Goal: Information Seeking & Learning: Learn about a topic

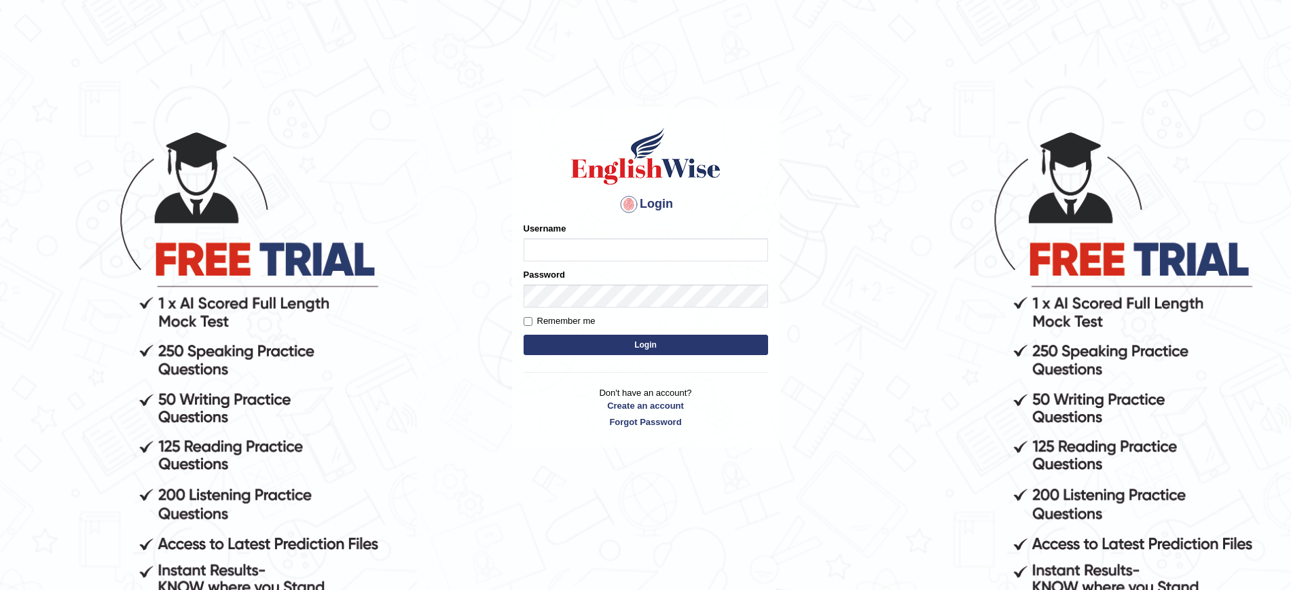
type input "JovicRecomendable"
click at [636, 244] on input "JovicRecomendable" at bounding box center [646, 249] width 245 height 23
click at [579, 339] on button "Login" at bounding box center [646, 345] width 245 height 20
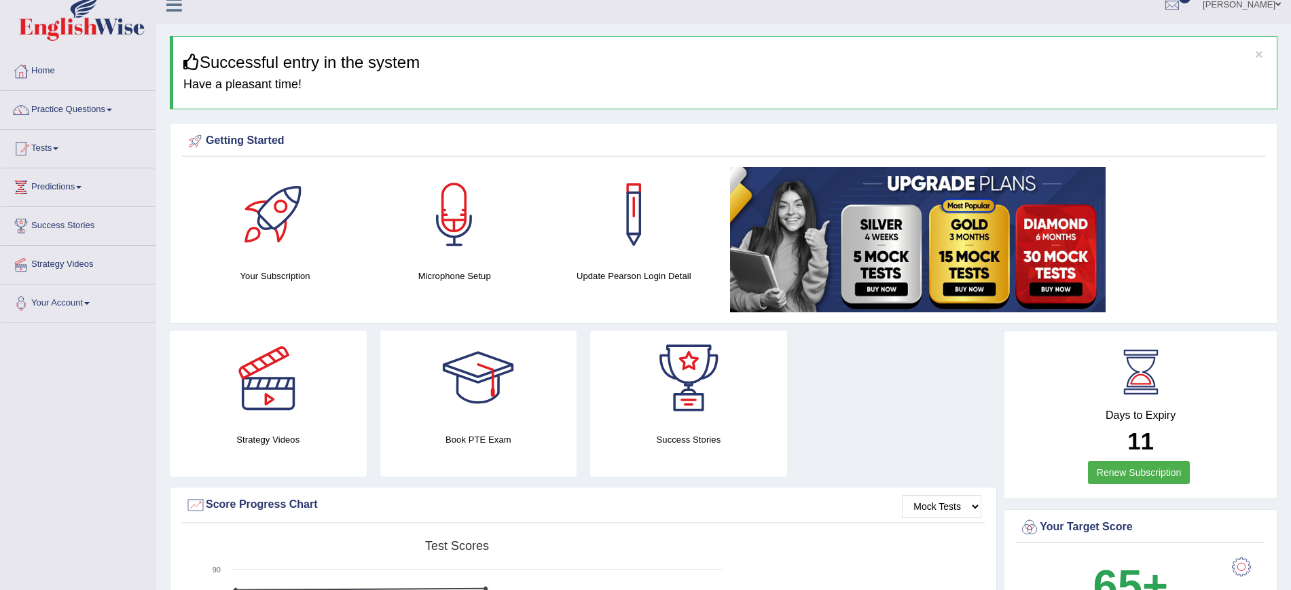
scroll to position [10, 0]
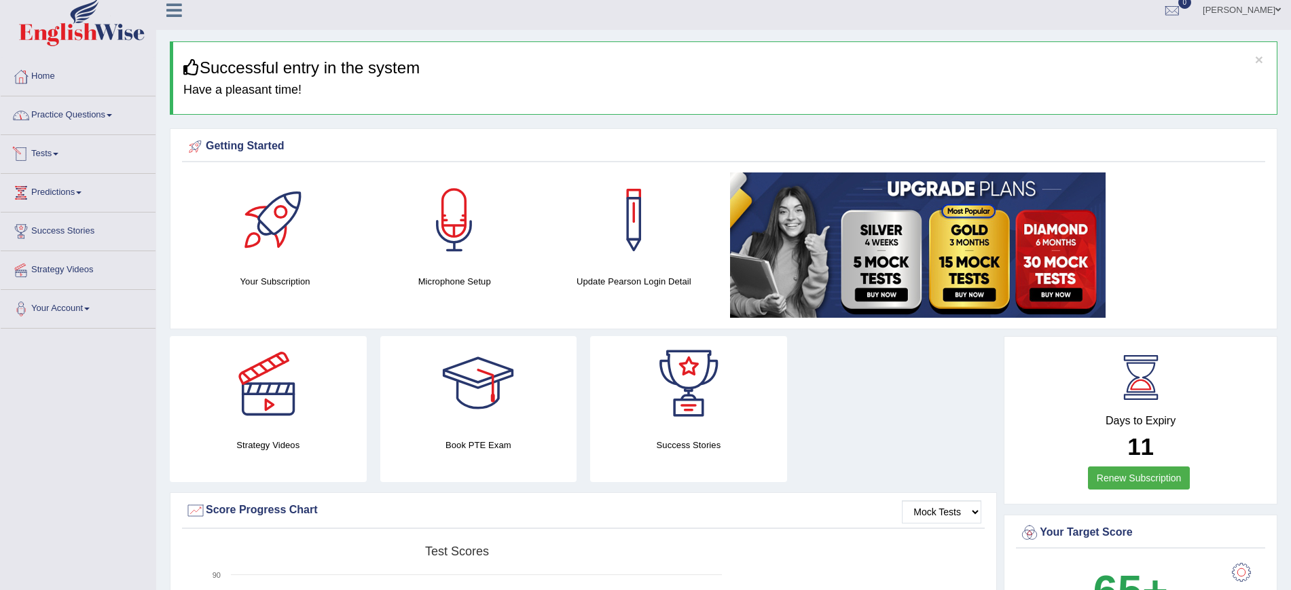
click at [65, 152] on link "Tests" at bounding box center [78, 152] width 155 height 34
click at [87, 183] on link "Take Practice Sectional Test" at bounding box center [88, 185] width 127 height 24
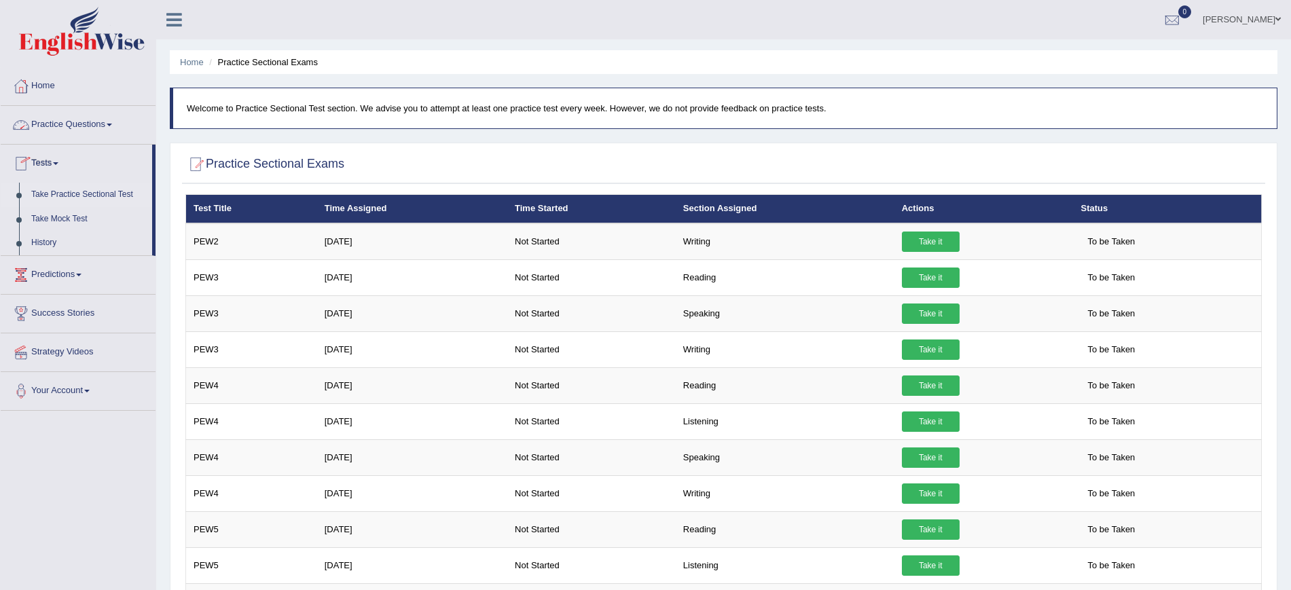
click at [96, 124] on link "Practice Questions" at bounding box center [78, 123] width 155 height 34
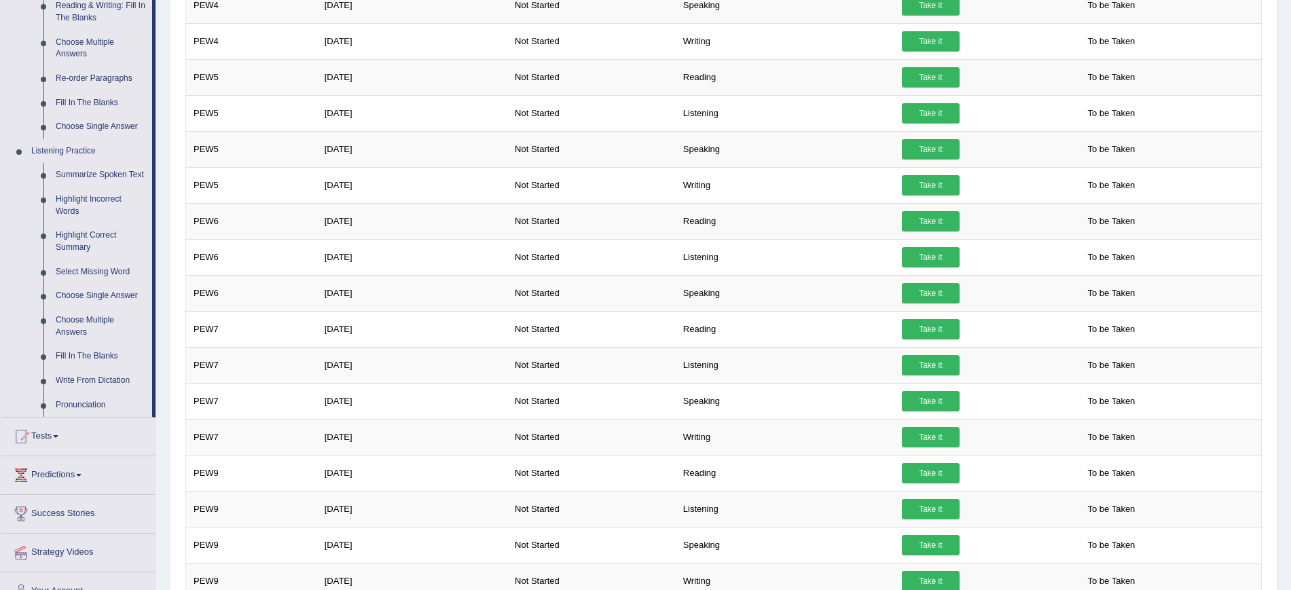
scroll to position [473, 0]
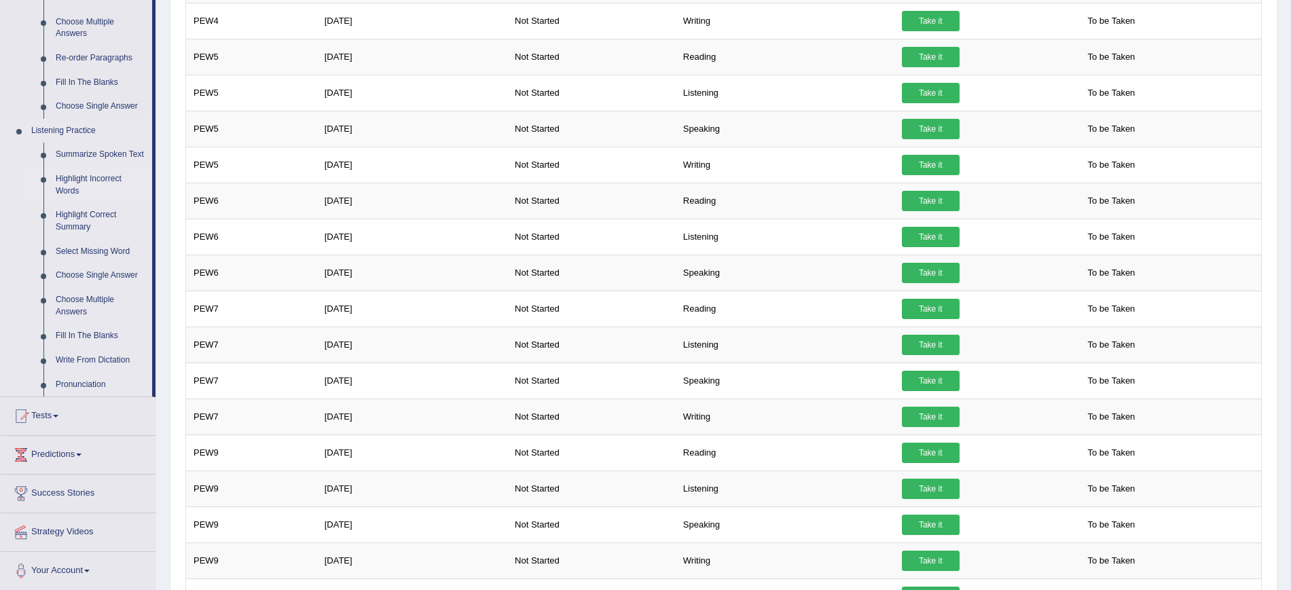
click at [147, 196] on link "Highlight Incorrect Words" at bounding box center [101, 185] width 103 height 36
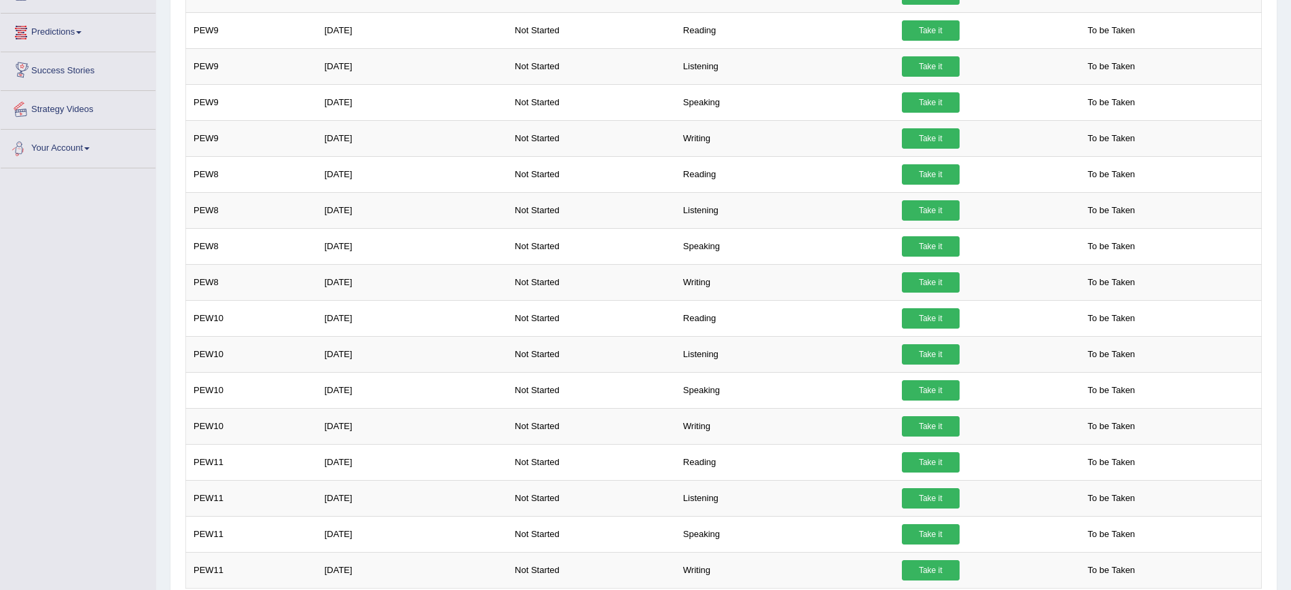
scroll to position [846, 0]
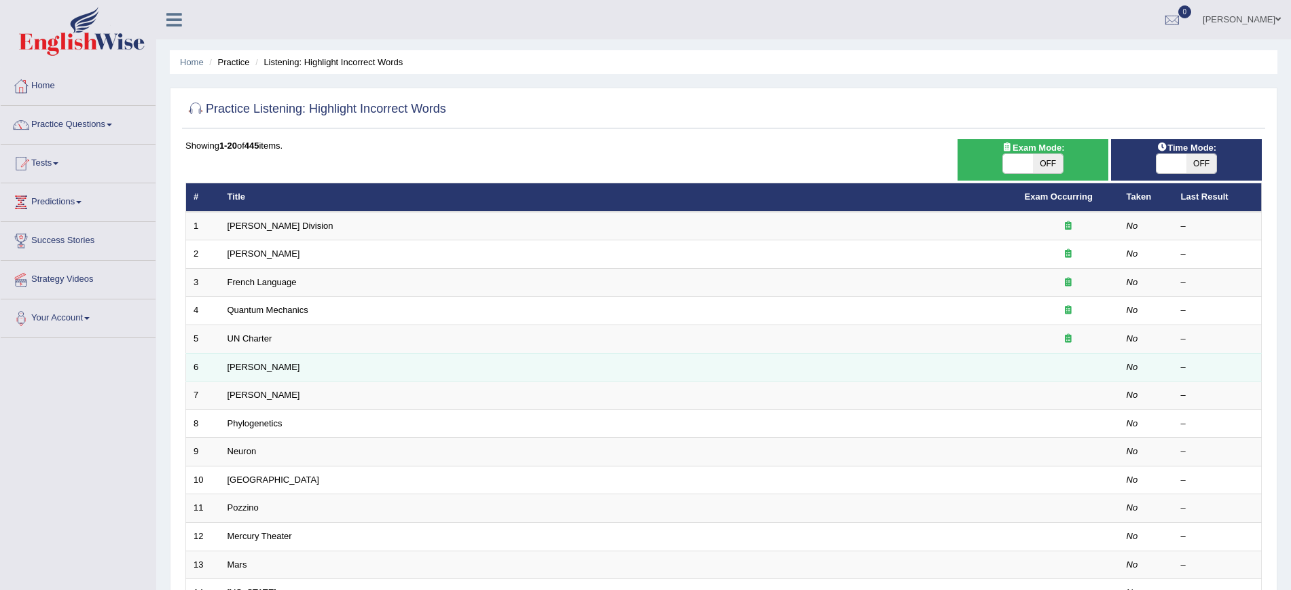
click at [437, 360] on td "[PERSON_NAME]" at bounding box center [618, 367] width 797 height 29
click at [229, 363] on link "[PERSON_NAME]" at bounding box center [264, 367] width 73 height 10
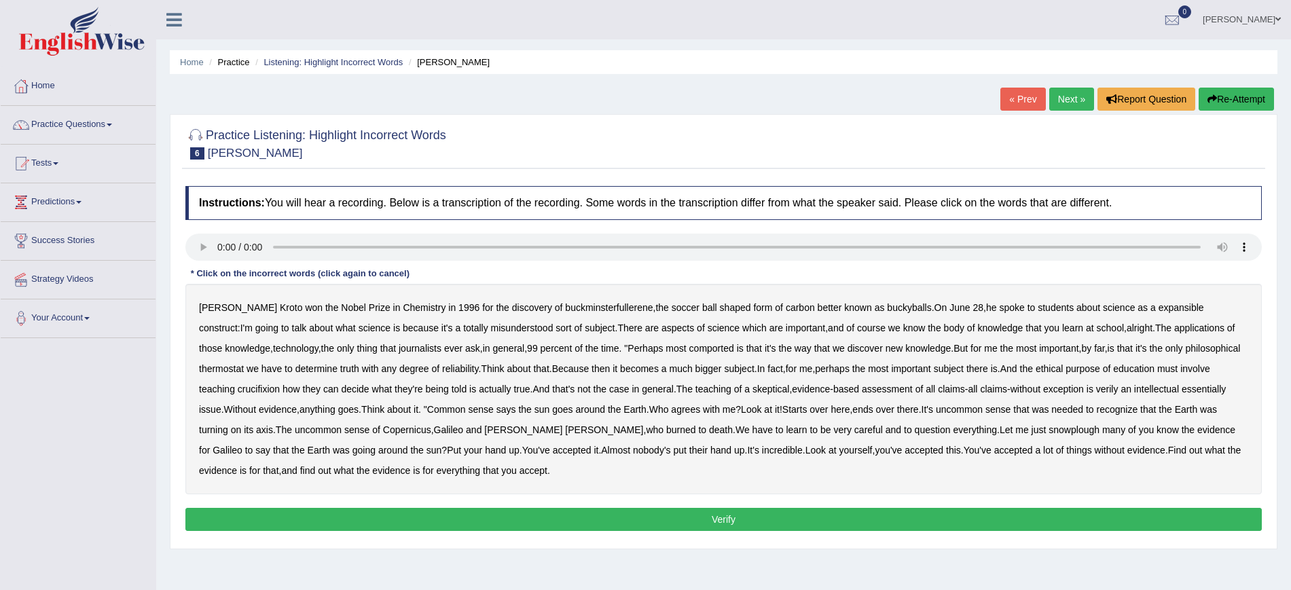
click at [325, 516] on button "Verify" at bounding box center [723, 519] width 1077 height 23
click at [361, 518] on button "Verify" at bounding box center [723, 519] width 1077 height 23
click at [1245, 96] on button "Re-Attempt" at bounding box center [1236, 99] width 75 height 23
click at [1159, 312] on b "expansible" at bounding box center [1182, 307] width 46 height 11
click at [689, 348] on b "comported" at bounding box center [711, 348] width 45 height 11
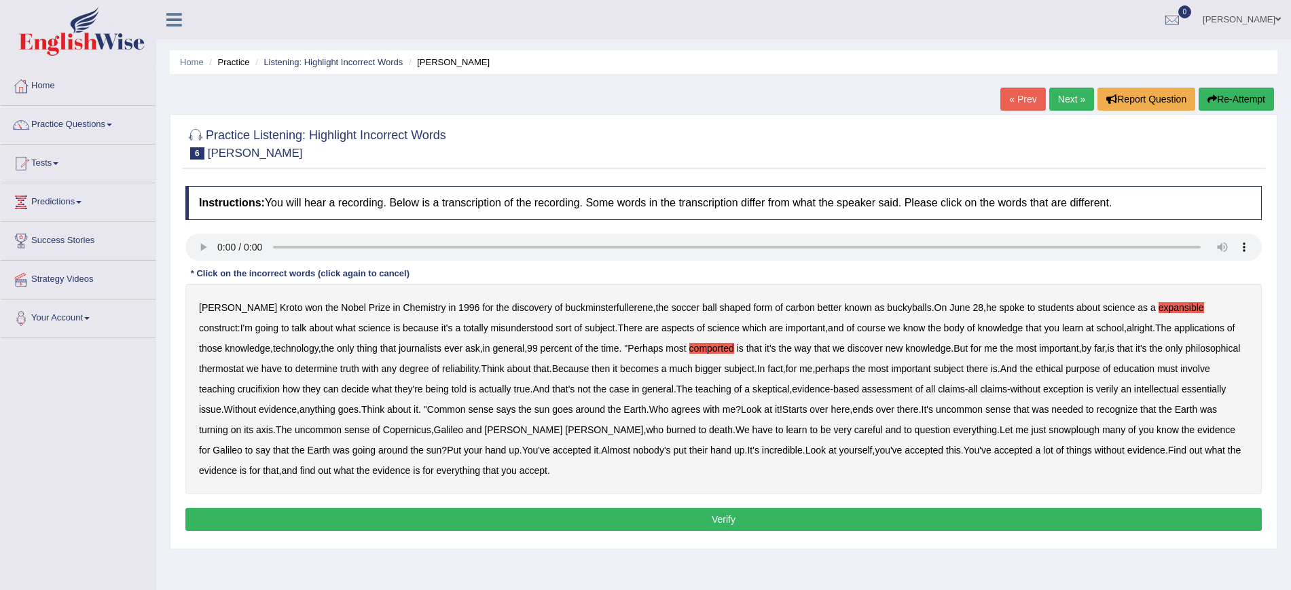
click at [507, 365] on b "about" at bounding box center [519, 368] width 24 height 11
click at [280, 384] on b "crucifixion" at bounding box center [259, 389] width 42 height 11
click at [1037, 382] on div "[PERSON_NAME] won the Nobel Prize in Chemistry in [DATE] for the discovery of b…" at bounding box center [723, 389] width 1077 height 211
click at [1096, 388] on b "verily" at bounding box center [1107, 389] width 22 height 11
click at [1049, 425] on b "snowplough" at bounding box center [1074, 429] width 51 height 11
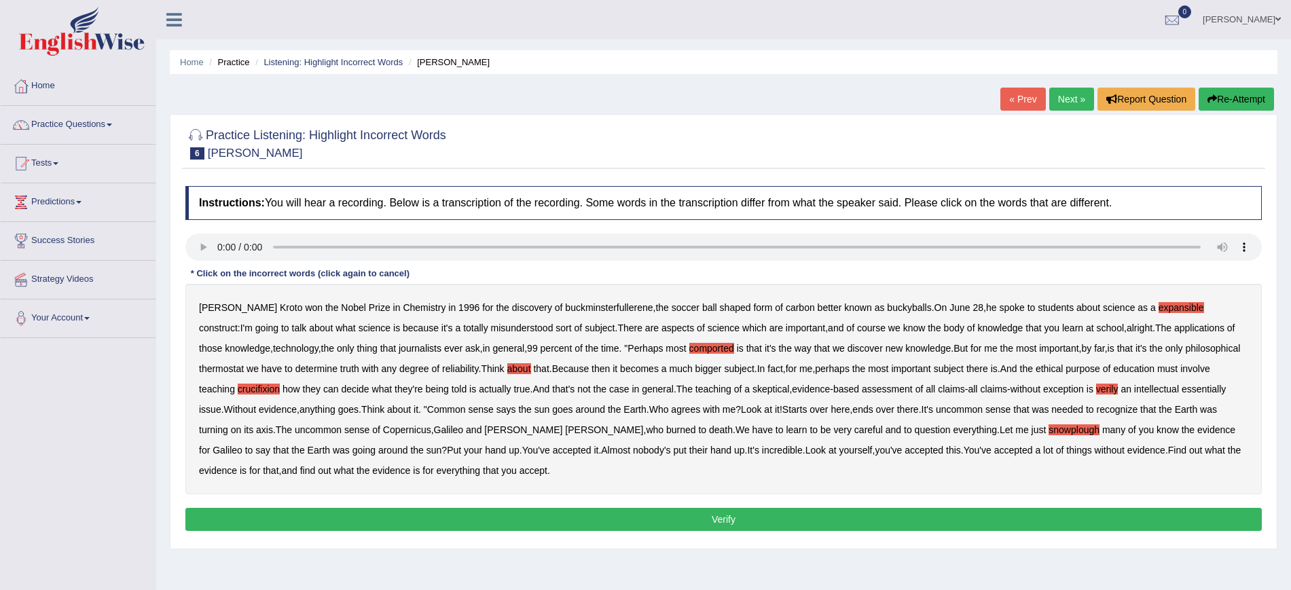
click at [425, 513] on button "Verify" at bounding box center [723, 519] width 1077 height 23
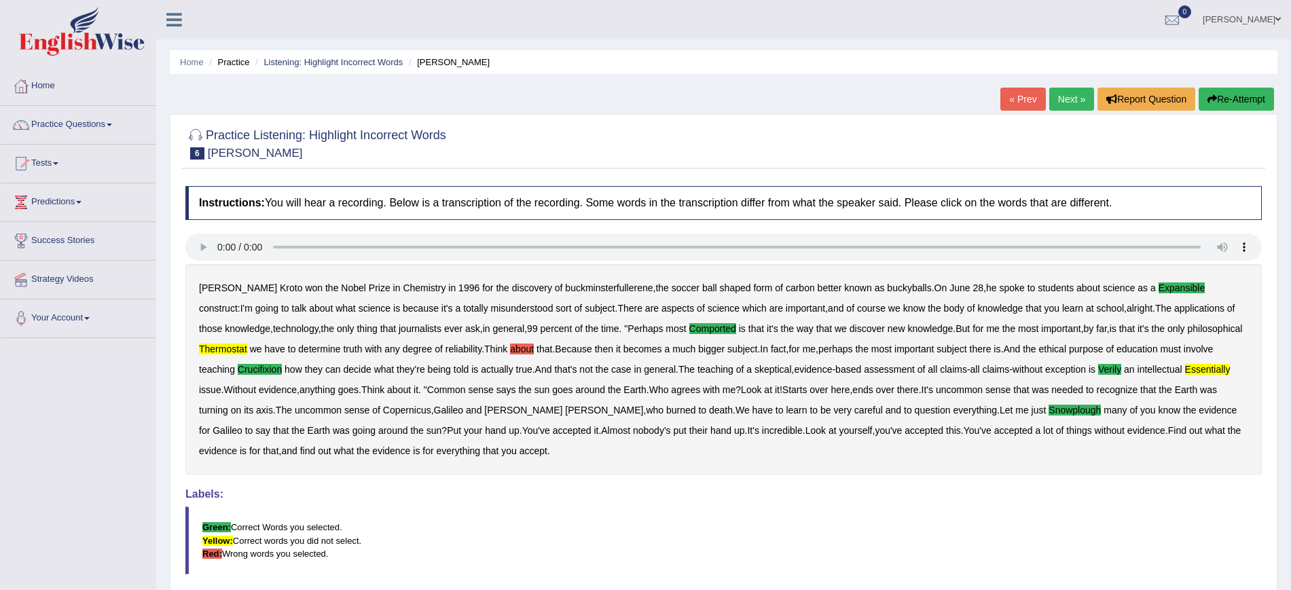
click at [1064, 96] on link "Next »" at bounding box center [1071, 99] width 45 height 23
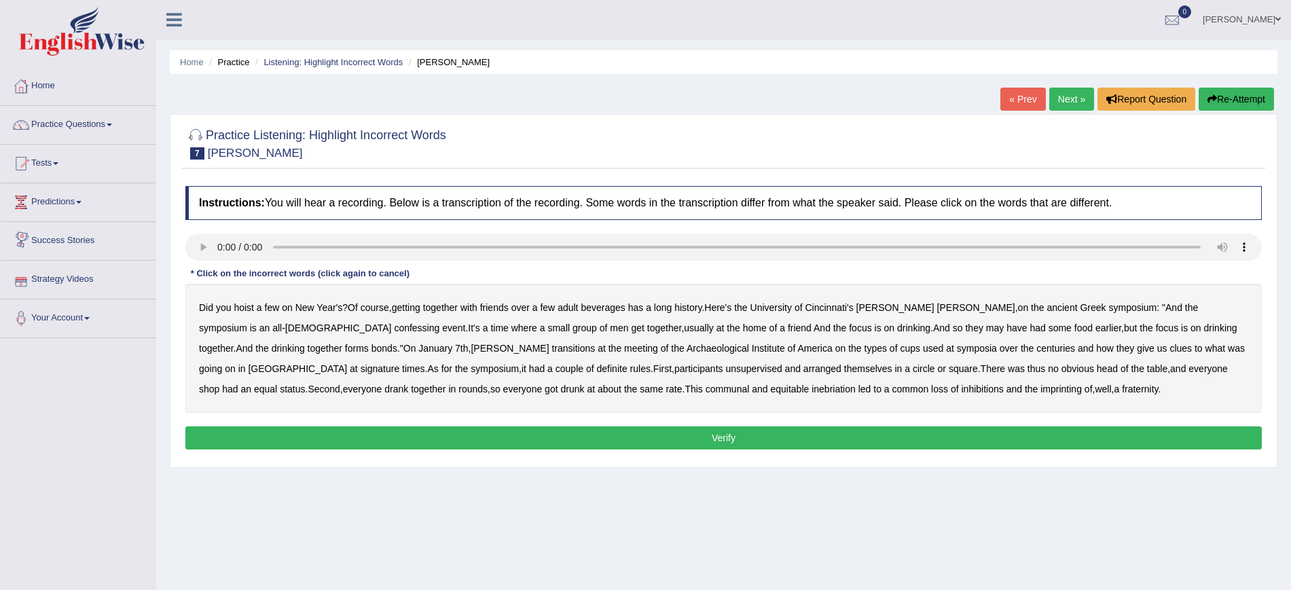
click at [394, 330] on b "confessing" at bounding box center [417, 328] width 46 height 11
click at [965, 330] on b "they" at bounding box center [974, 328] width 18 height 11
click at [552, 352] on b "transitions" at bounding box center [573, 348] width 43 height 11
click at [400, 363] on b "signature" at bounding box center [380, 368] width 39 height 11
click at [725, 366] on b "unsupervised" at bounding box center [753, 368] width 56 height 11
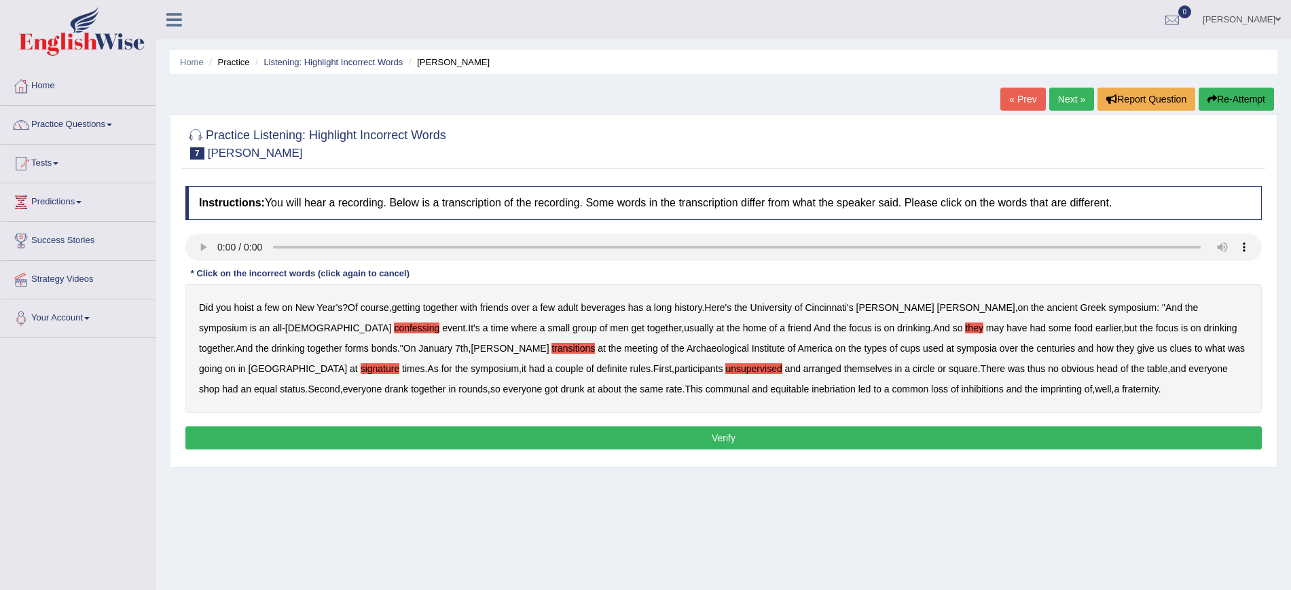
click at [219, 384] on b "shop" at bounding box center [209, 389] width 20 height 11
click at [812, 391] on b "inebriation" at bounding box center [834, 389] width 44 height 11
click at [1041, 391] on b "imprinting" at bounding box center [1061, 389] width 41 height 11
click at [961, 388] on b "inhibitions" at bounding box center [982, 389] width 42 height 11
click at [745, 434] on button "Verify" at bounding box center [723, 438] width 1077 height 23
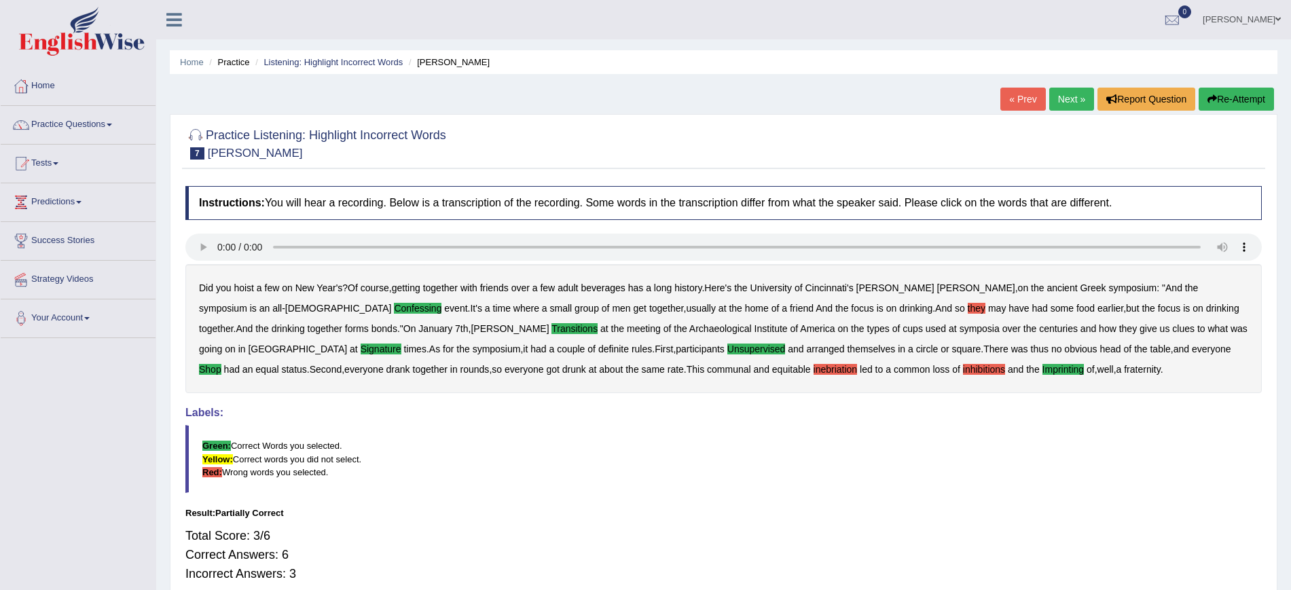
click at [1229, 102] on button "Re-Attempt" at bounding box center [1236, 99] width 75 height 23
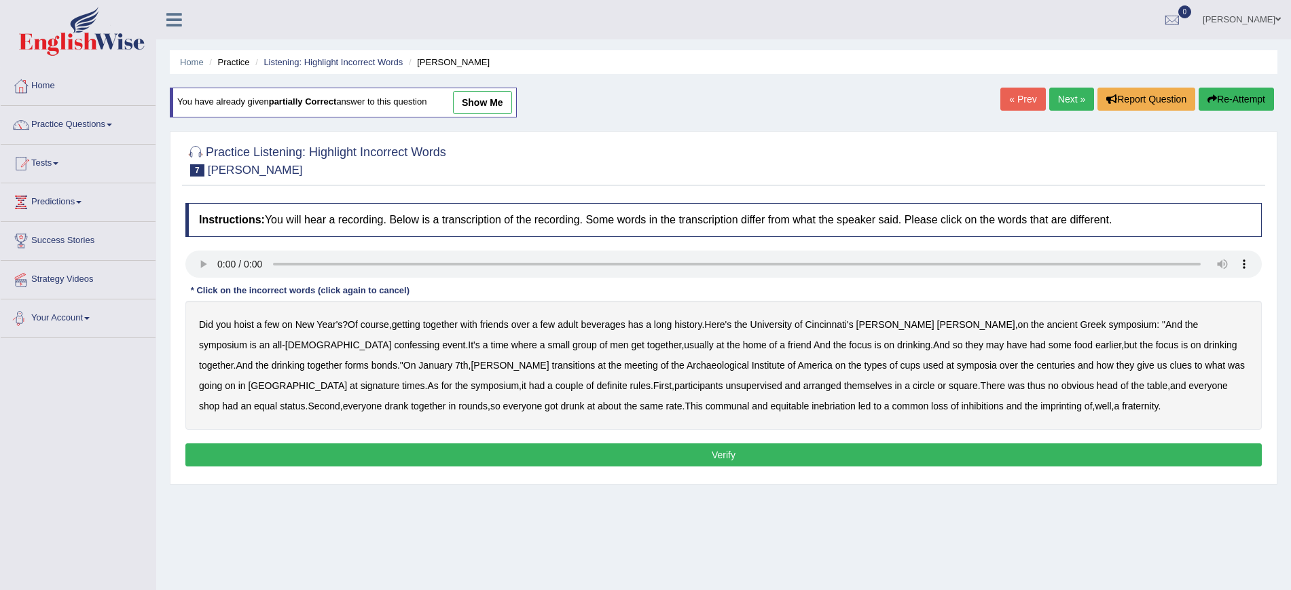
click at [394, 345] on b "confessing" at bounding box center [417, 345] width 46 height 11
click at [552, 365] on b "transitions" at bounding box center [573, 365] width 43 height 11
click at [400, 380] on b "signature" at bounding box center [380, 385] width 39 height 11
click at [725, 384] on b "unsupervised" at bounding box center [753, 385] width 56 height 11
click at [1041, 406] on b "imprinting" at bounding box center [1061, 406] width 41 height 11
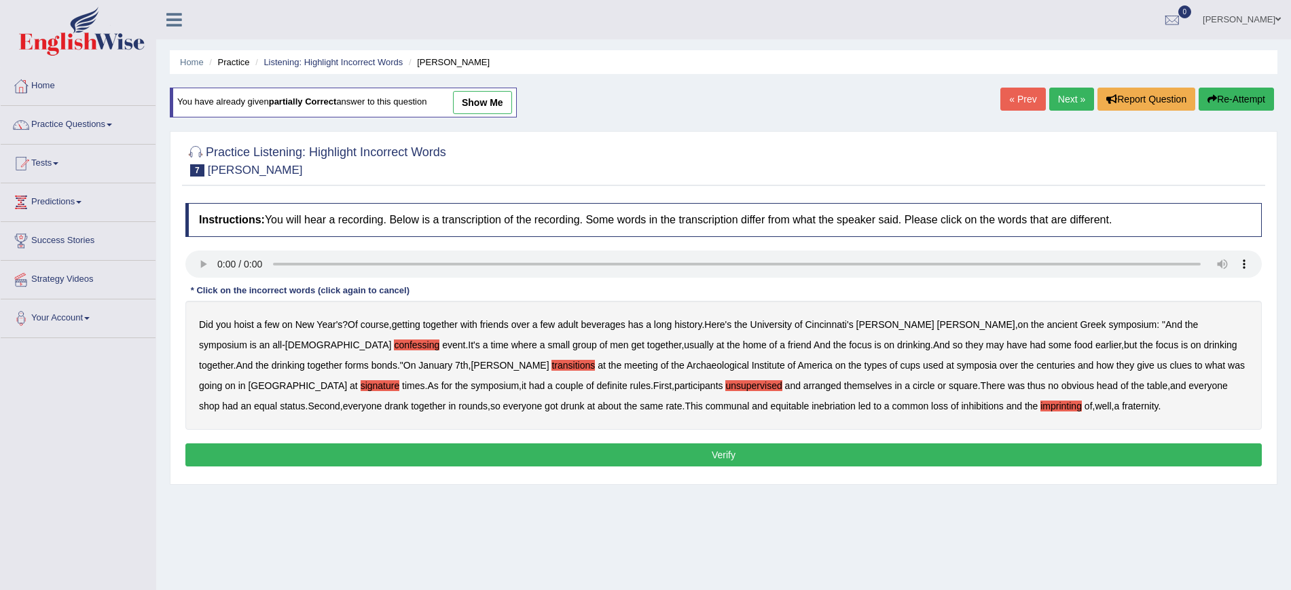
click at [837, 448] on button "Verify" at bounding box center [723, 455] width 1077 height 23
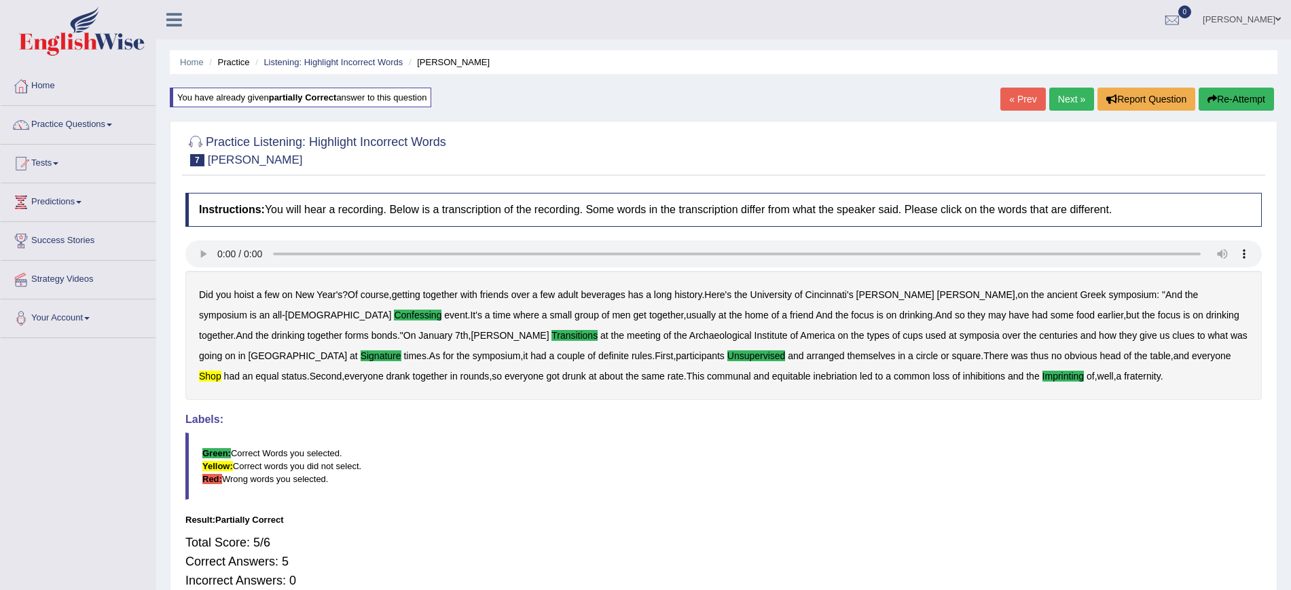
click at [1066, 101] on link "Next »" at bounding box center [1071, 99] width 45 height 23
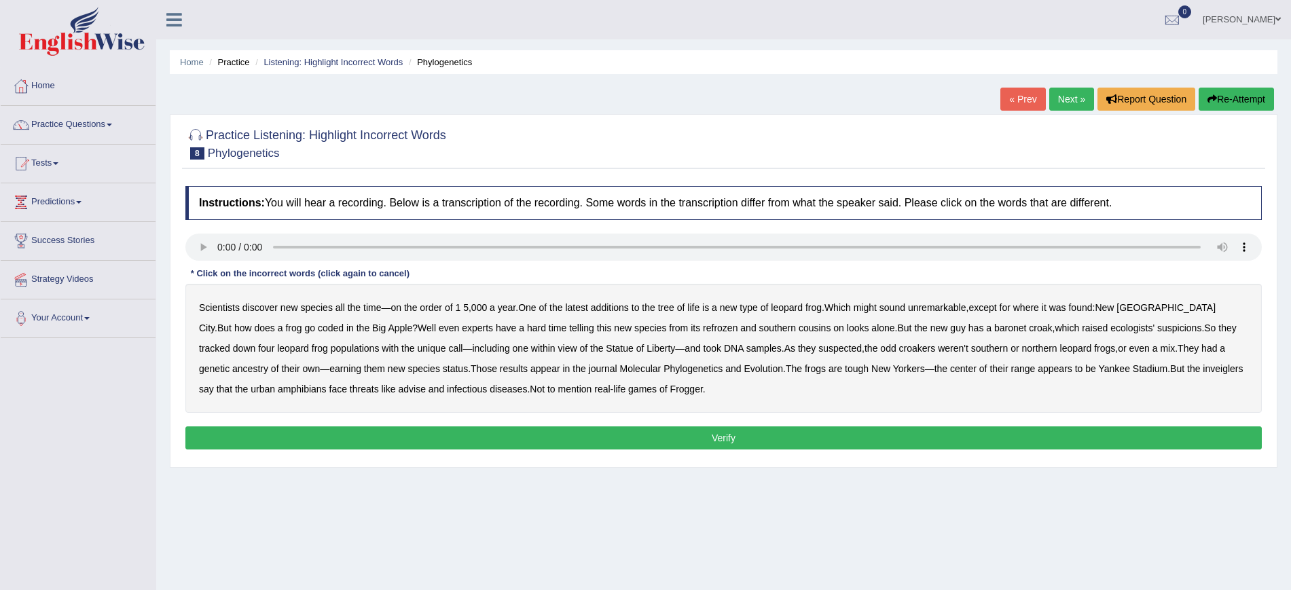
click at [318, 328] on b "coded" at bounding box center [331, 328] width 26 height 11
click at [703, 331] on b "refrozen" at bounding box center [720, 328] width 35 height 11
click at [1203, 367] on b "inveiglers" at bounding box center [1223, 368] width 40 height 11
click at [573, 438] on button "Verify" at bounding box center [723, 438] width 1077 height 23
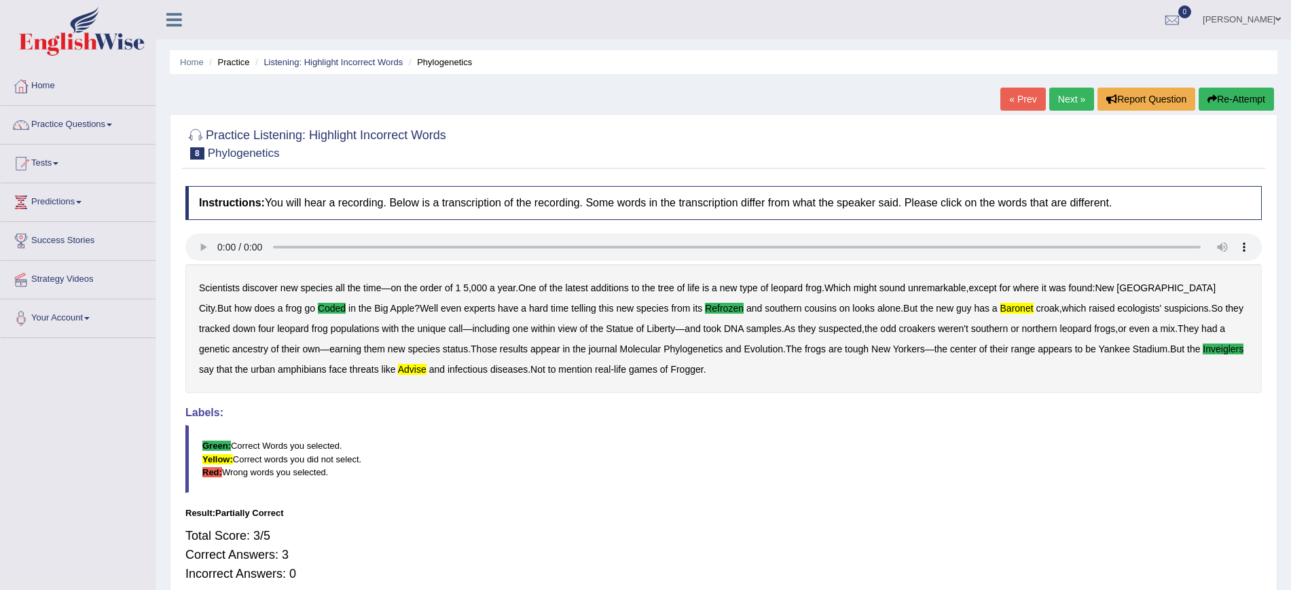
click at [1058, 94] on link "Next »" at bounding box center [1071, 99] width 45 height 23
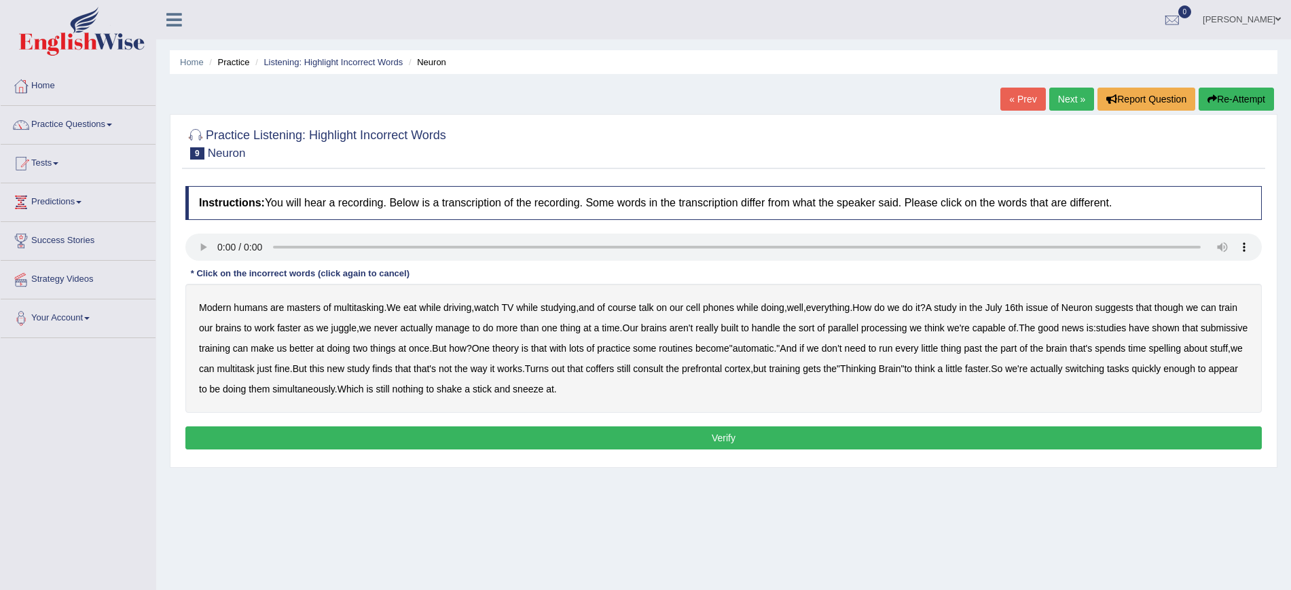
click at [631, 308] on b "course" at bounding box center [622, 307] width 29 height 11
click at [1241, 100] on button "Re-Attempt" at bounding box center [1236, 99] width 75 height 23
click at [1201, 333] on b "submissive" at bounding box center [1224, 328] width 47 height 11
click at [1181, 344] on b "spelling" at bounding box center [1165, 348] width 32 height 11
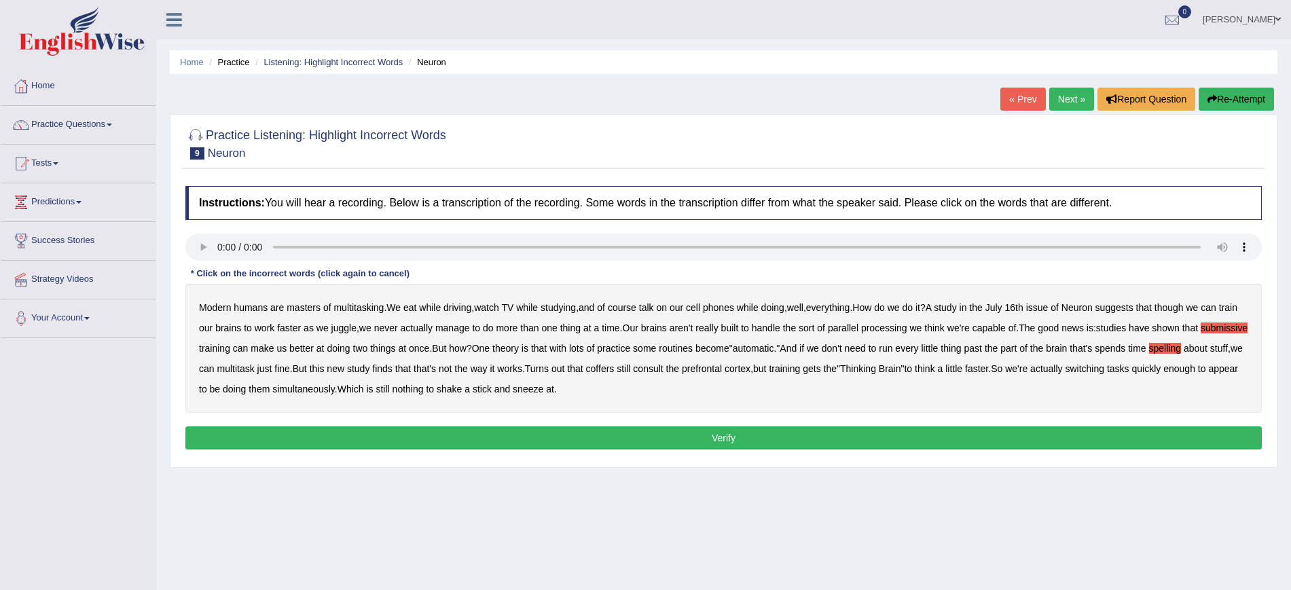
click at [615, 368] on b "coffers" at bounding box center [600, 368] width 29 height 11
click at [539, 433] on button "Verify" at bounding box center [723, 438] width 1077 height 23
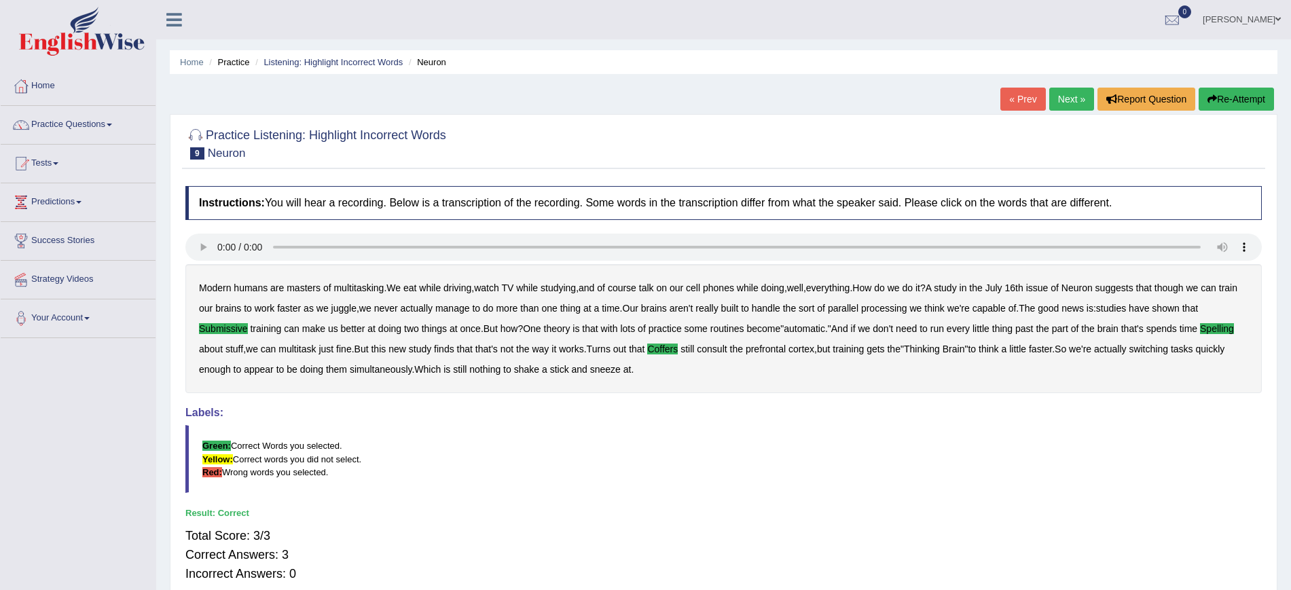
click at [1063, 98] on link "Next »" at bounding box center [1071, 99] width 45 height 23
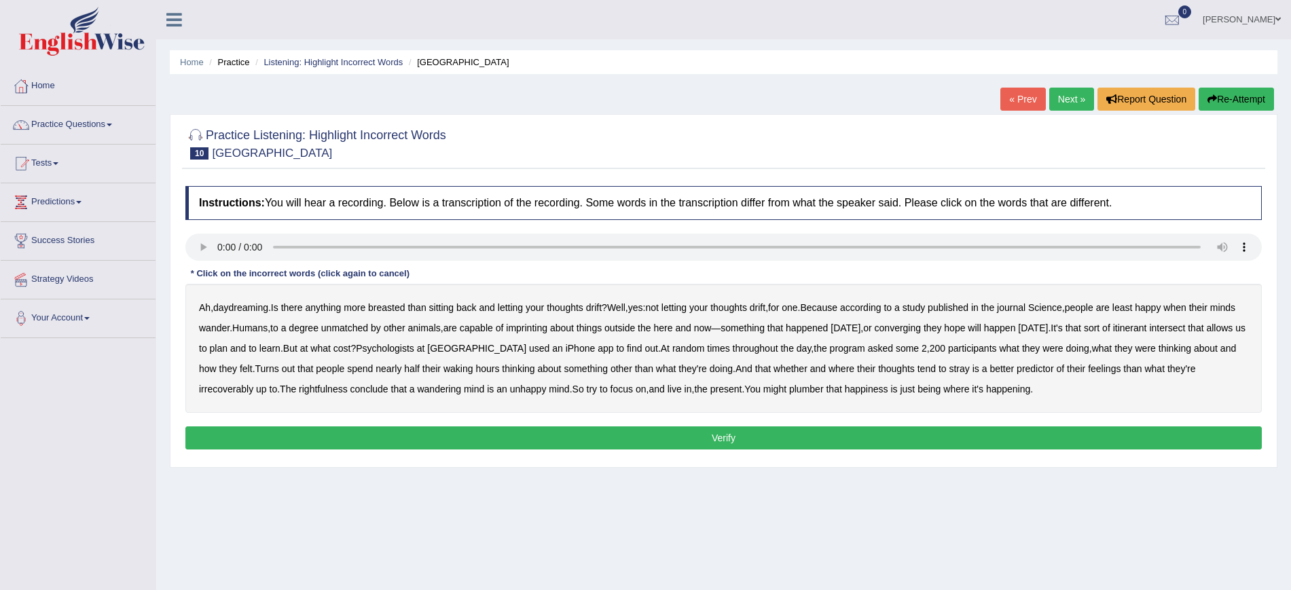
click at [400, 308] on b "breasted" at bounding box center [386, 307] width 37 height 11
click at [547, 331] on b "imprinting" at bounding box center [526, 328] width 41 height 11
click at [922, 327] on b "converging" at bounding box center [898, 328] width 47 height 11
click at [460, 368] on b "waking" at bounding box center [459, 368] width 30 height 11
click at [238, 386] on b "irrecoverably" at bounding box center [226, 389] width 54 height 11
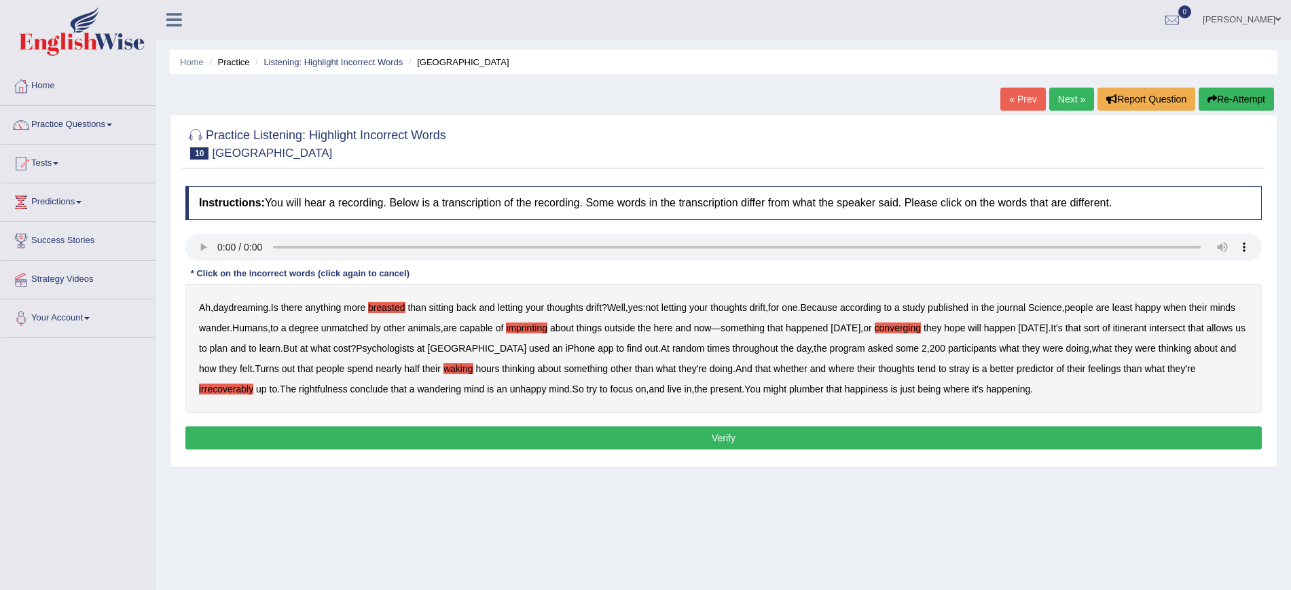
click at [816, 387] on b "plumber" at bounding box center [806, 389] width 35 height 11
click at [776, 437] on button "Verify" at bounding box center [723, 438] width 1077 height 23
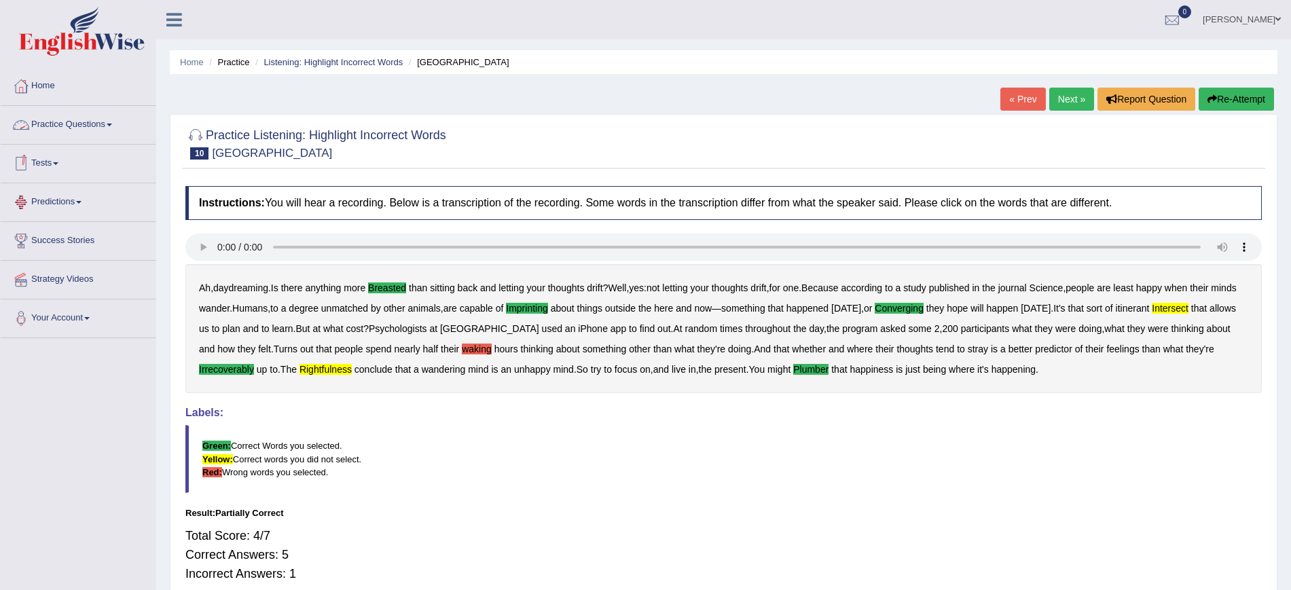
click at [74, 120] on link "Practice Questions" at bounding box center [78, 123] width 155 height 34
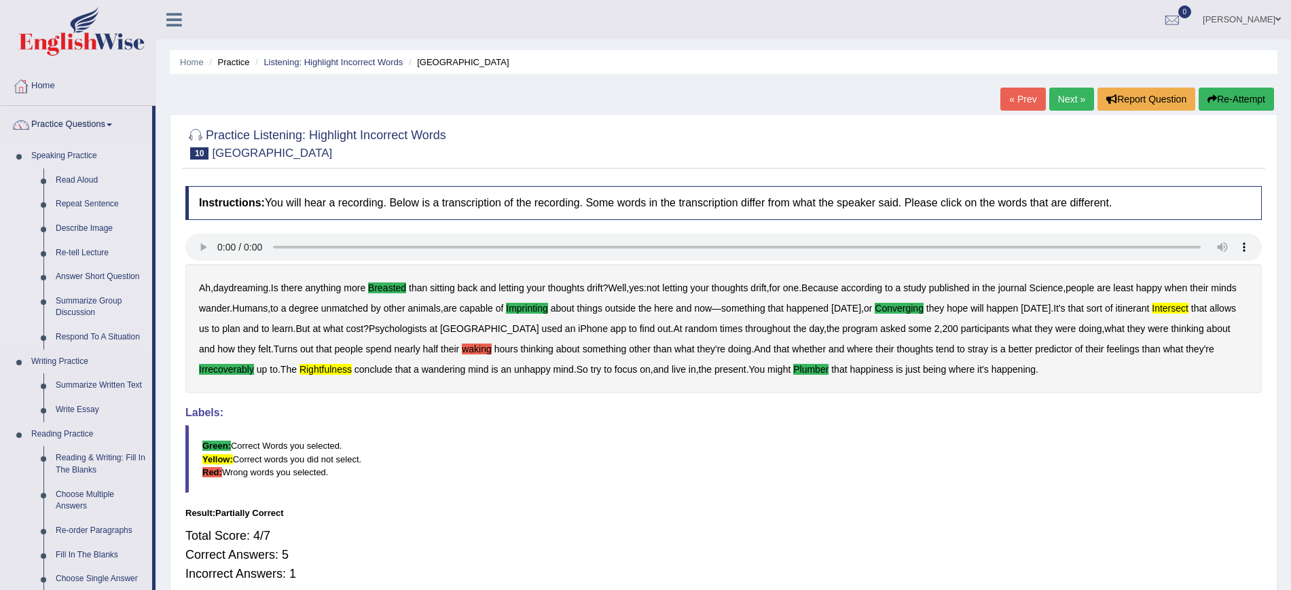
click at [93, 203] on link "Repeat Sentence" at bounding box center [101, 204] width 103 height 24
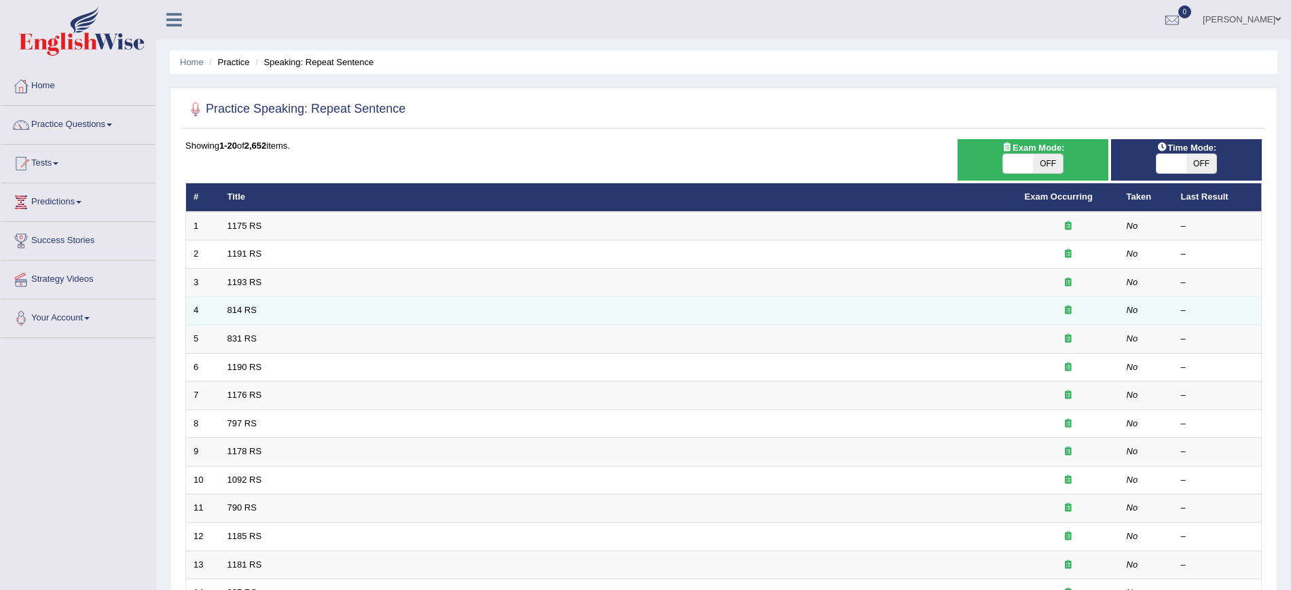
click at [266, 312] on td "814 RS" at bounding box center [618, 311] width 797 height 29
click at [255, 308] on link "814 RS" at bounding box center [242, 310] width 29 height 10
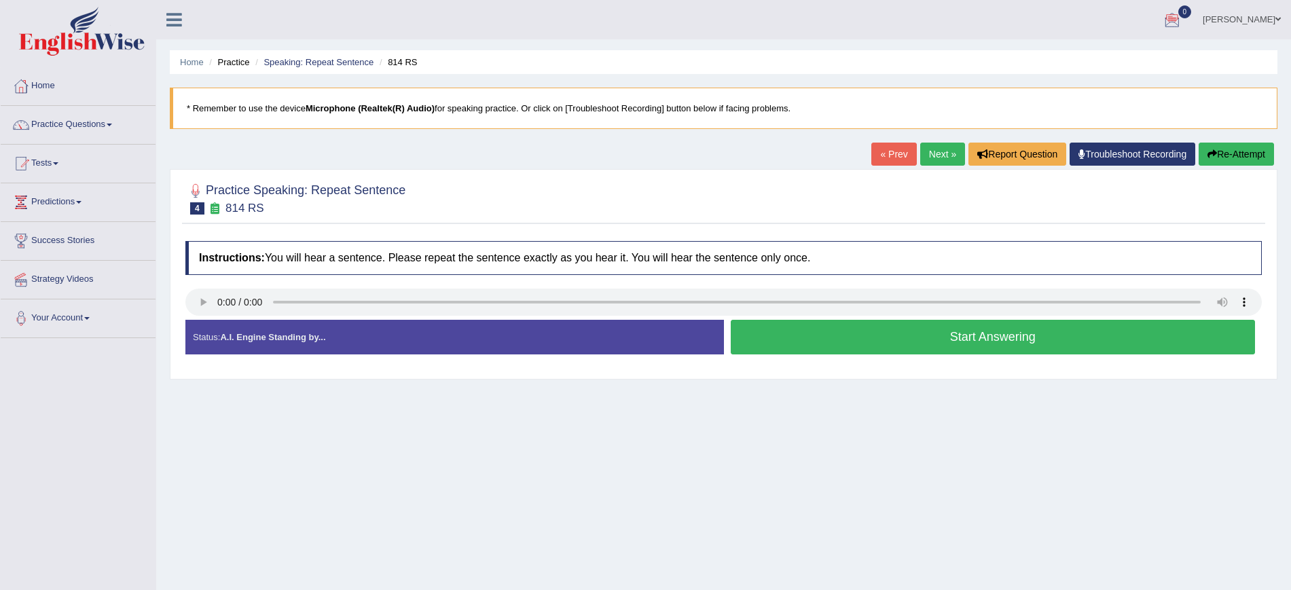
click at [1237, 155] on button "Re-Attempt" at bounding box center [1236, 154] width 75 height 23
click at [832, 333] on button "Start Answering" at bounding box center [993, 337] width 525 height 35
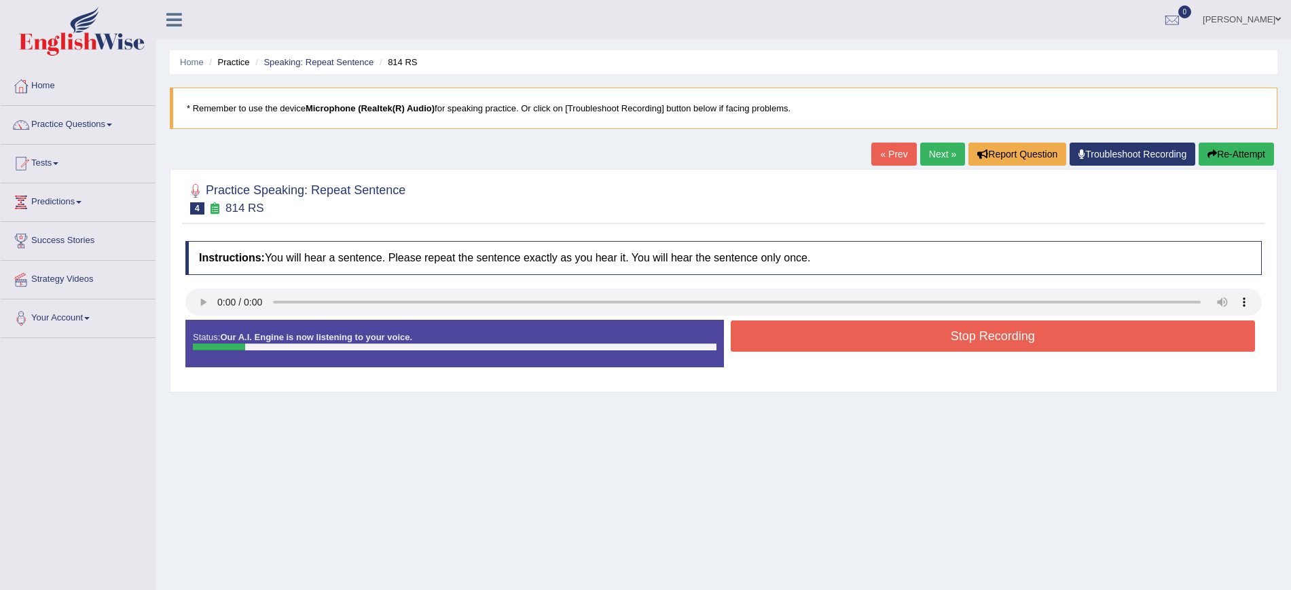
click at [833, 338] on button "Stop Recording" at bounding box center [993, 336] width 525 height 31
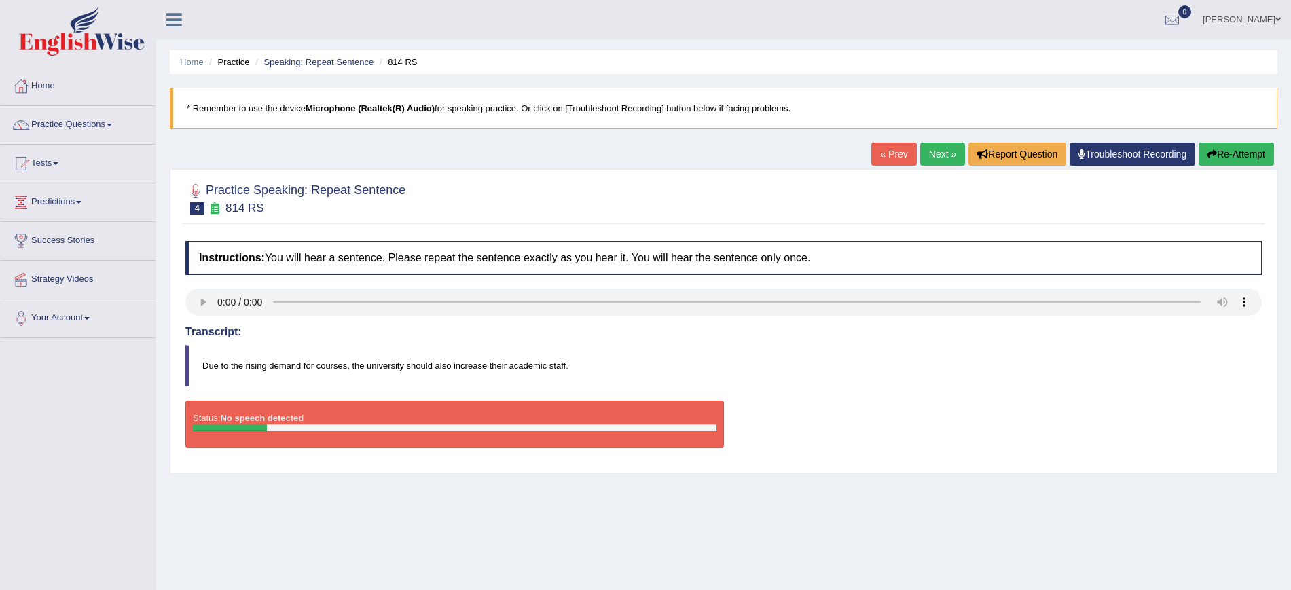
click at [941, 157] on link "Next »" at bounding box center [942, 154] width 45 height 23
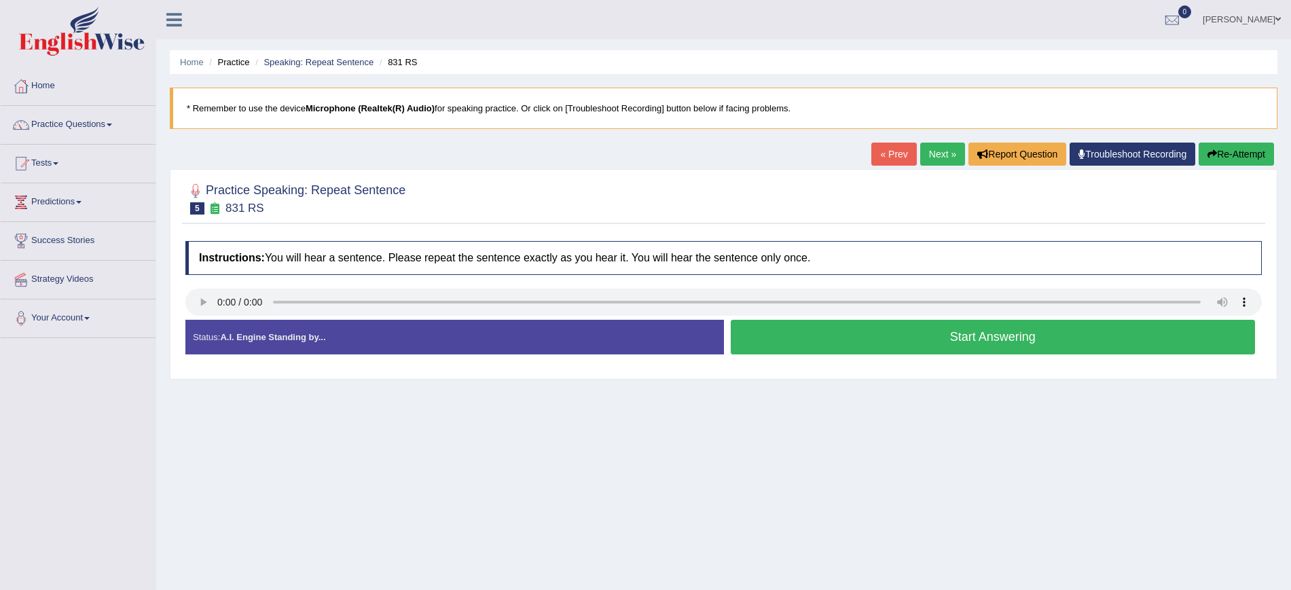
click at [846, 340] on button "Start Answering" at bounding box center [993, 337] width 525 height 35
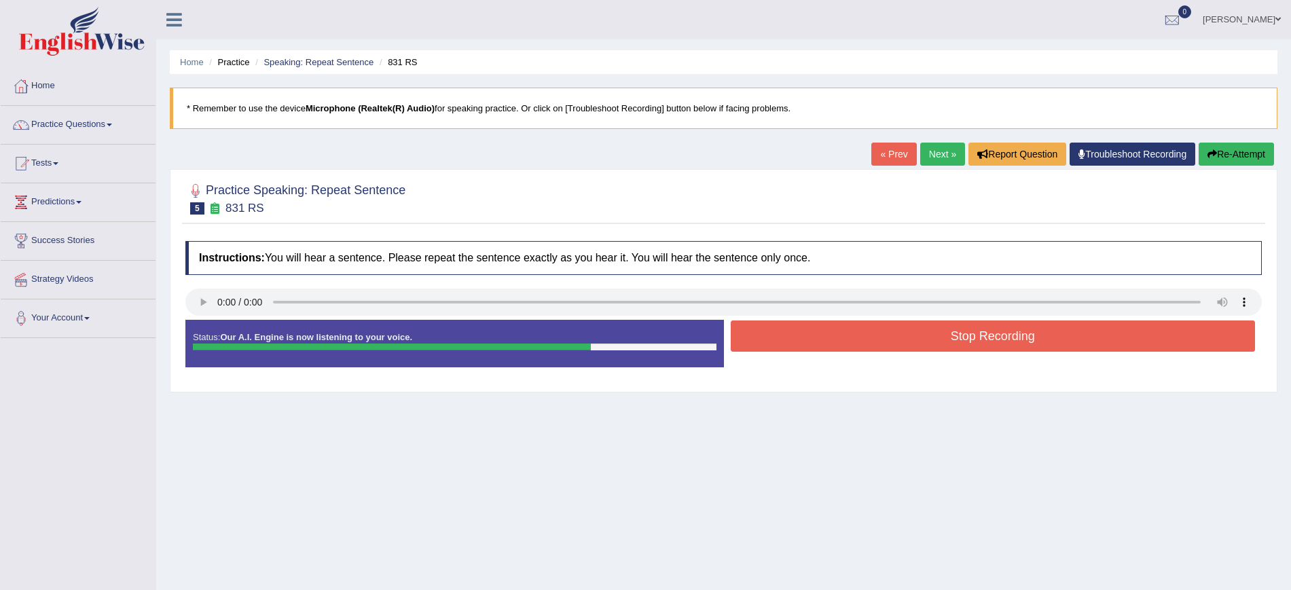
click at [937, 343] on button "Stop Recording" at bounding box center [993, 336] width 525 height 31
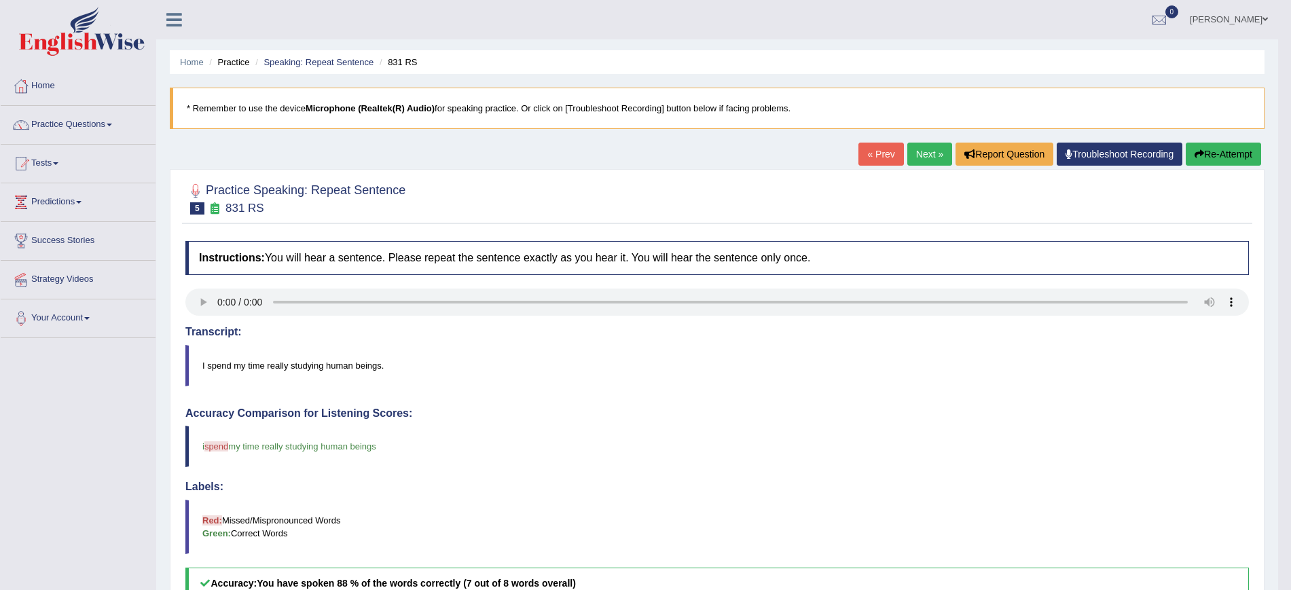
click at [916, 149] on link "Next »" at bounding box center [929, 154] width 45 height 23
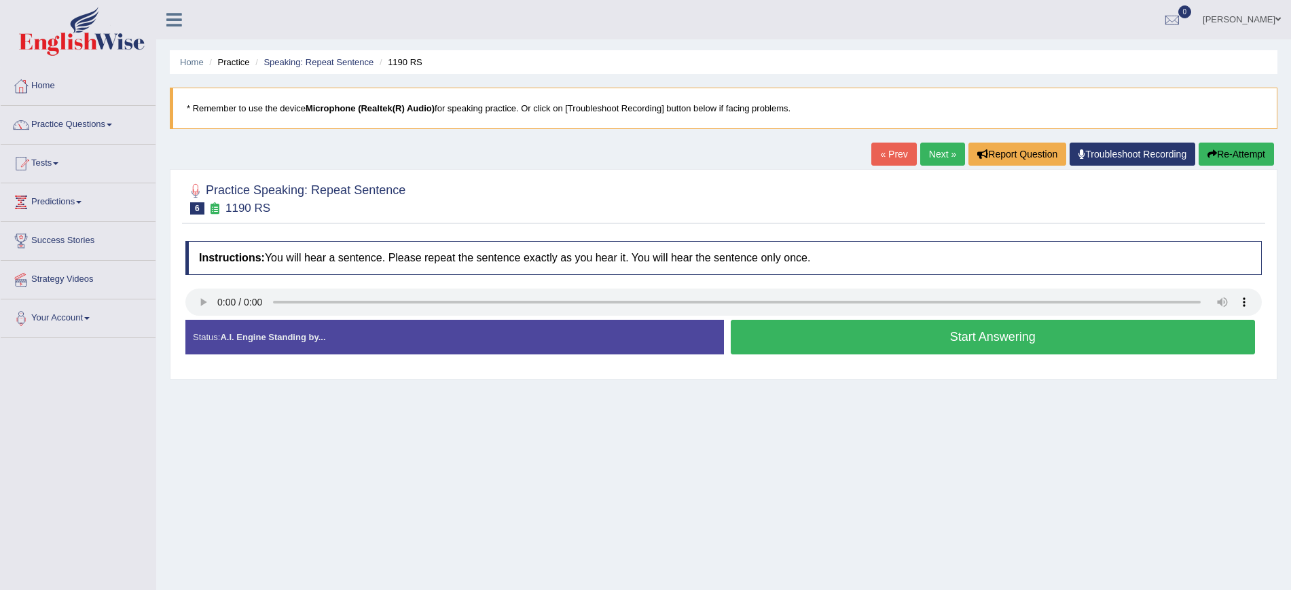
click at [782, 338] on button "Start Answering" at bounding box center [993, 337] width 525 height 35
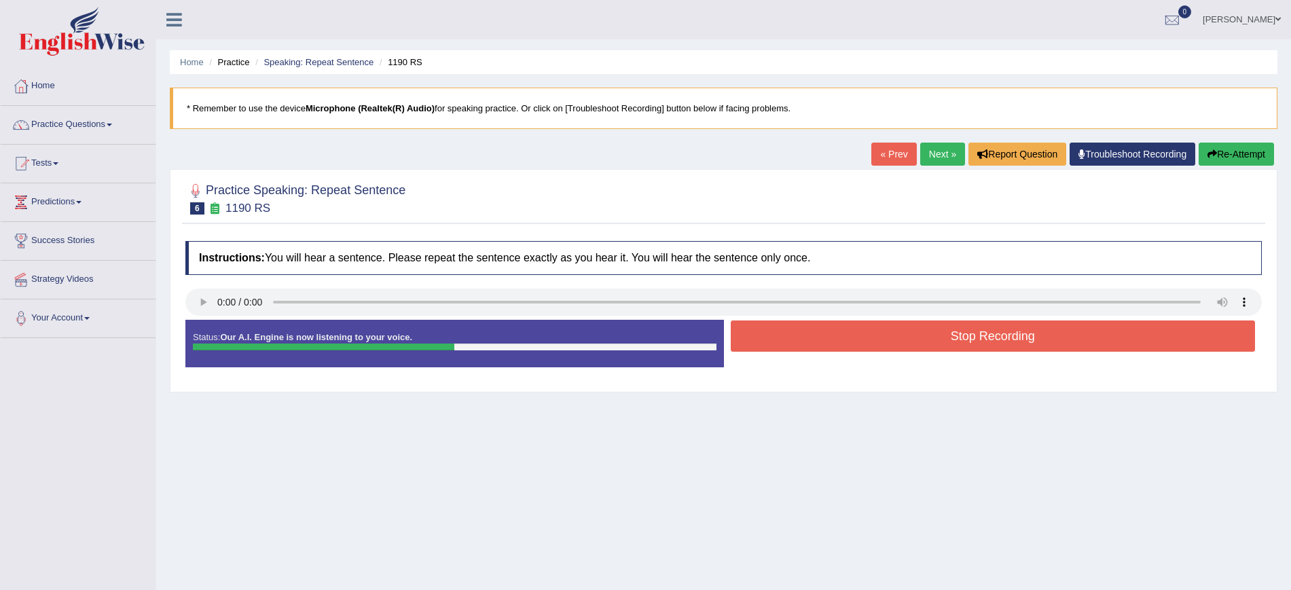
click at [769, 339] on button "Stop Recording" at bounding box center [993, 336] width 525 height 31
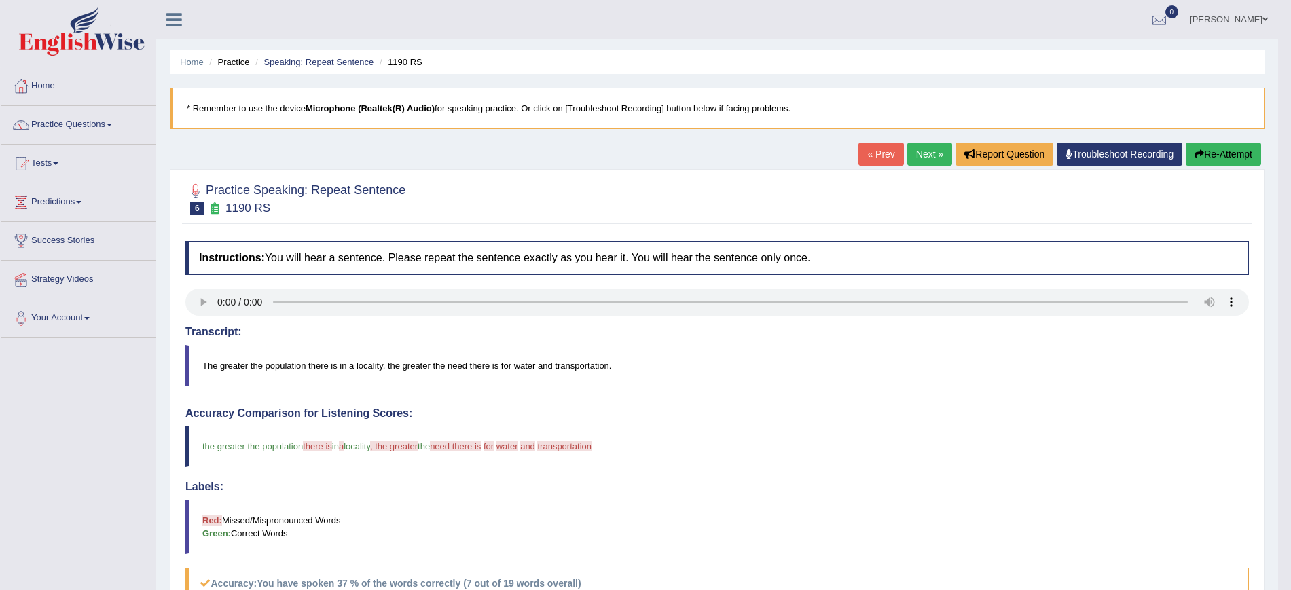
click at [914, 153] on link "Next »" at bounding box center [929, 154] width 45 height 23
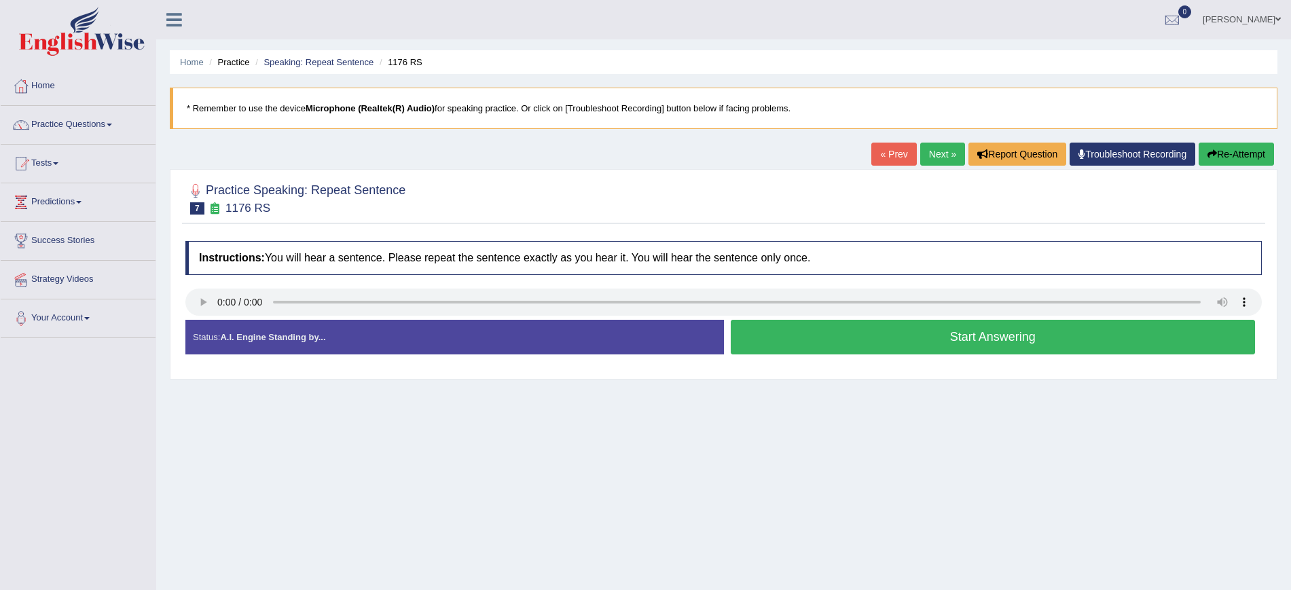
click at [907, 342] on button "Start Answering" at bounding box center [993, 337] width 525 height 35
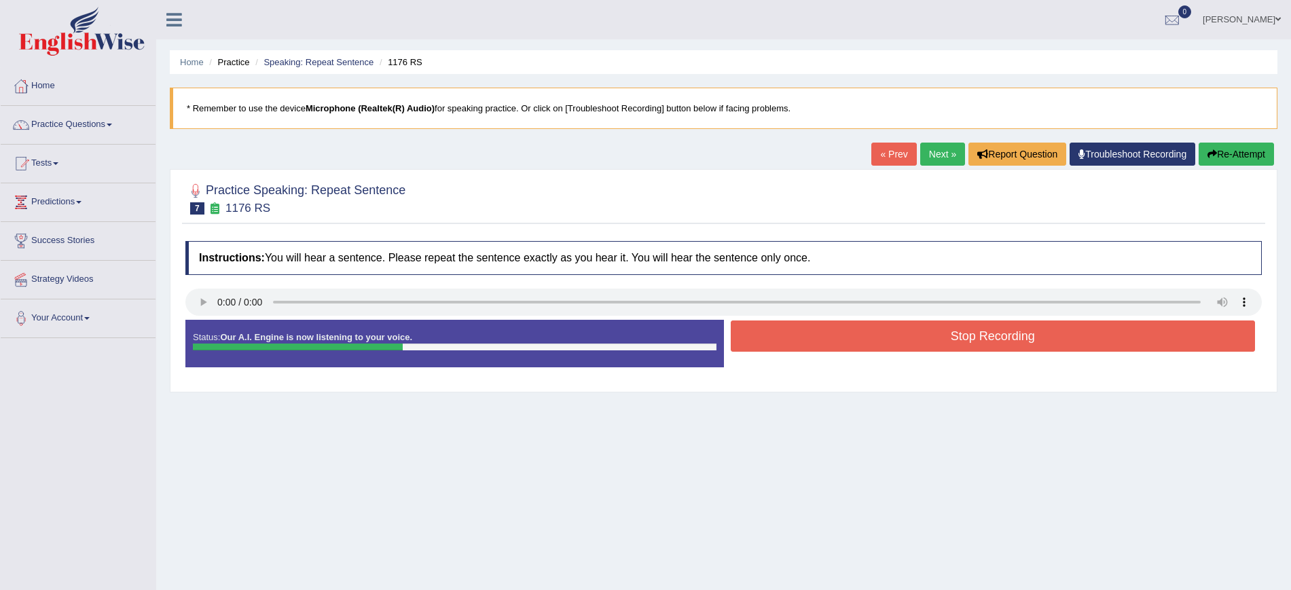
click at [900, 338] on button "Stop Recording" at bounding box center [993, 336] width 525 height 31
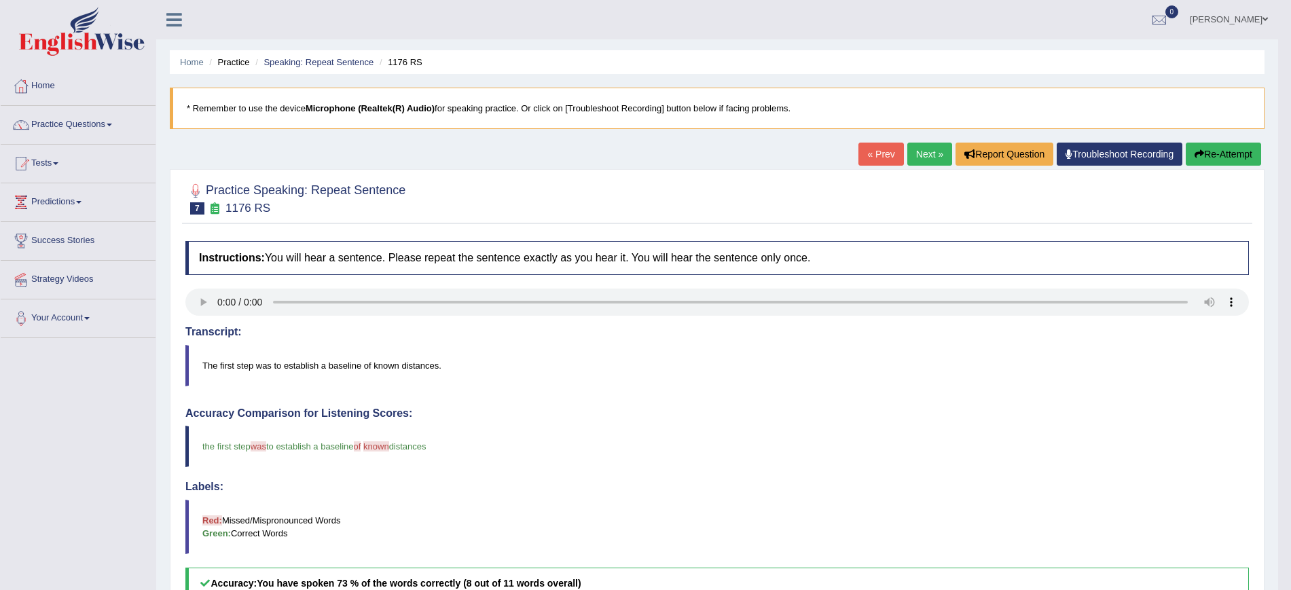
click at [920, 151] on link "Next »" at bounding box center [929, 154] width 45 height 23
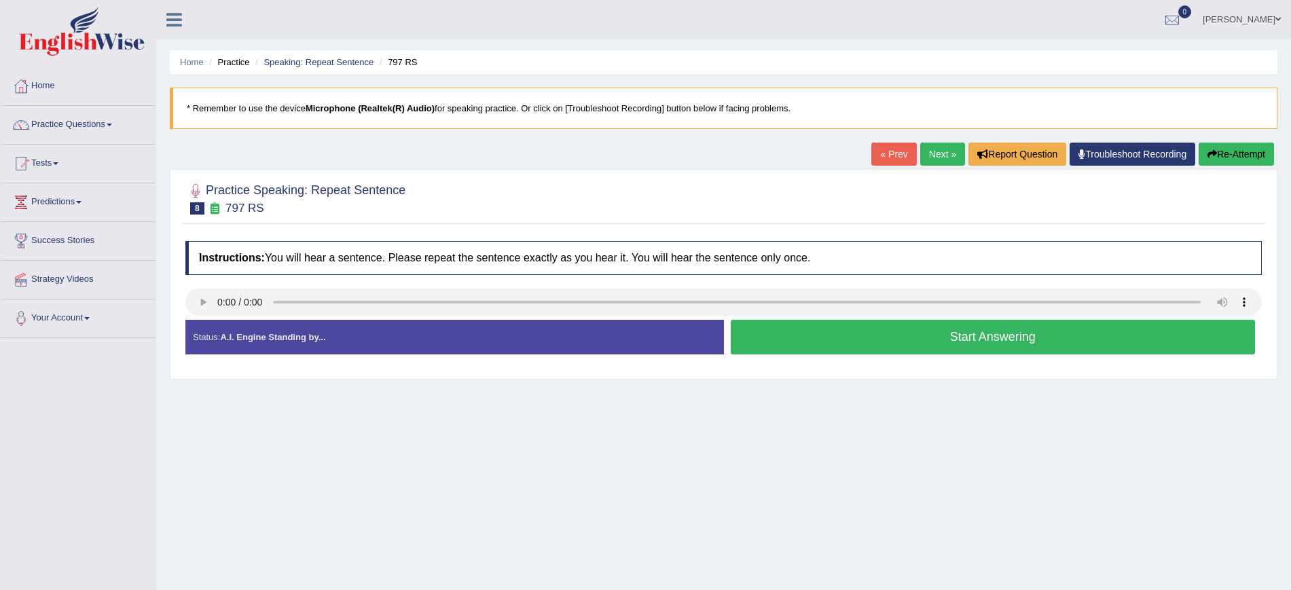
click at [802, 338] on button "Start Answering" at bounding box center [993, 337] width 525 height 35
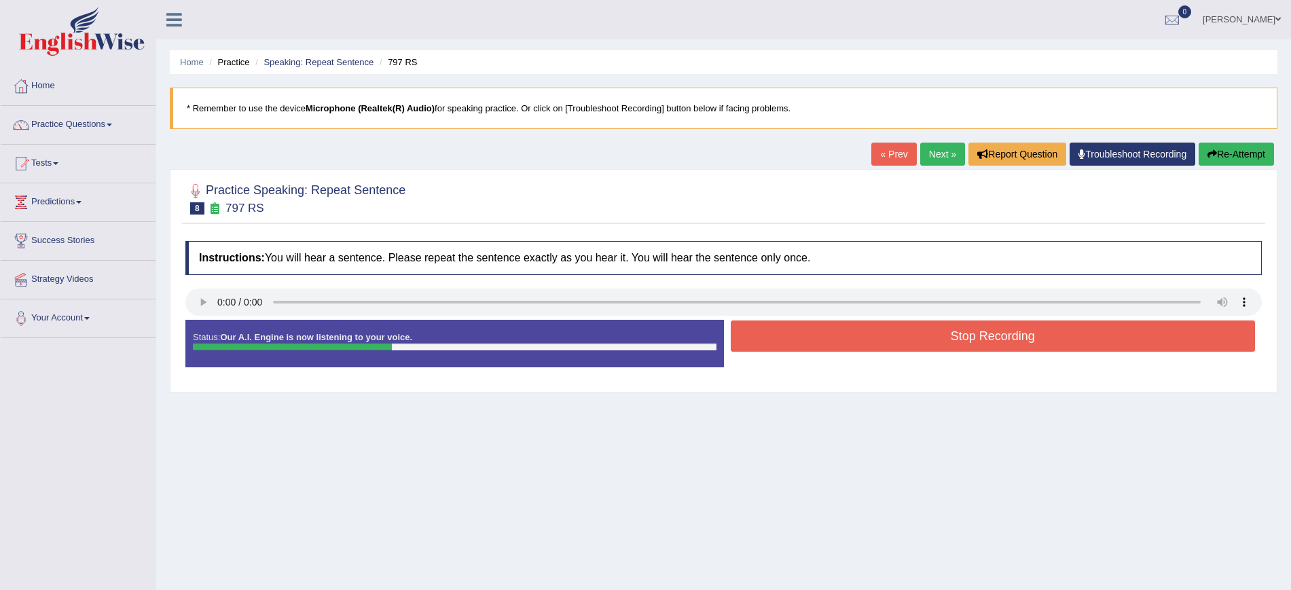
click at [829, 335] on button "Stop Recording" at bounding box center [993, 336] width 525 height 31
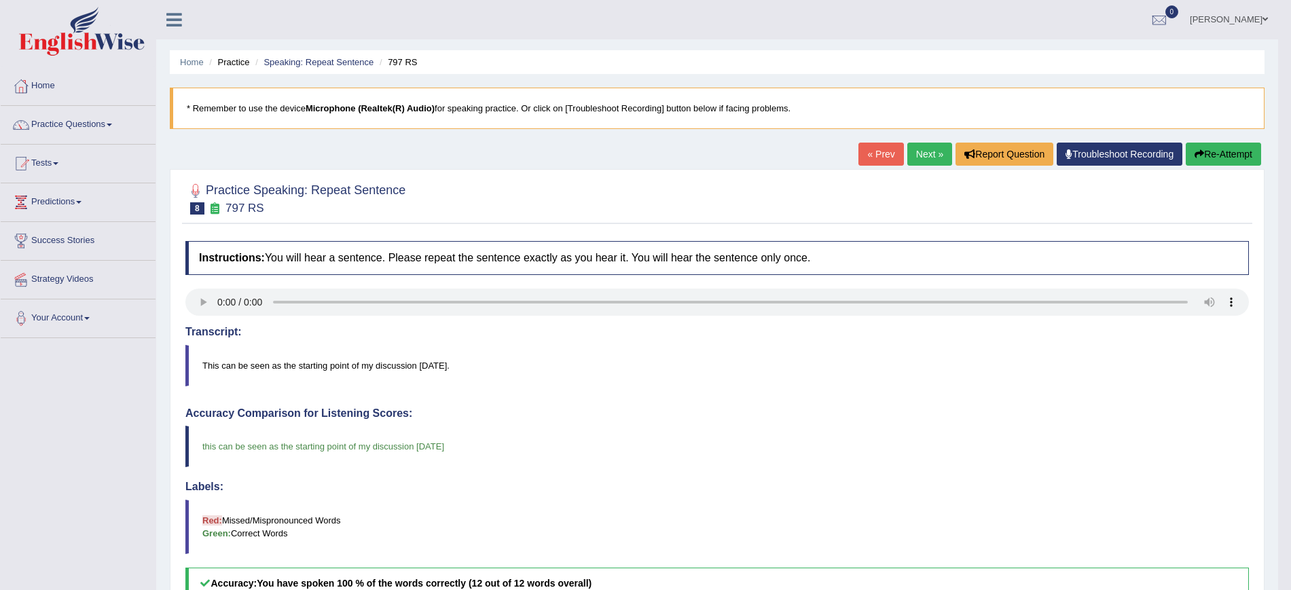
click at [921, 141] on div "Home Practice Speaking: Repeat Sentence 797 RS * Remember to use the device Mic…" at bounding box center [717, 442] width 1122 height 884
click at [914, 146] on link "Next »" at bounding box center [929, 154] width 45 height 23
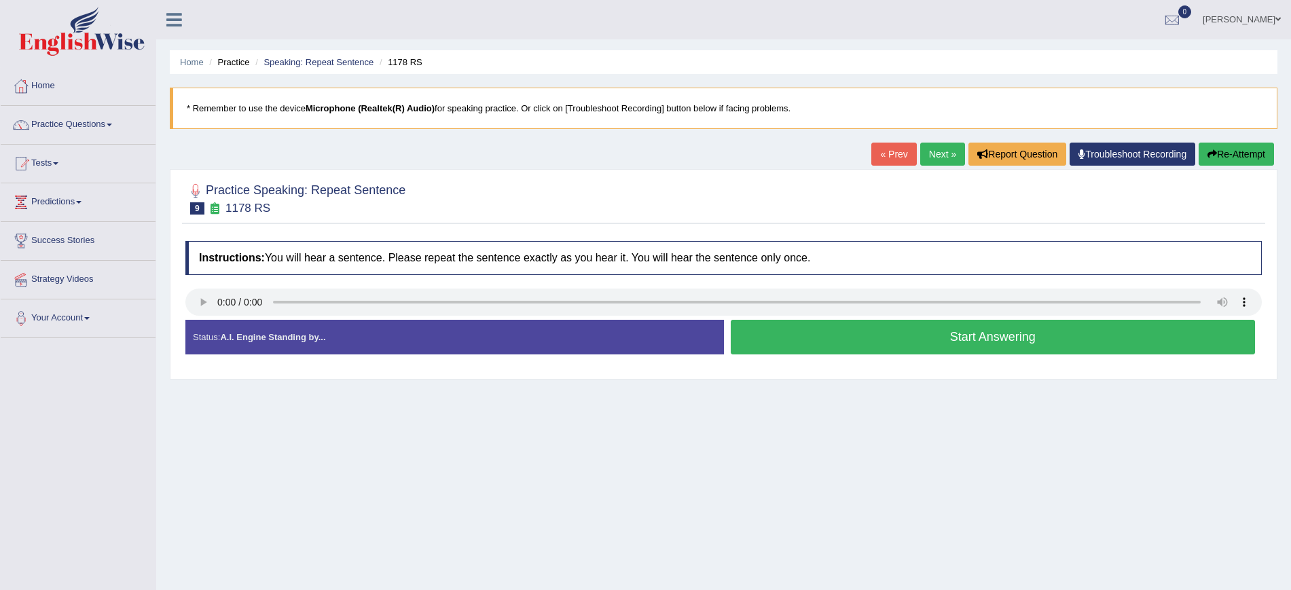
click at [887, 336] on button "Start Answering" at bounding box center [993, 337] width 525 height 35
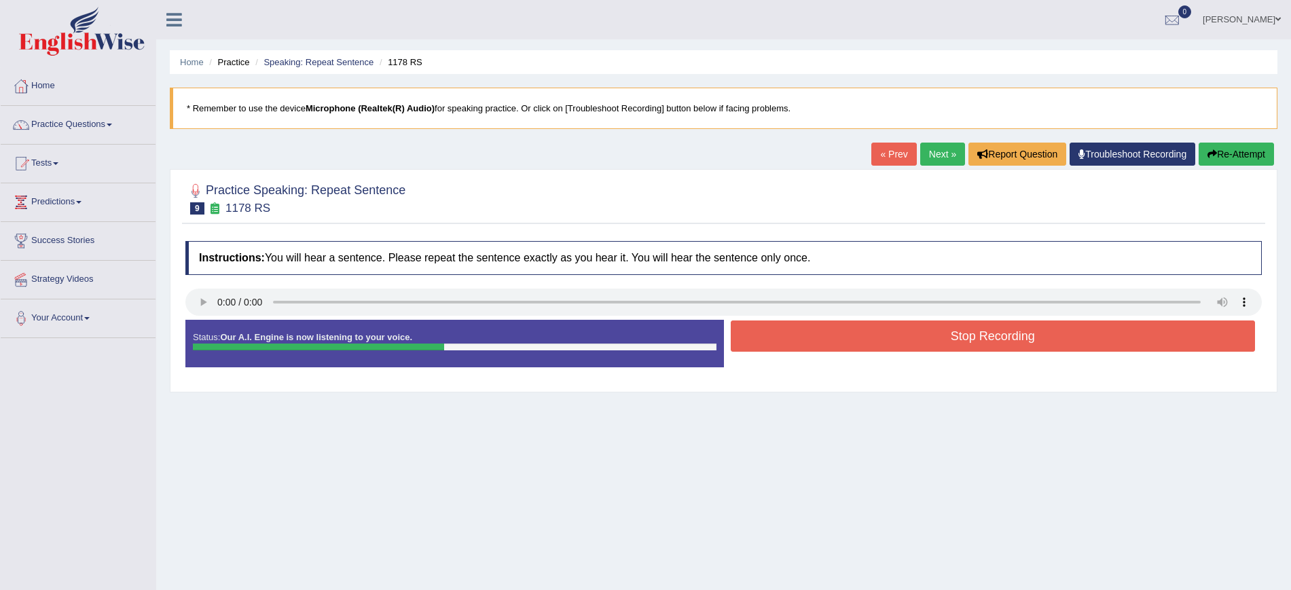
click at [898, 340] on button "Stop Recording" at bounding box center [993, 336] width 525 height 31
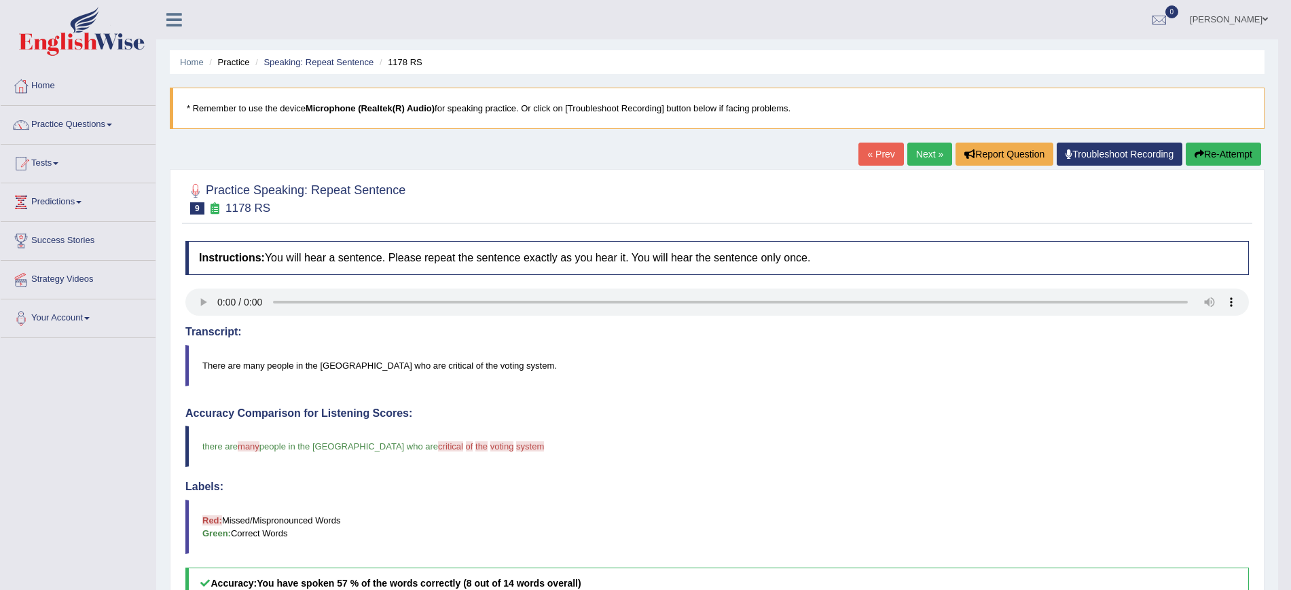
click at [920, 158] on link "Next »" at bounding box center [929, 154] width 45 height 23
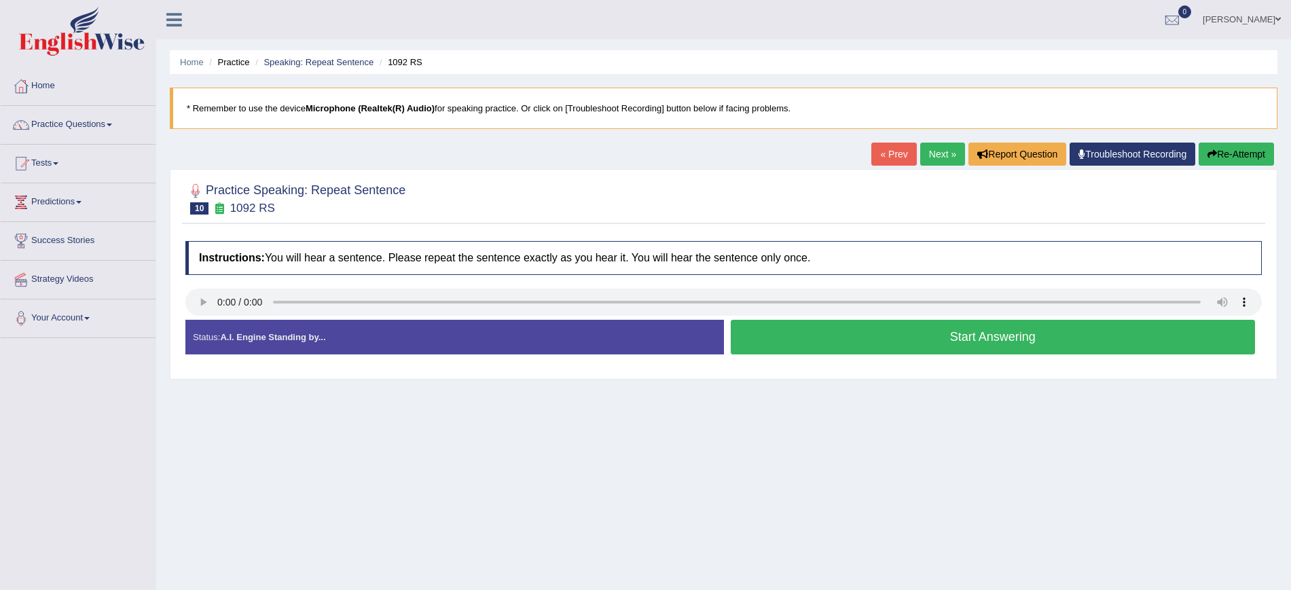
click at [834, 336] on button "Start Answering" at bounding box center [993, 337] width 525 height 35
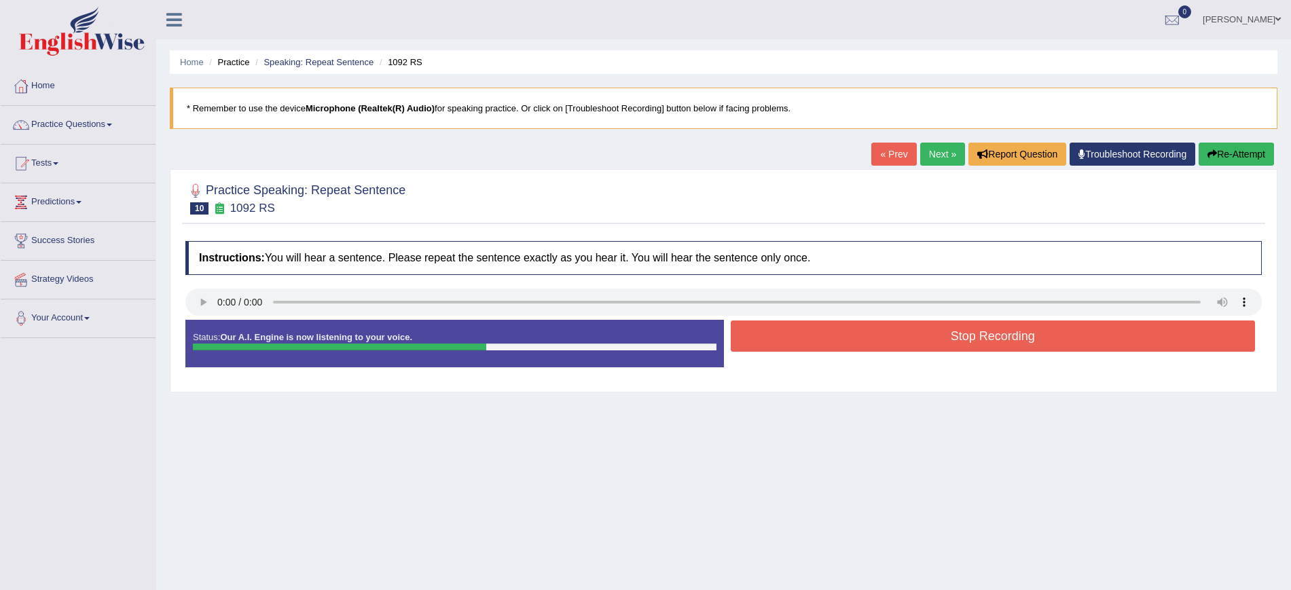
click at [832, 336] on button "Stop Recording" at bounding box center [993, 336] width 525 height 31
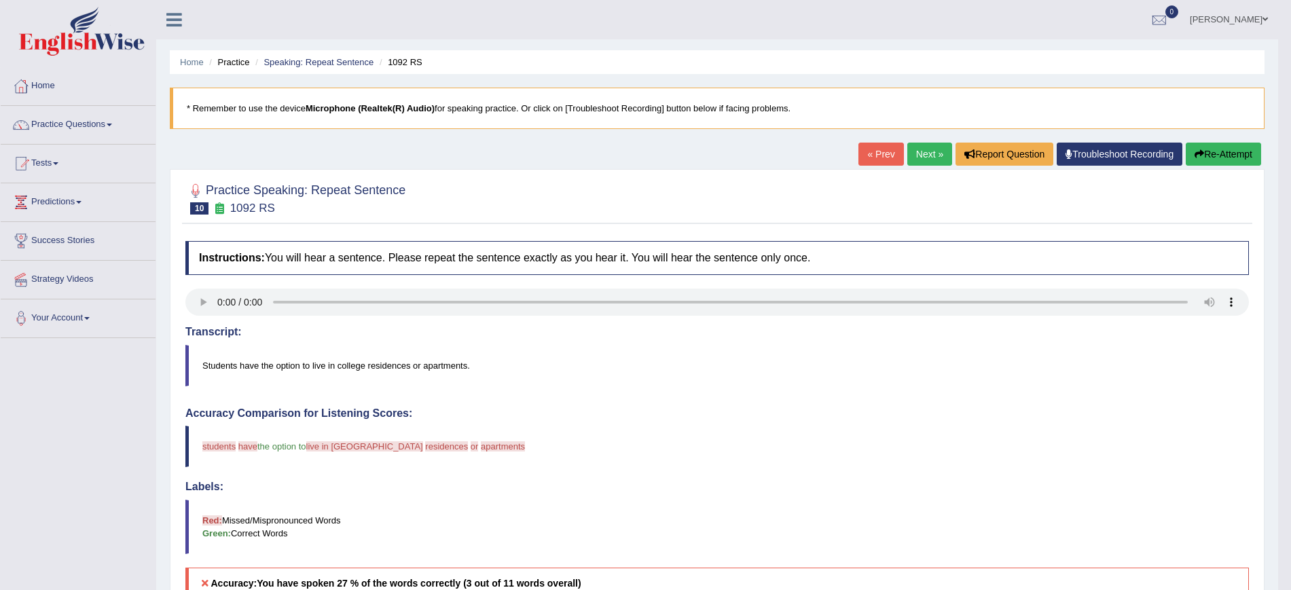
click at [1204, 152] on button "Re-Attempt" at bounding box center [1223, 154] width 75 height 23
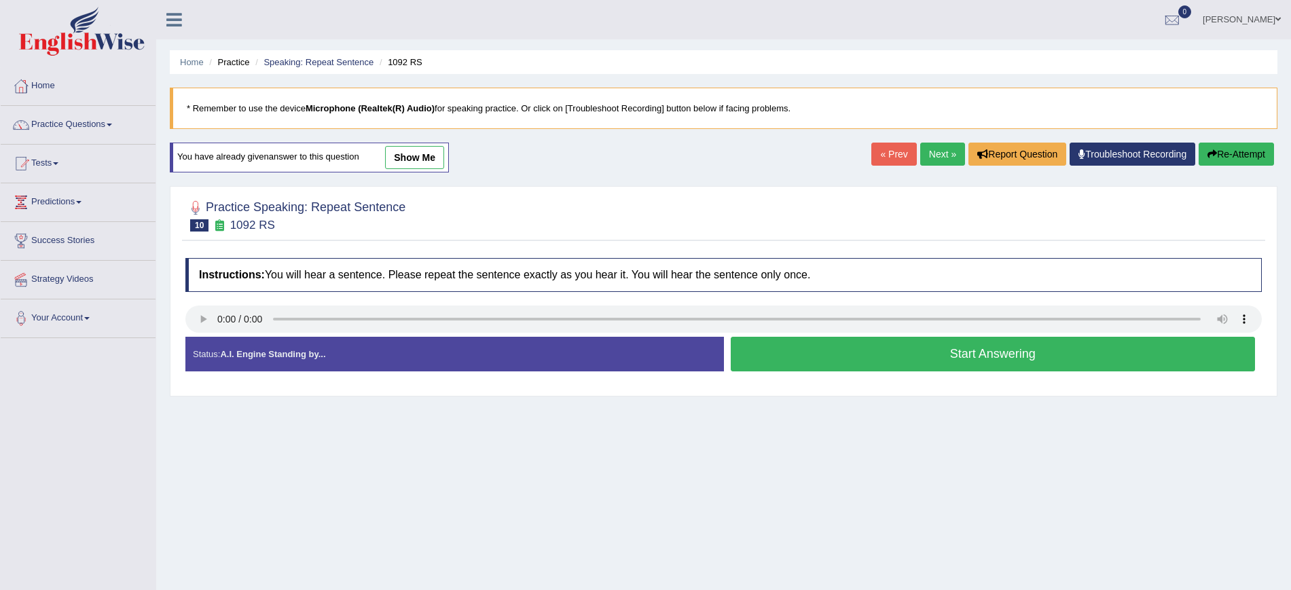
click at [952, 354] on button "Start Answering" at bounding box center [993, 354] width 525 height 35
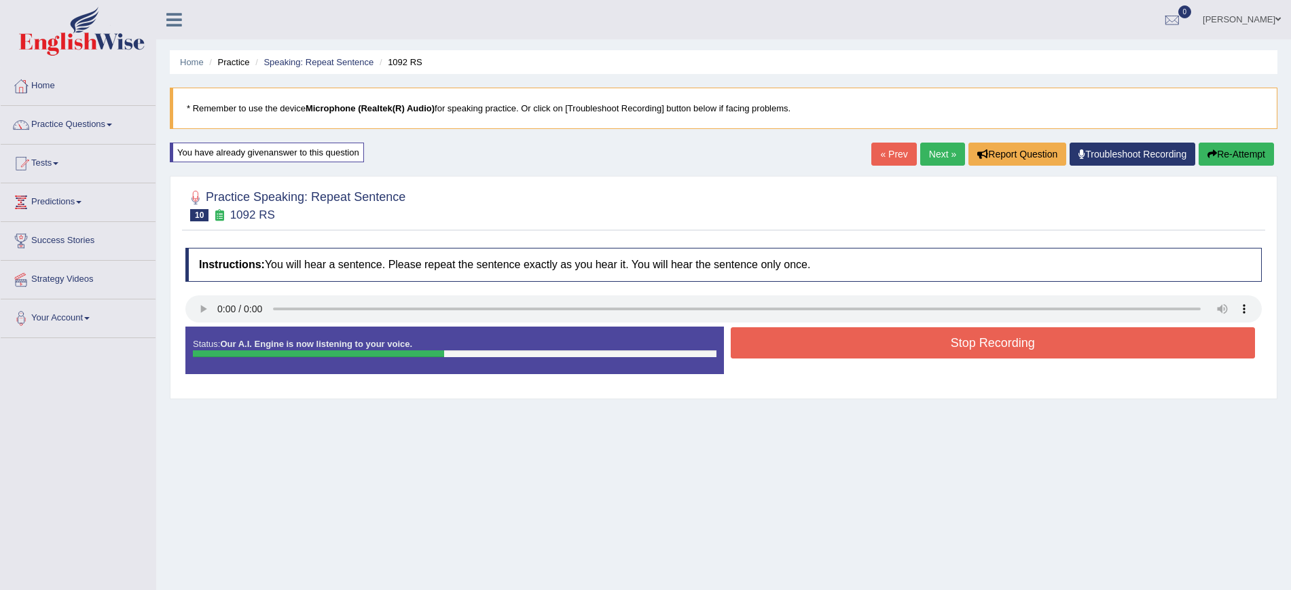
click at [955, 348] on button "Stop Recording" at bounding box center [993, 342] width 525 height 31
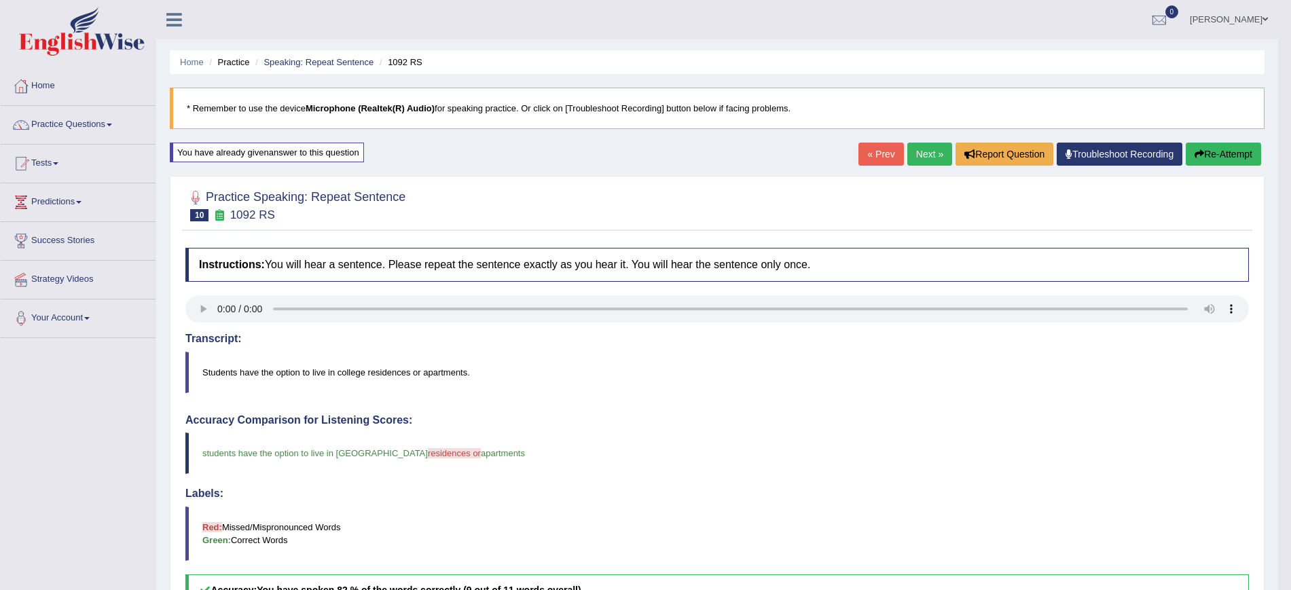
click at [922, 153] on link "Next »" at bounding box center [929, 154] width 45 height 23
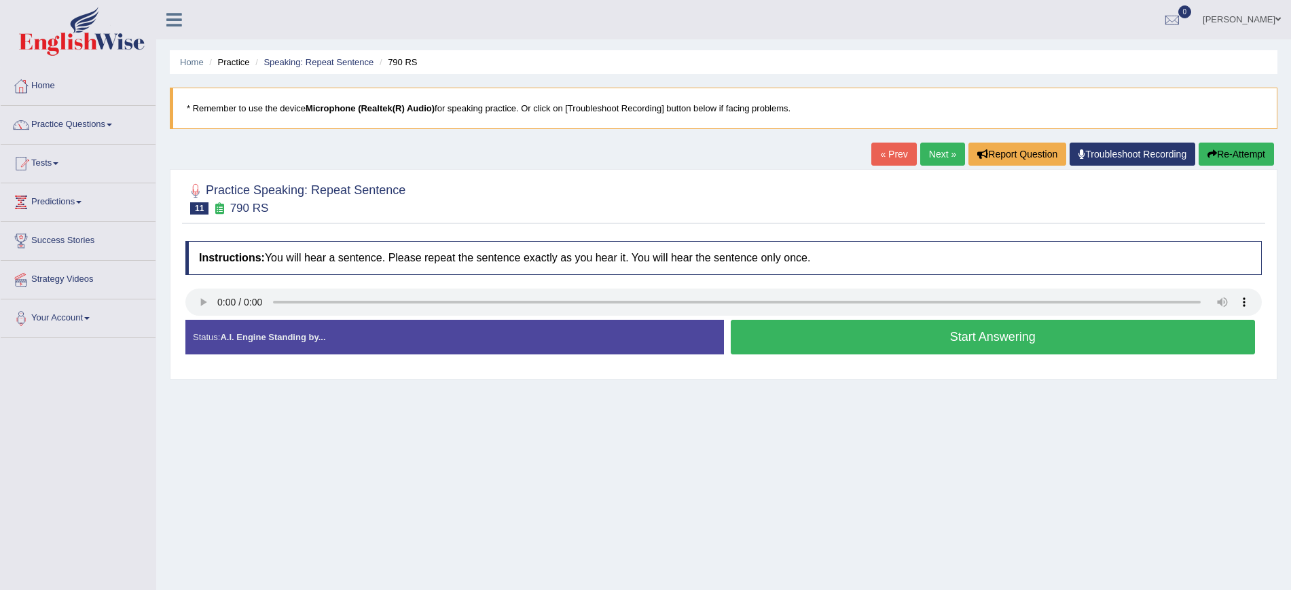
click at [943, 332] on button "Start Answering" at bounding box center [993, 337] width 525 height 35
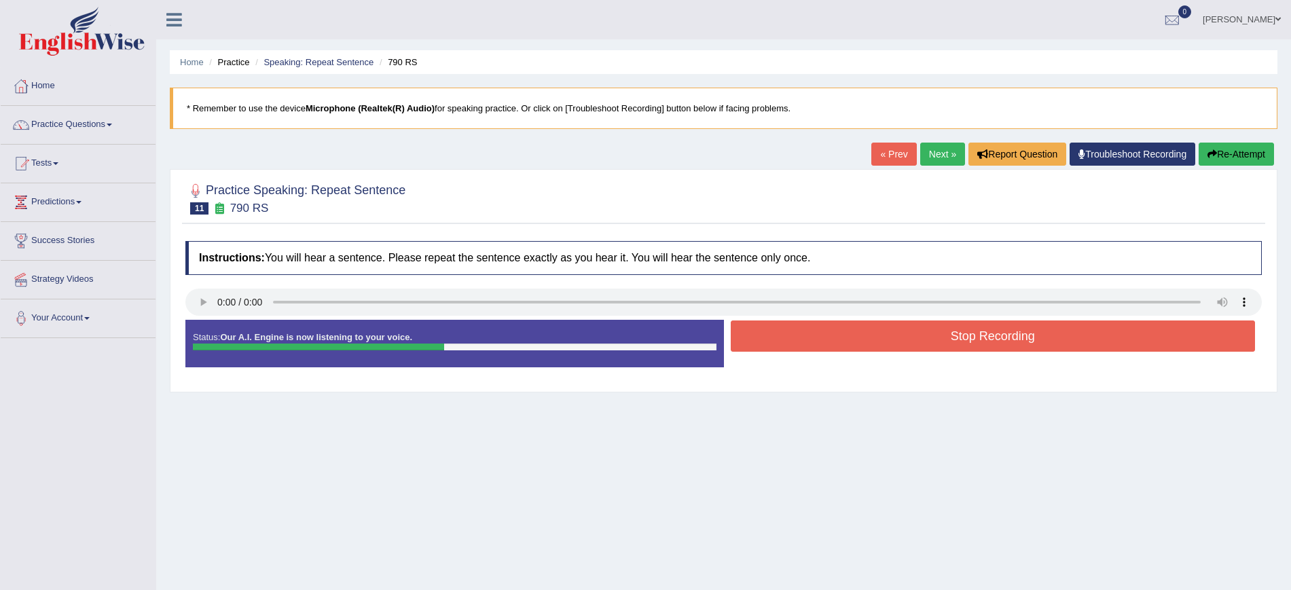
click at [948, 329] on button "Stop Recording" at bounding box center [993, 336] width 525 height 31
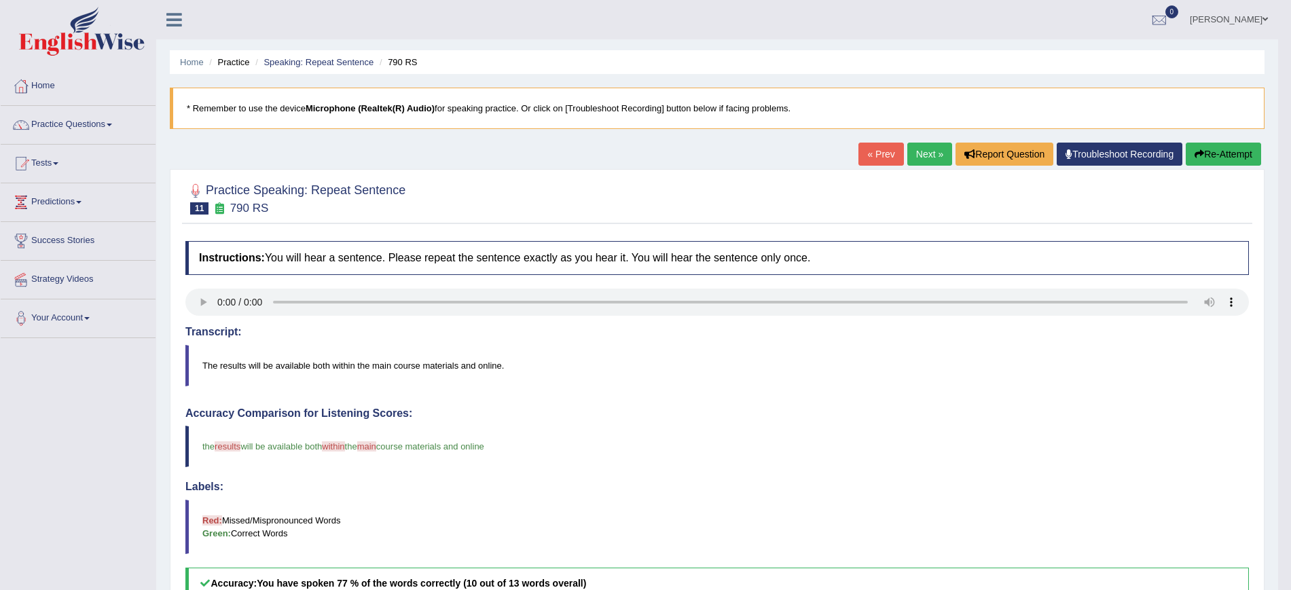
click at [918, 154] on link "Next »" at bounding box center [929, 154] width 45 height 23
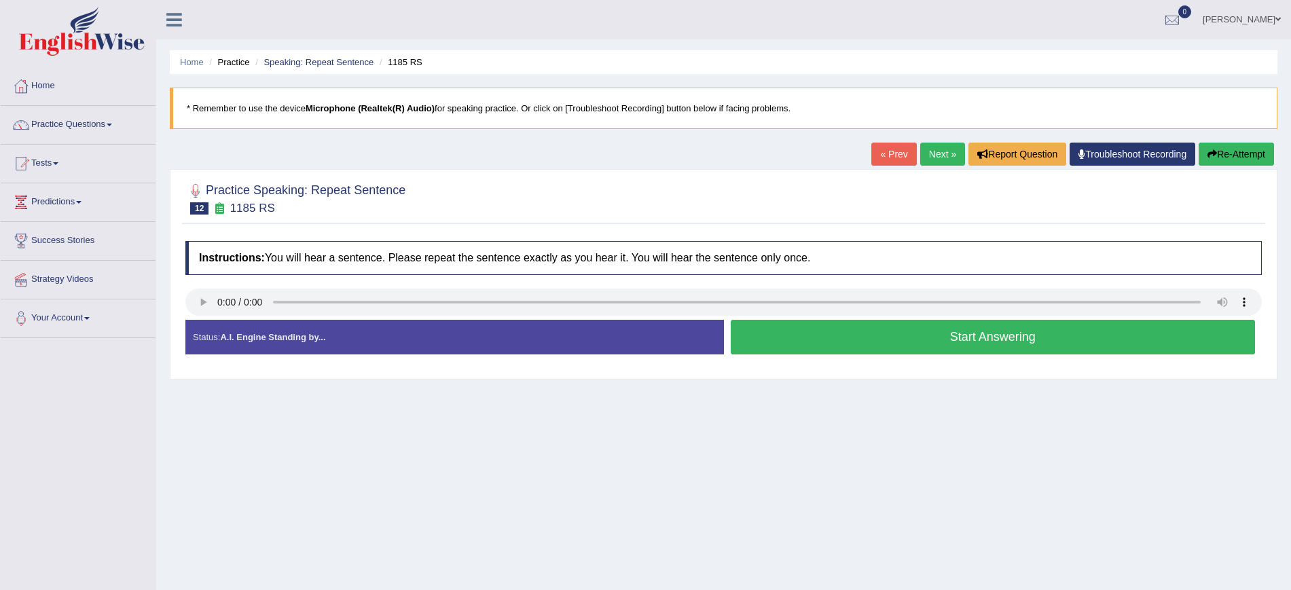
click at [1047, 345] on button "Start Answering" at bounding box center [993, 337] width 525 height 35
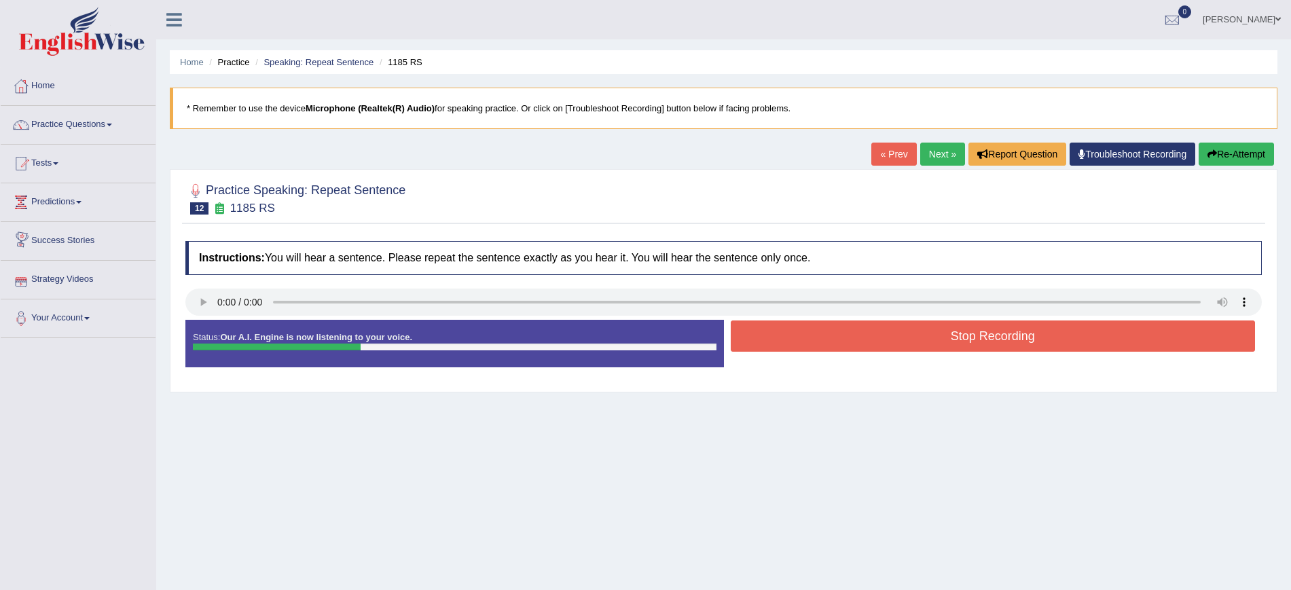
click at [813, 328] on button "Stop Recording" at bounding box center [993, 336] width 525 height 31
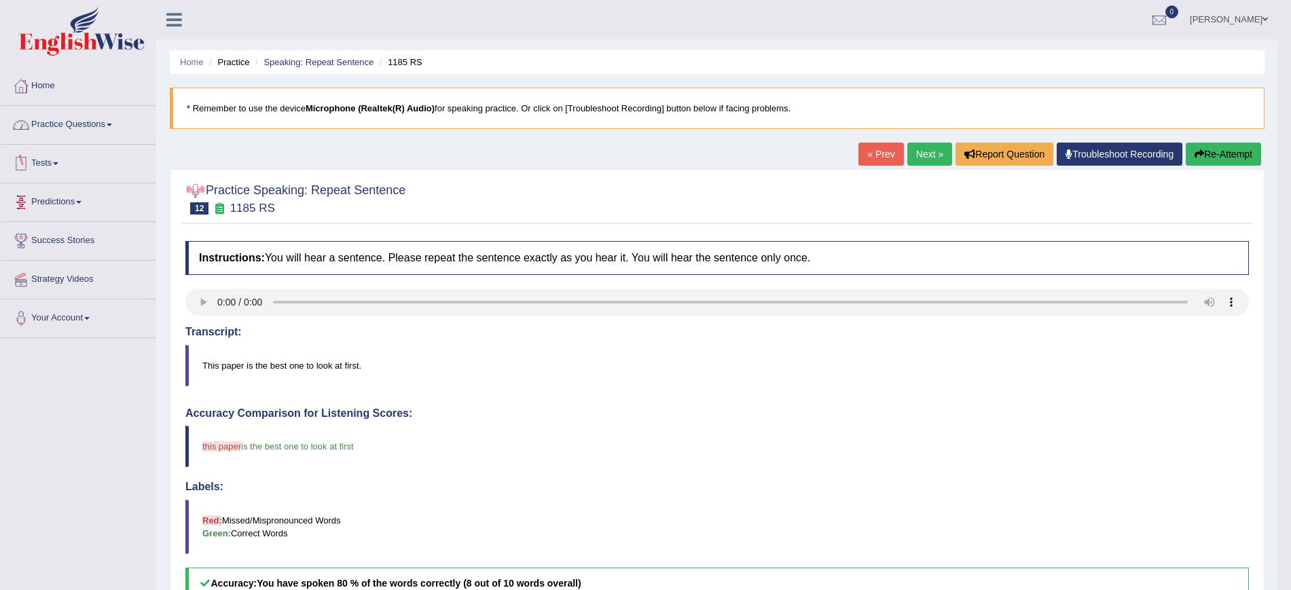
click at [99, 132] on link "Practice Questions" at bounding box center [78, 123] width 155 height 34
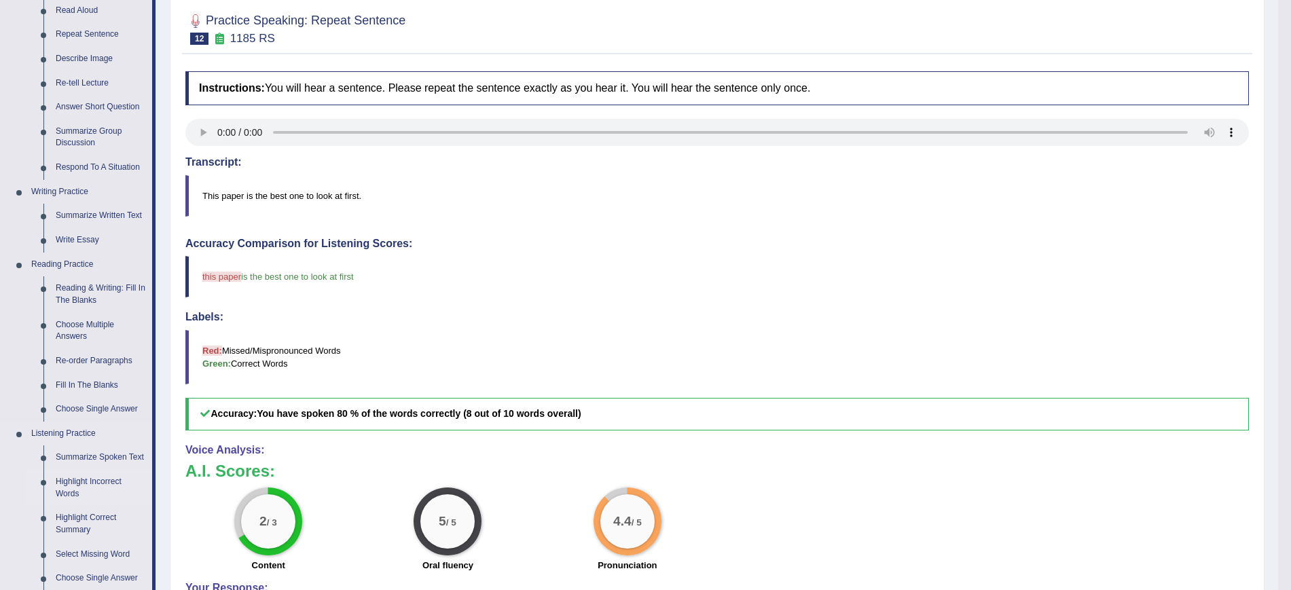
scroll to position [255, 0]
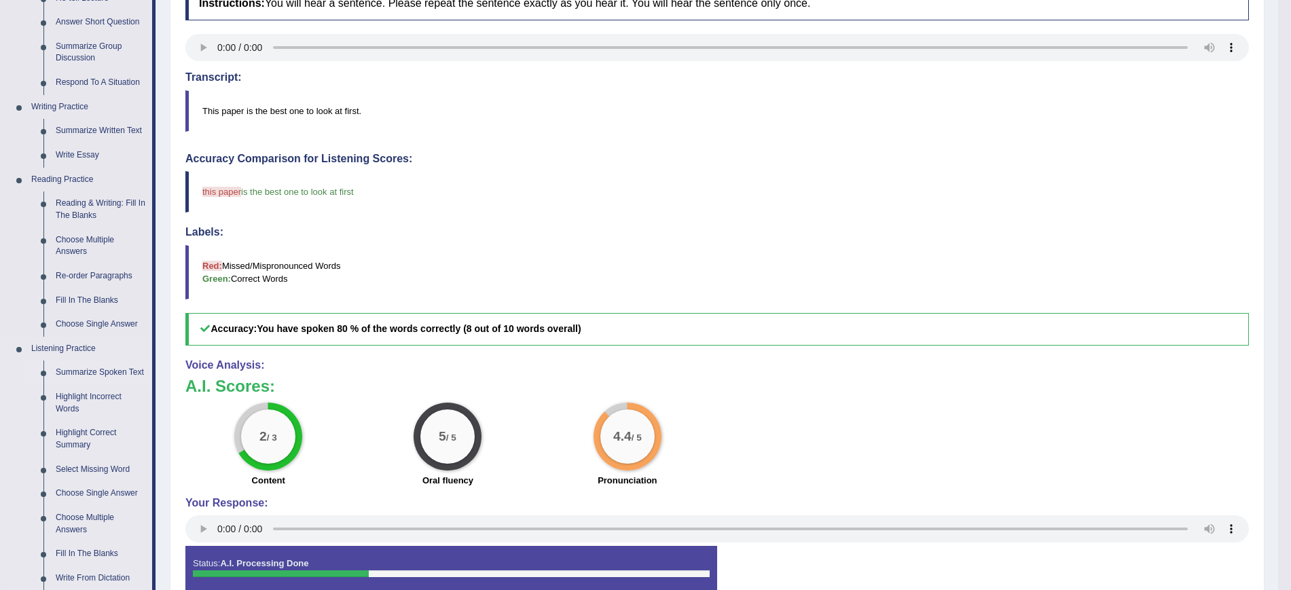
click at [102, 371] on link "Summarize Spoken Text" at bounding box center [101, 373] width 103 height 24
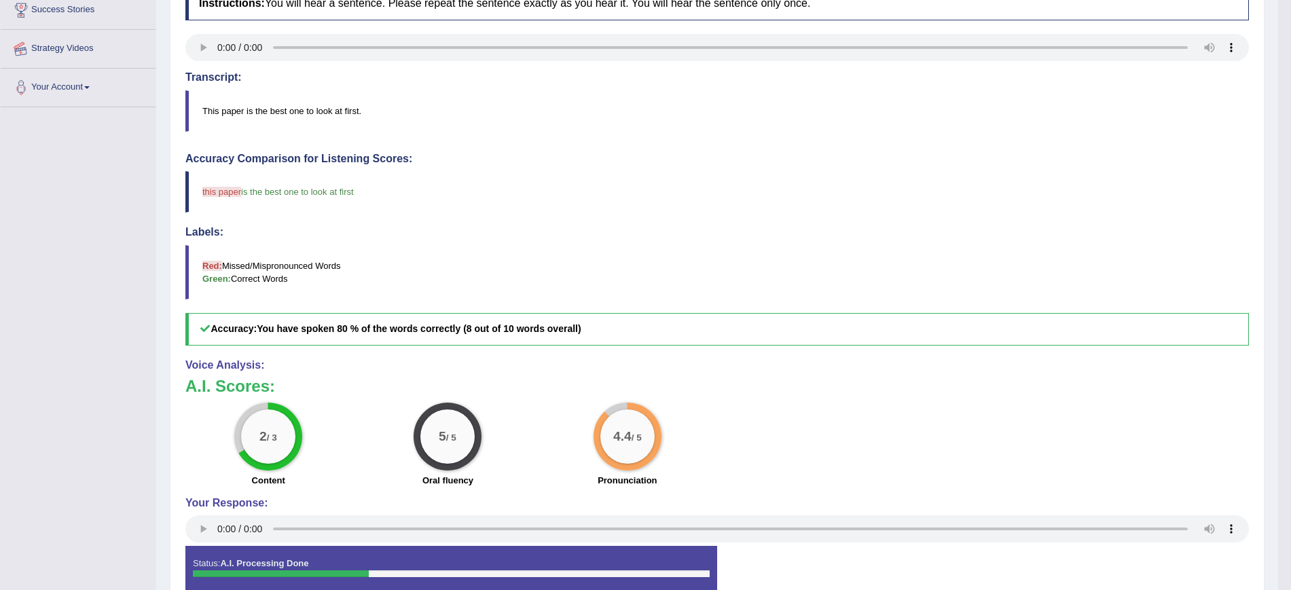
scroll to position [328, 0]
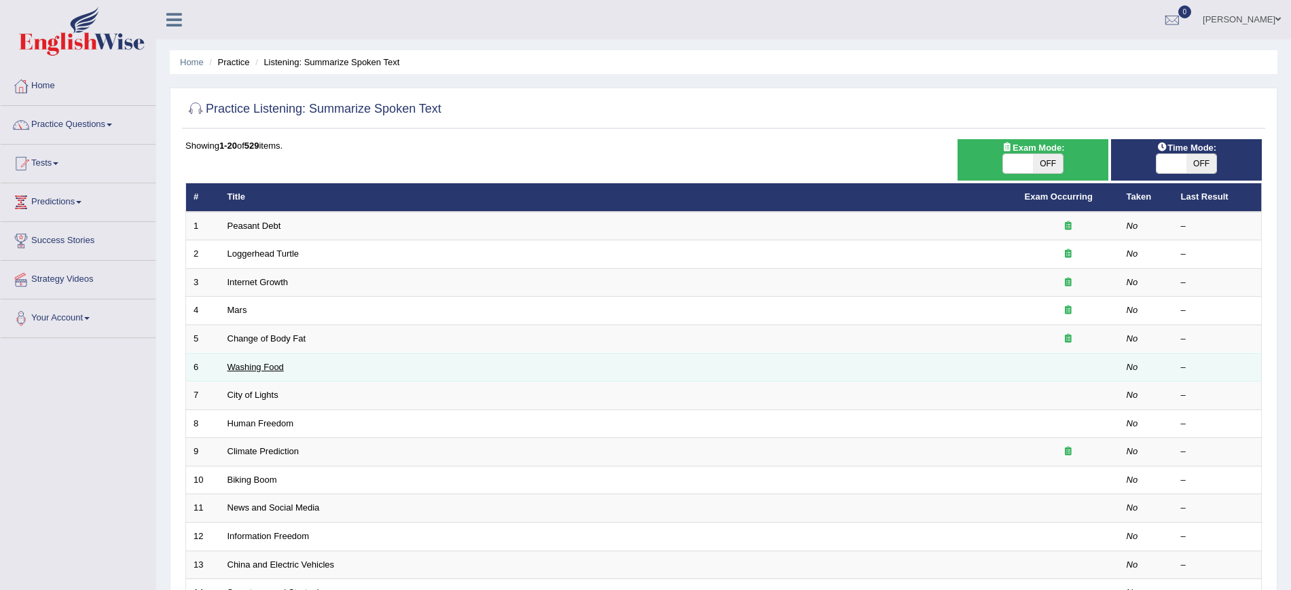
click at [242, 363] on link "Washing Food" at bounding box center [256, 367] width 56 height 10
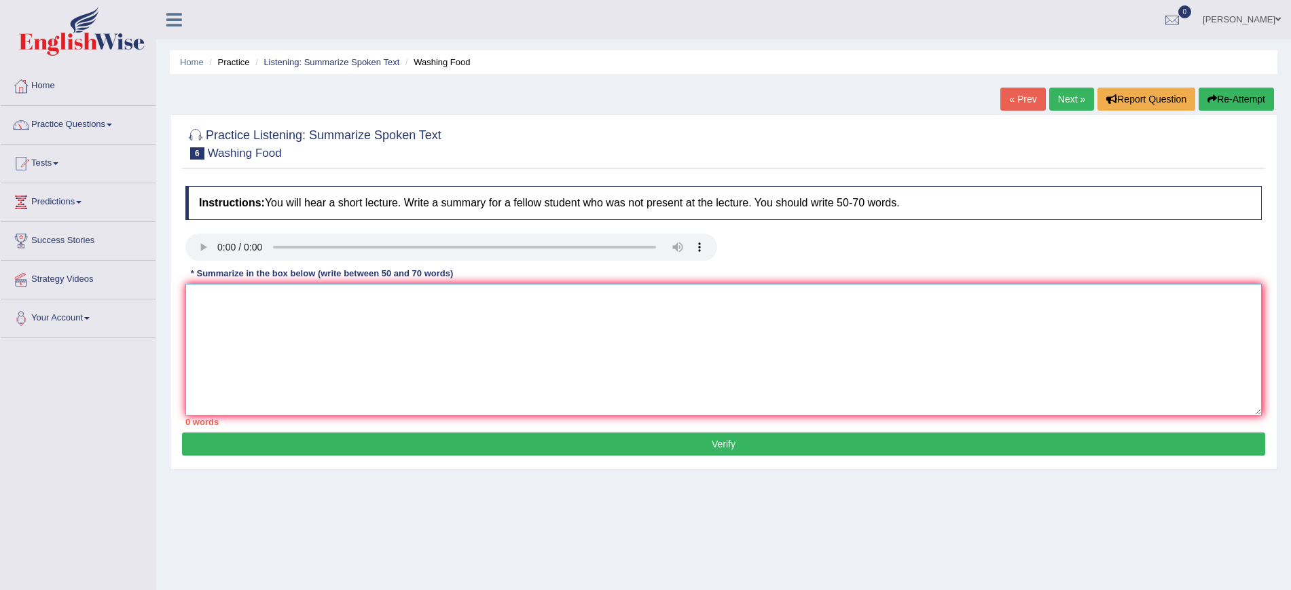
click at [620, 333] on textarea at bounding box center [723, 350] width 1077 height 132
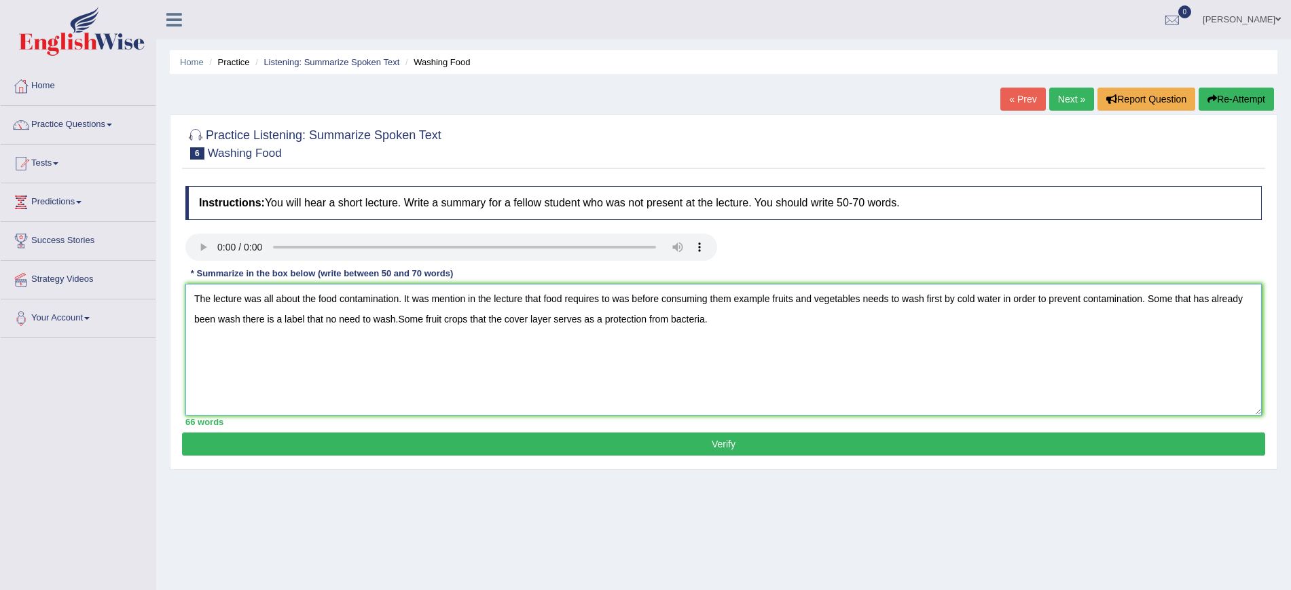
type textarea "The lecture was all about the food contamination. It was mention in the lecture…"
click at [611, 439] on button "Verify" at bounding box center [723, 444] width 1083 height 23
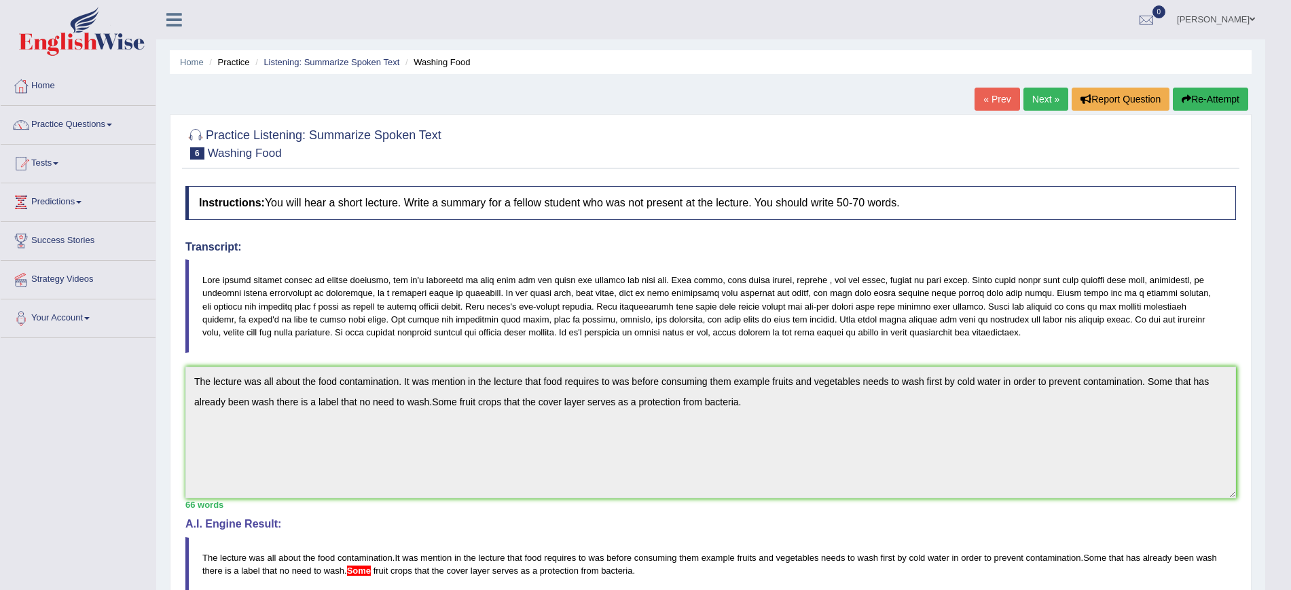
click at [1038, 100] on link "Next »" at bounding box center [1046, 99] width 45 height 23
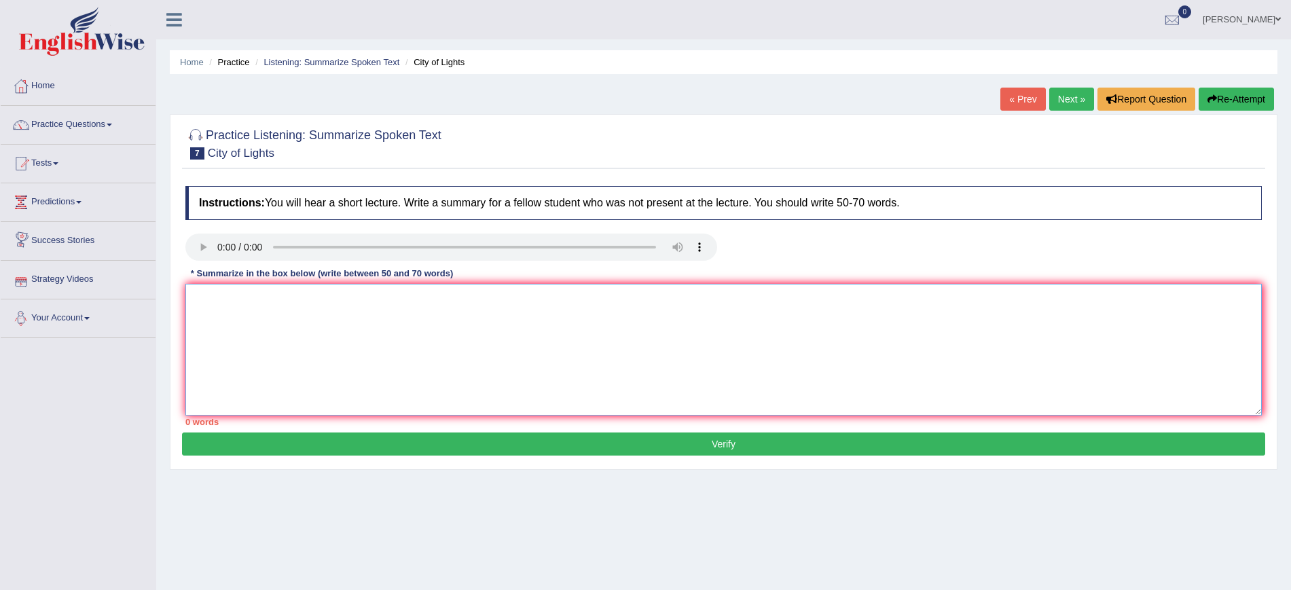
click at [234, 300] on textarea at bounding box center [723, 350] width 1077 height 132
click at [384, 315] on textarea "Life [GEOGRAPHIC_DATA] play on the slings at night . enjoying attraction avialb…" at bounding box center [723, 350] width 1077 height 132
click at [353, 303] on textarea "Life [GEOGRAPHIC_DATA] play on the slings at night . enjoying attraction avialb…" at bounding box center [723, 350] width 1077 height 132
click at [218, 298] on textarea "Life [GEOGRAPHIC_DATA] play on the slings at night childre use to play in the p…" at bounding box center [723, 350] width 1077 height 132
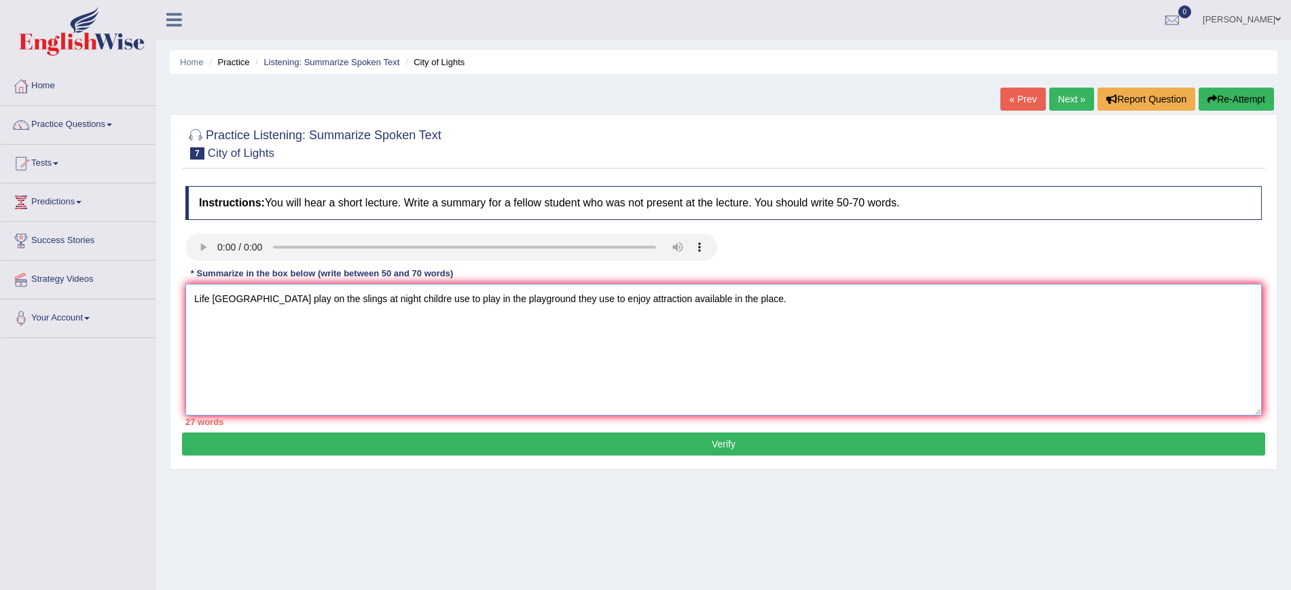
click at [197, 302] on textarea "Life [GEOGRAPHIC_DATA] play on the slings at night childre use to play in the p…" at bounding box center [723, 350] width 1077 height 132
click at [865, 297] on textarea "Artists created Life [GEOGRAPHIC_DATA] play on the slings at night childre use …" at bounding box center [723, 350] width 1077 height 132
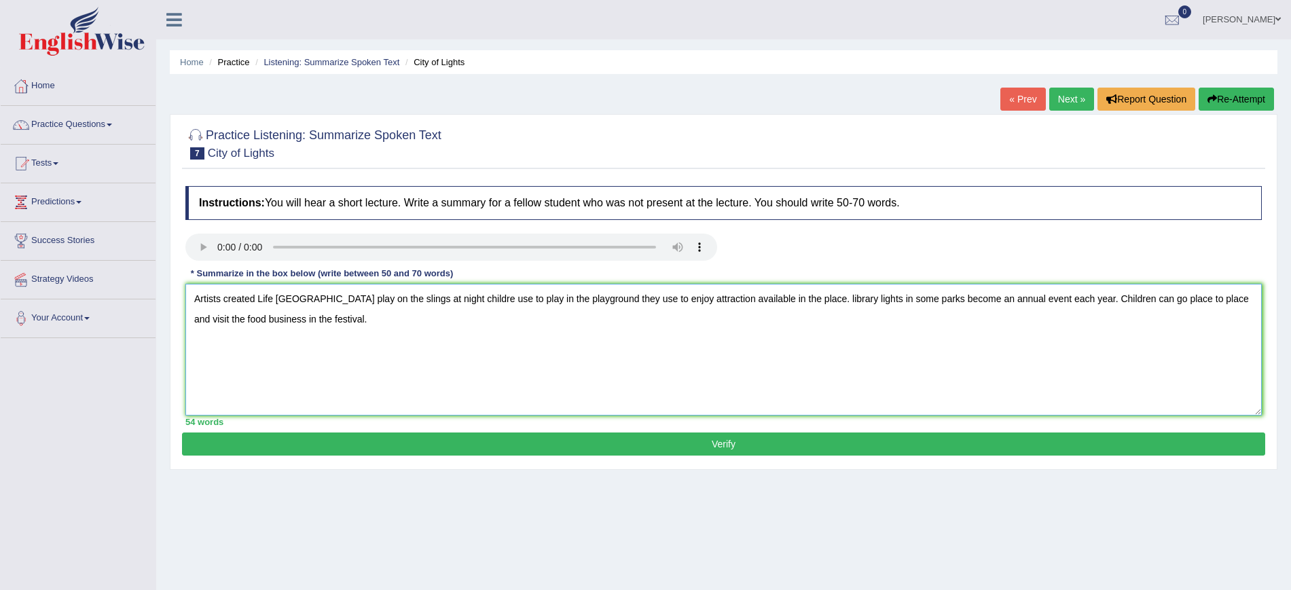
type textarea "Artists created Life [GEOGRAPHIC_DATA] play on the slings at night childre use …"
click at [796, 441] on button "Verify" at bounding box center [723, 444] width 1083 height 23
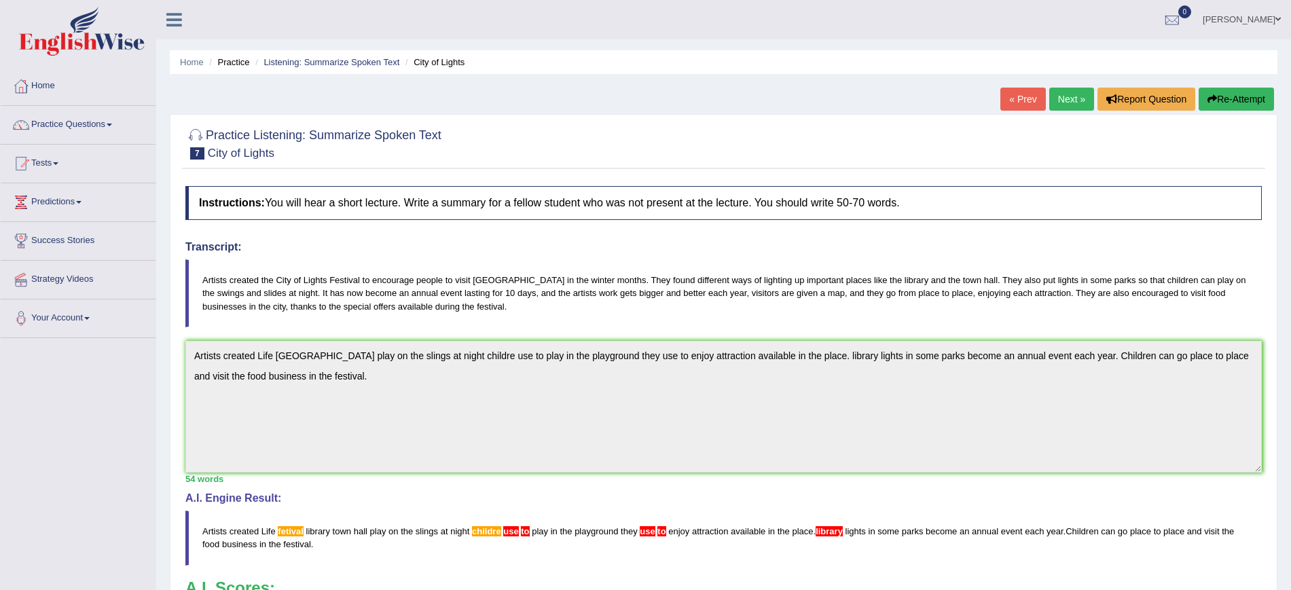
click at [1063, 100] on link "Next »" at bounding box center [1071, 99] width 45 height 23
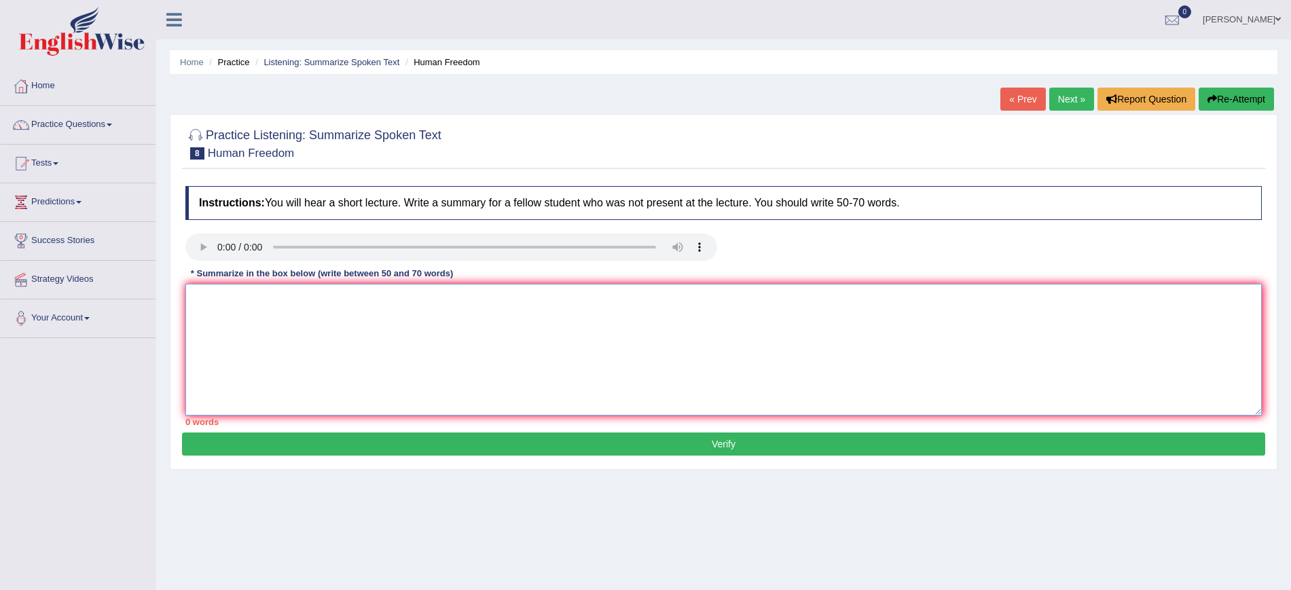
click at [464, 311] on textarea at bounding box center [723, 350] width 1077 height 132
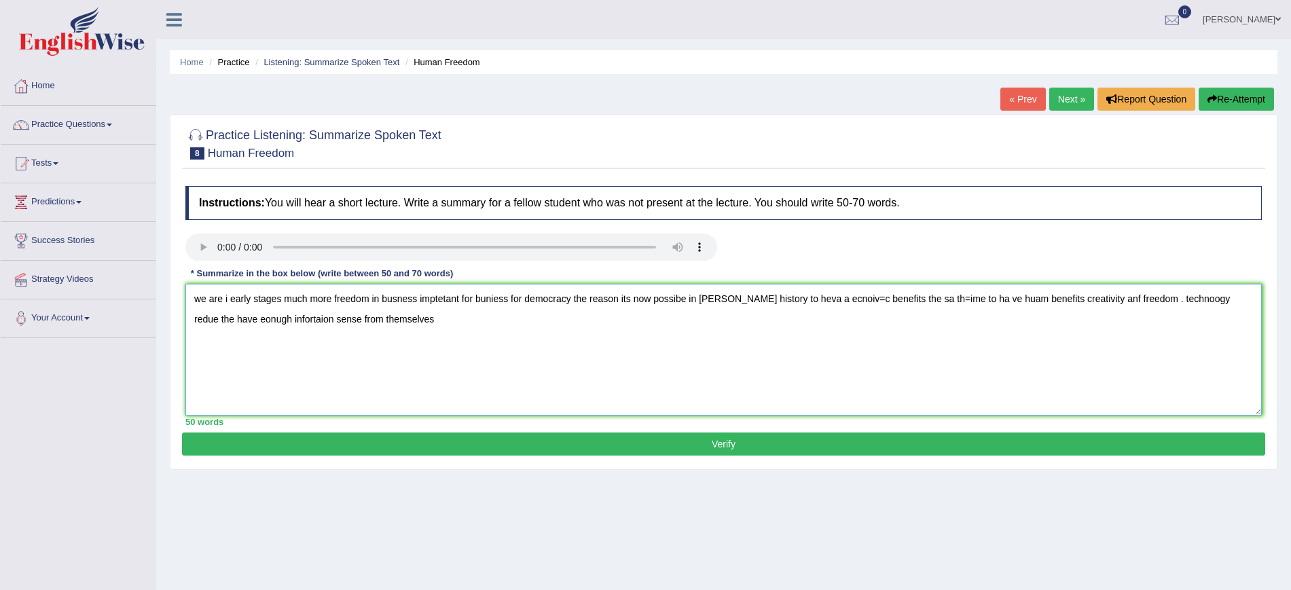
click at [396, 298] on textarea "we are i early stages much more freedom in busness imptetant for buniess for de…" at bounding box center [723, 350] width 1077 height 132
click at [204, 297] on textarea "we are i early stages much more freedom in busness imptetant for buniess for de…" at bounding box center [723, 350] width 1077 height 132
type textarea "We are in early stages of much more freedom in business most imptortantly for b…"
click at [430, 440] on button "Verify" at bounding box center [723, 444] width 1083 height 23
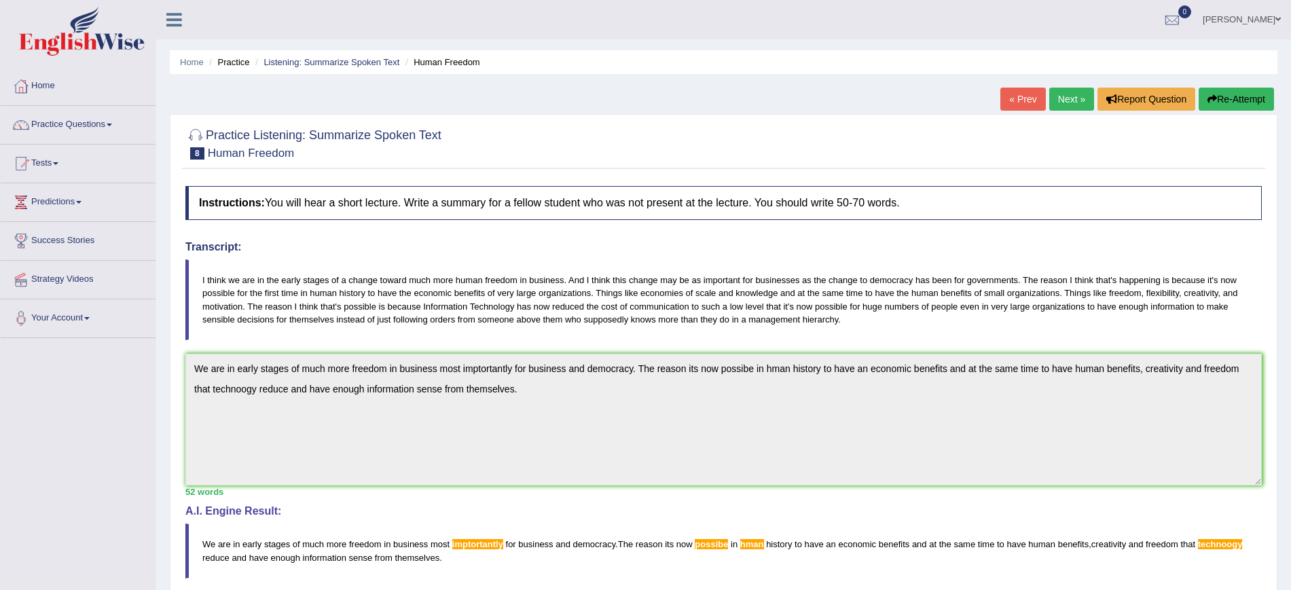
click at [1064, 101] on link "Next »" at bounding box center [1071, 99] width 45 height 23
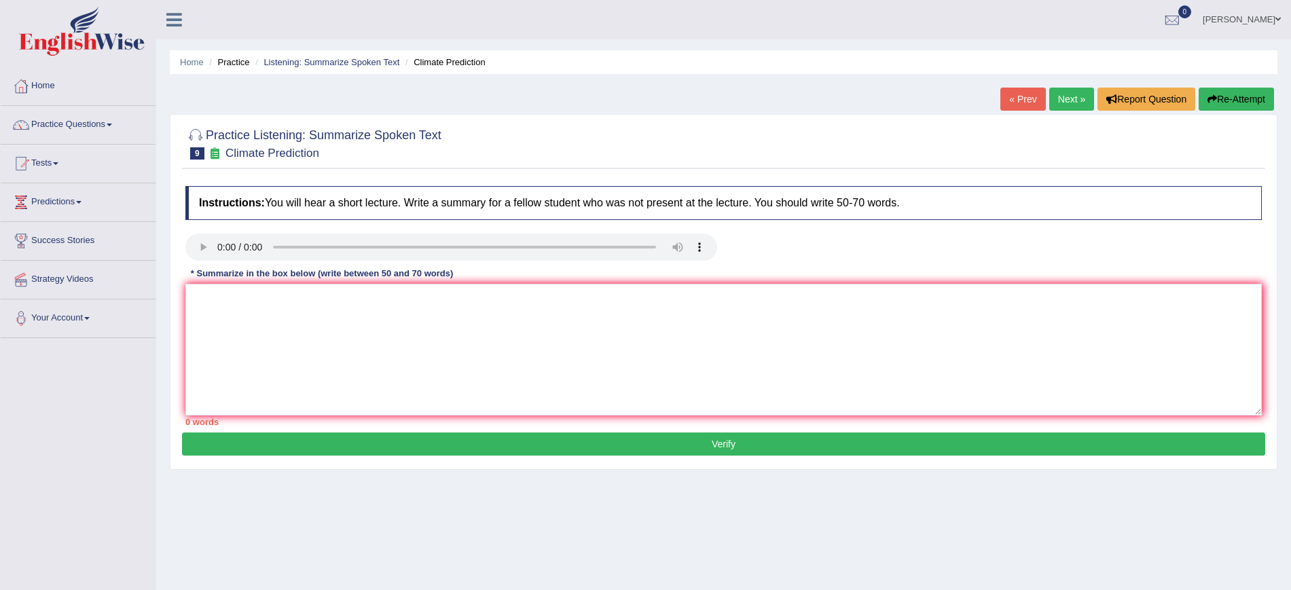
click at [206, 296] on div "Instructions: You will hear a short lecture. Write a summary for a fellow stude…" at bounding box center [723, 305] width 1083 height 253
click at [206, 296] on textarea at bounding box center [723, 350] width 1077 height 132
click at [216, 329] on textarea at bounding box center [723, 350] width 1077 height 132
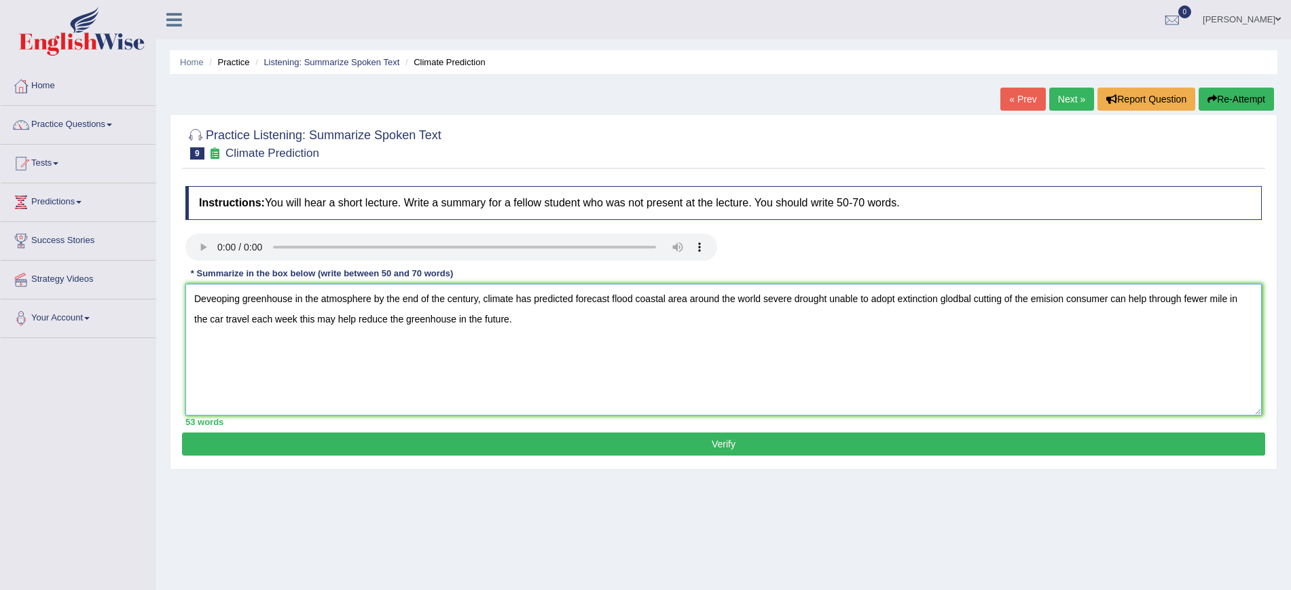
click at [1049, 300] on textarea "Deveoping greenhouse in the atmosphere by the end of the century, climate has p…" at bounding box center [723, 350] width 1077 height 132
click at [1229, 299] on textarea "Deveoping greenhouse in the atmosphere by the end of the century, climate has p…" at bounding box center [723, 350] width 1077 height 132
type textarea "Deveoping greenhouse in the atmosphere by the end of the century, climate has p…"
click at [372, 444] on button "Verify" at bounding box center [723, 444] width 1083 height 23
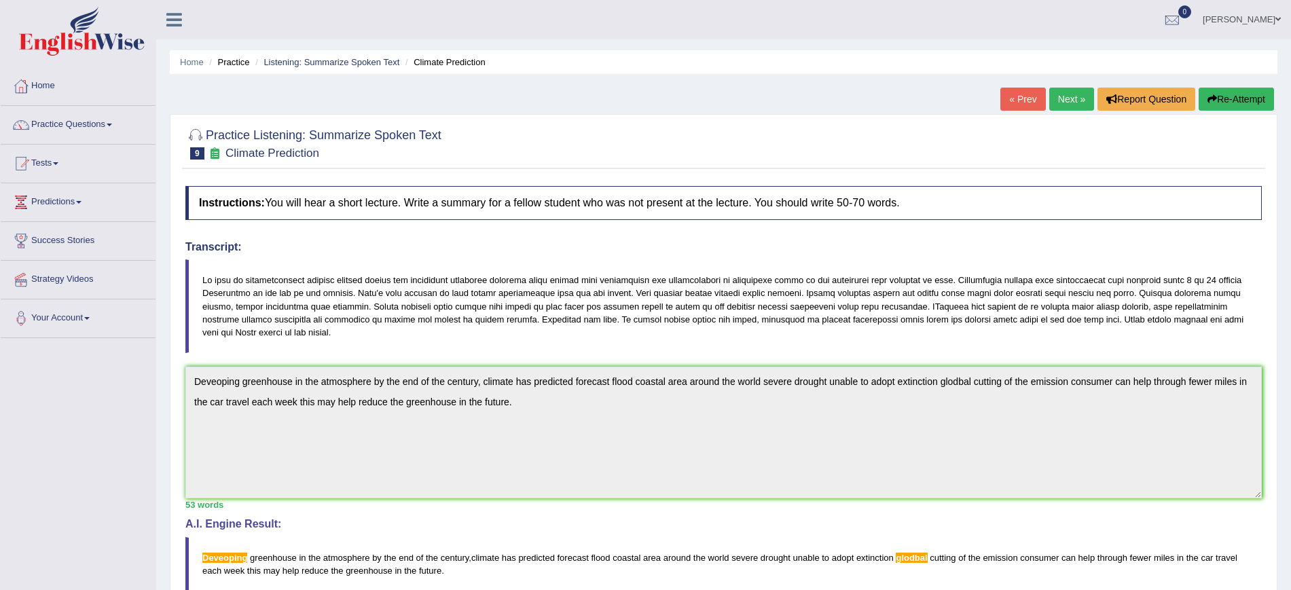
click at [1059, 94] on link "Next »" at bounding box center [1071, 99] width 45 height 23
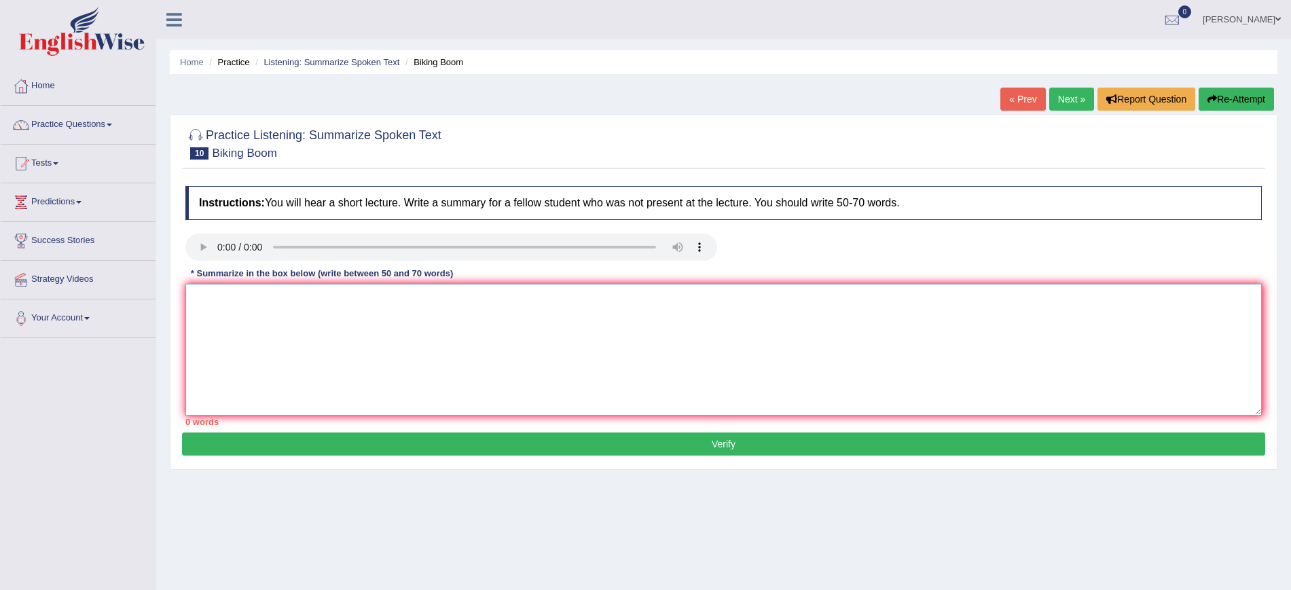
click at [206, 288] on textarea at bounding box center [723, 350] width 1077 height 132
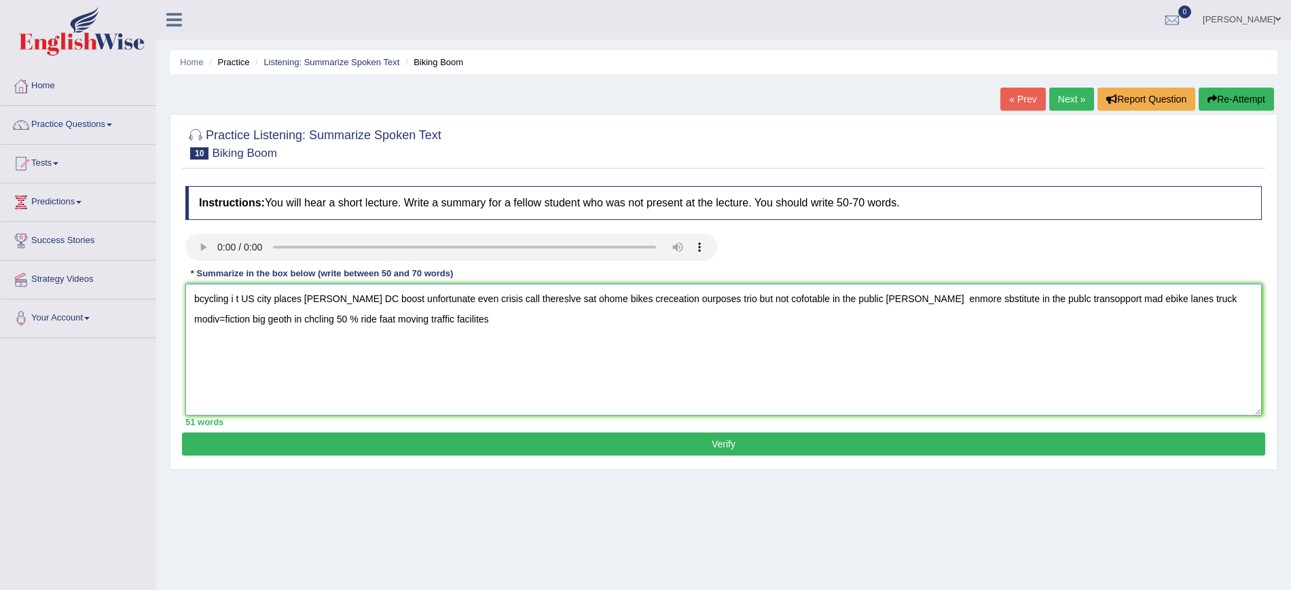
click at [204, 292] on textarea "bcycling i t US city places sn franciso wahingto DC boost unfortunate even cris…" at bounding box center [723, 350] width 1077 height 132
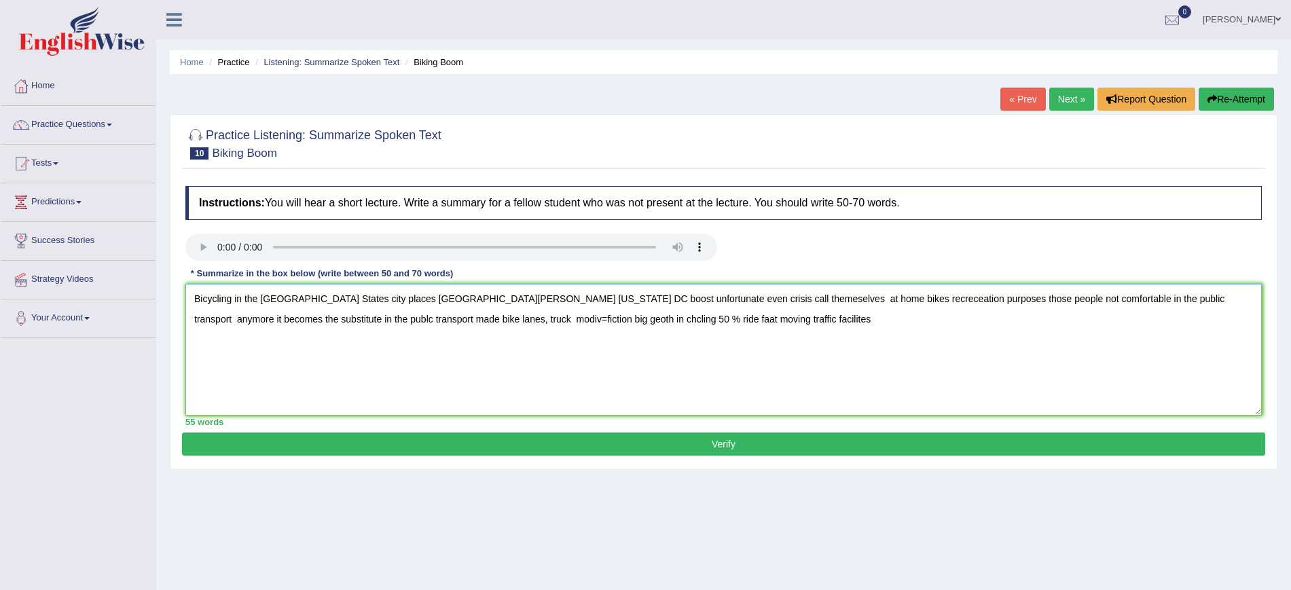
click at [418, 318] on textarea "Bicycling in the Uinited States city places San Franciso Washington DC boost un…" at bounding box center [723, 350] width 1077 height 132
type textarea "Bicycling in the Uinited States city places San Franciso Washington DC boost un…"
click at [854, 435] on button "Verify" at bounding box center [723, 444] width 1083 height 23
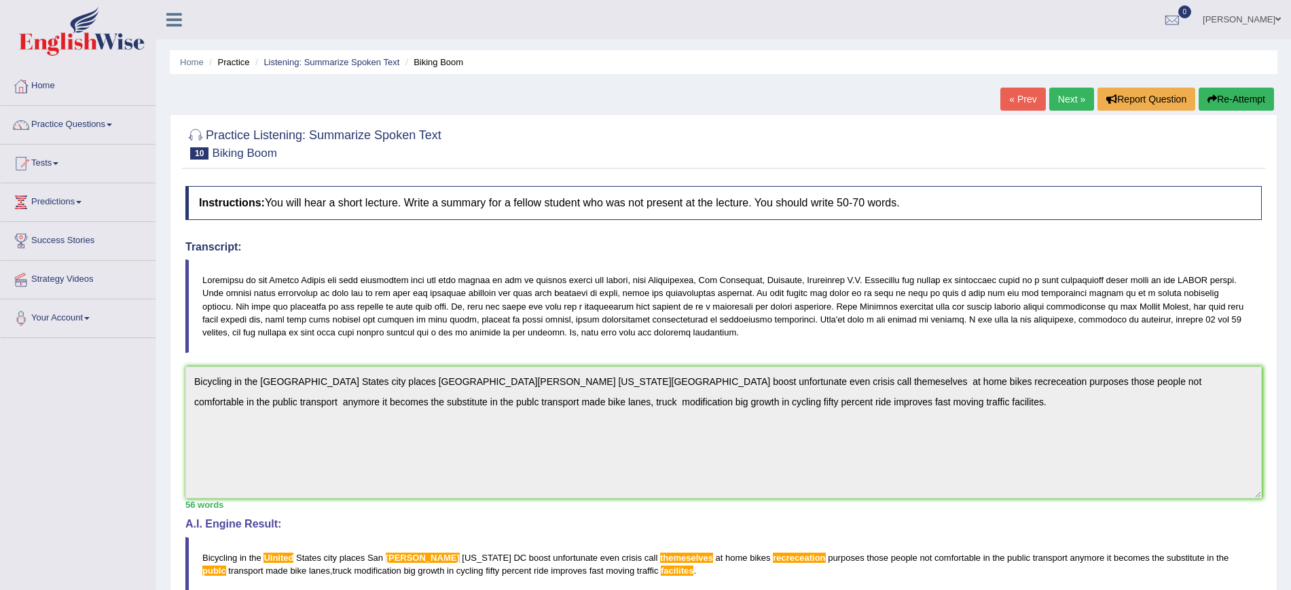
click at [1062, 94] on link "Next »" at bounding box center [1071, 99] width 45 height 23
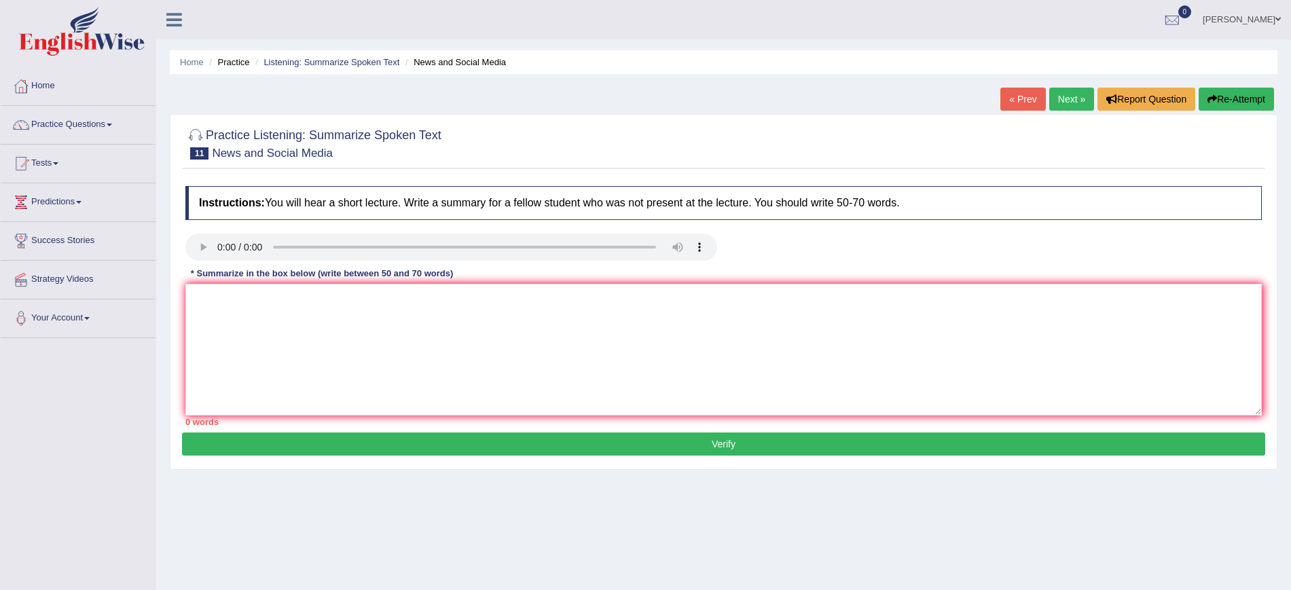
click at [206, 317] on div "Instructions: You will hear a short lecture. Write a summary for a fellow stude…" at bounding box center [723, 305] width 1083 height 253
click at [206, 317] on textarea at bounding box center [723, 350] width 1077 height 132
click at [201, 289] on div "Instructions: You will hear a short lecture. Write a summary for a fellow stude…" at bounding box center [723, 305] width 1083 height 253
click at [201, 289] on textarea at bounding box center [723, 350] width 1077 height 132
click at [203, 284] on textarea at bounding box center [723, 350] width 1077 height 132
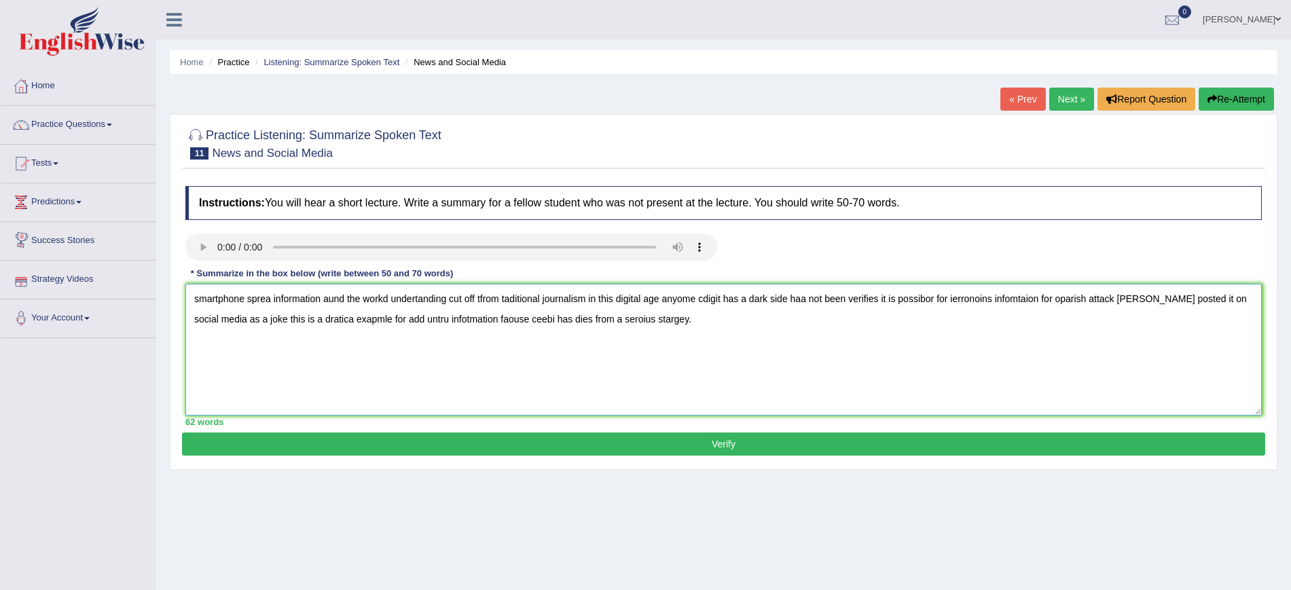
click at [225, 306] on textarea "smartphone sprea information aund the workd undertanding cut off tfrom tadition…" at bounding box center [723, 350] width 1077 height 132
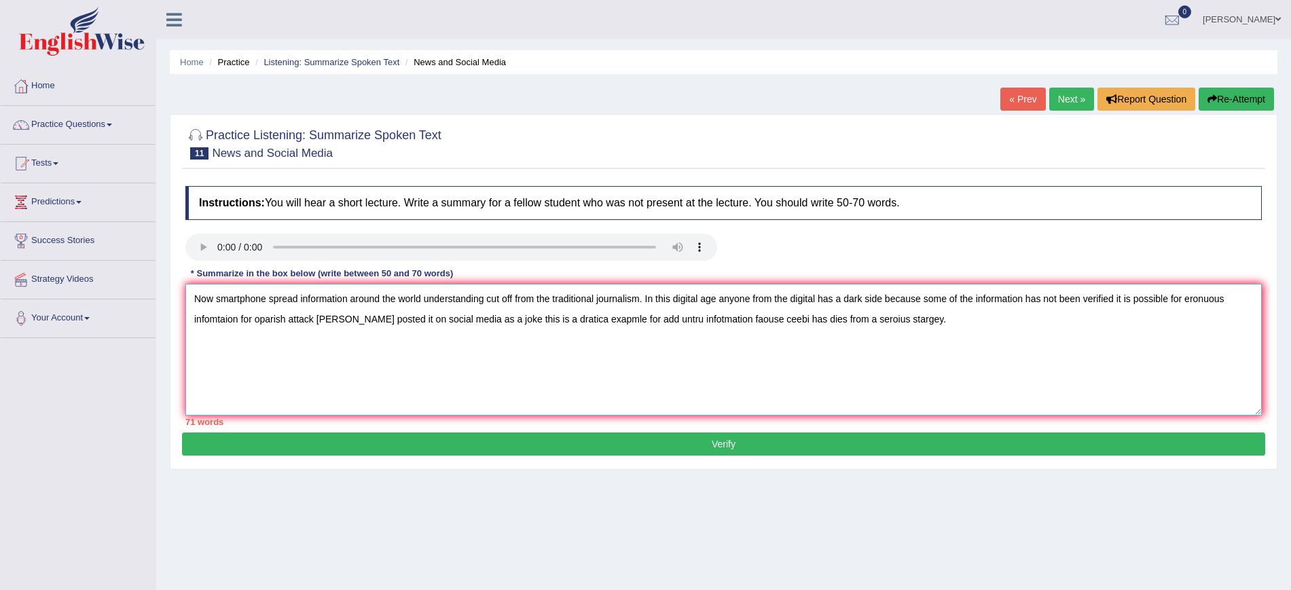
click at [209, 314] on textarea "Now smartphone spread information around the world understanding cut off from t…" at bounding box center [723, 350] width 1077 height 132
click at [1188, 296] on textarea "Now smartphone spread information around the world understanding cut off from t…" at bounding box center [723, 350] width 1077 height 132
click at [217, 297] on textarea "Now smartphone spread information around the world understanding cut off from t…" at bounding box center [723, 350] width 1077 height 132
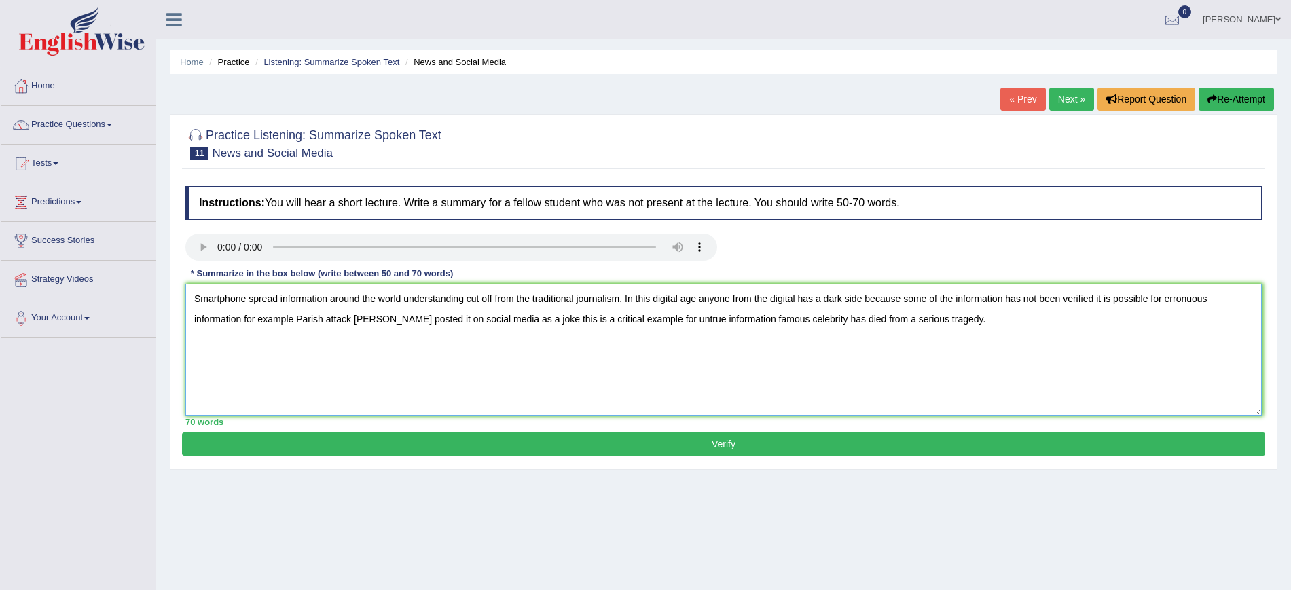
type textarea "Smartphone spread information around the world understanding cut off from the t…"
click at [242, 442] on button "Verify" at bounding box center [723, 444] width 1083 height 23
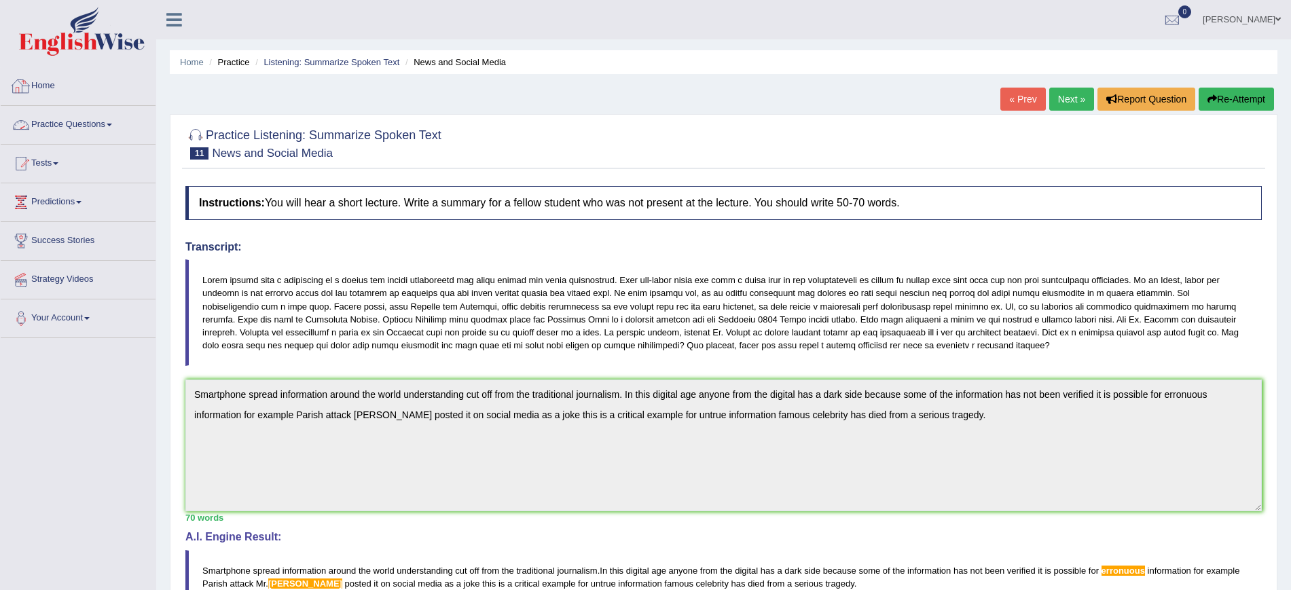
click at [103, 123] on link "Practice Questions" at bounding box center [78, 123] width 155 height 34
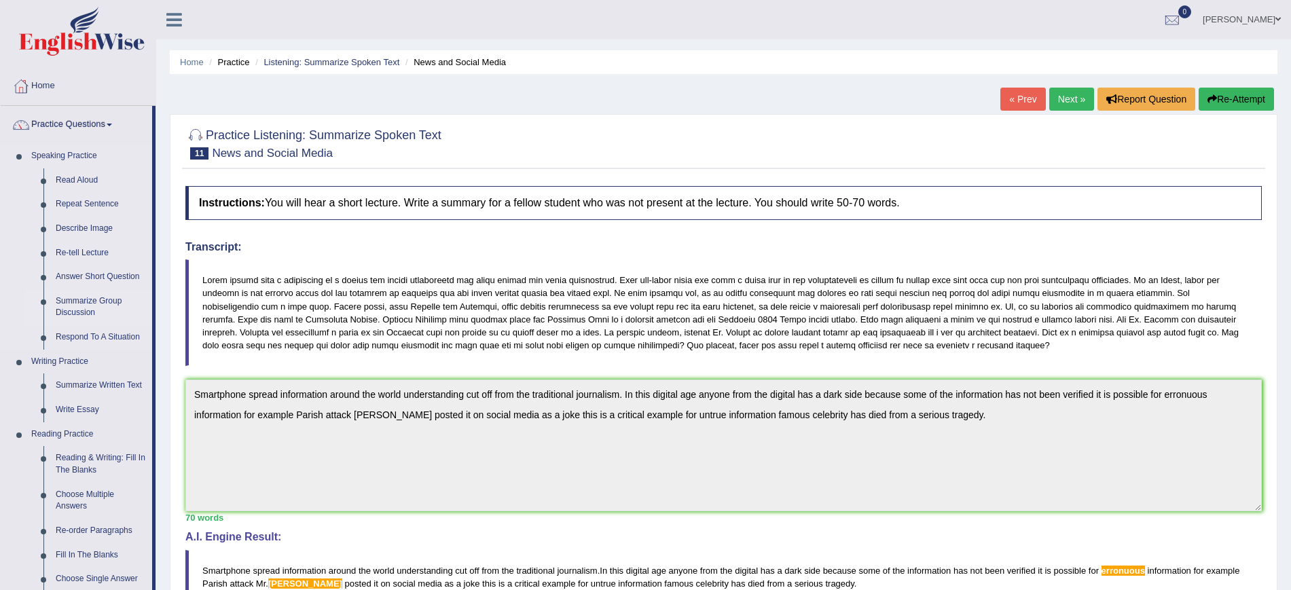
drag, startPoint x: 153, startPoint y: 336, endPoint x: 118, endPoint y: 317, distance: 40.7
click at [118, 317] on li "Practice Questions Speaking Practice Read Aloud Repeat Sentence Describe Image …" at bounding box center [78, 488] width 155 height 764
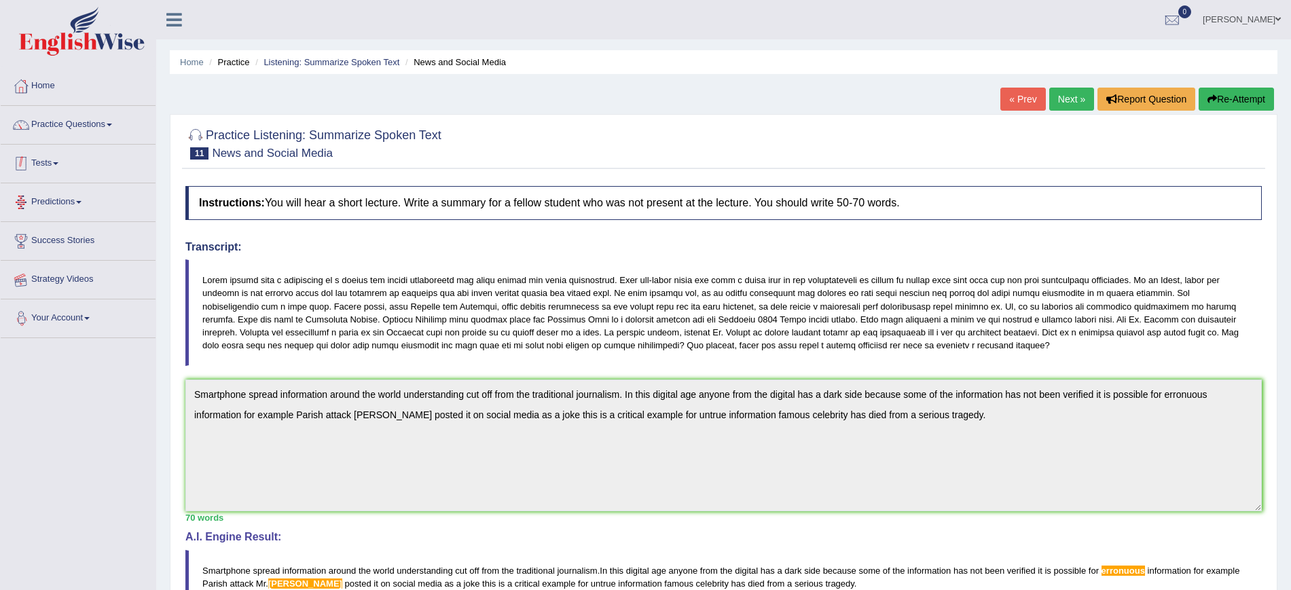
click at [118, 313] on ul "Home Practice Questions Speaking Practice Read Aloud Repeat Sentence Describe I…" at bounding box center [78, 202] width 155 height 271
click at [78, 115] on link "Practice Questions" at bounding box center [78, 123] width 155 height 34
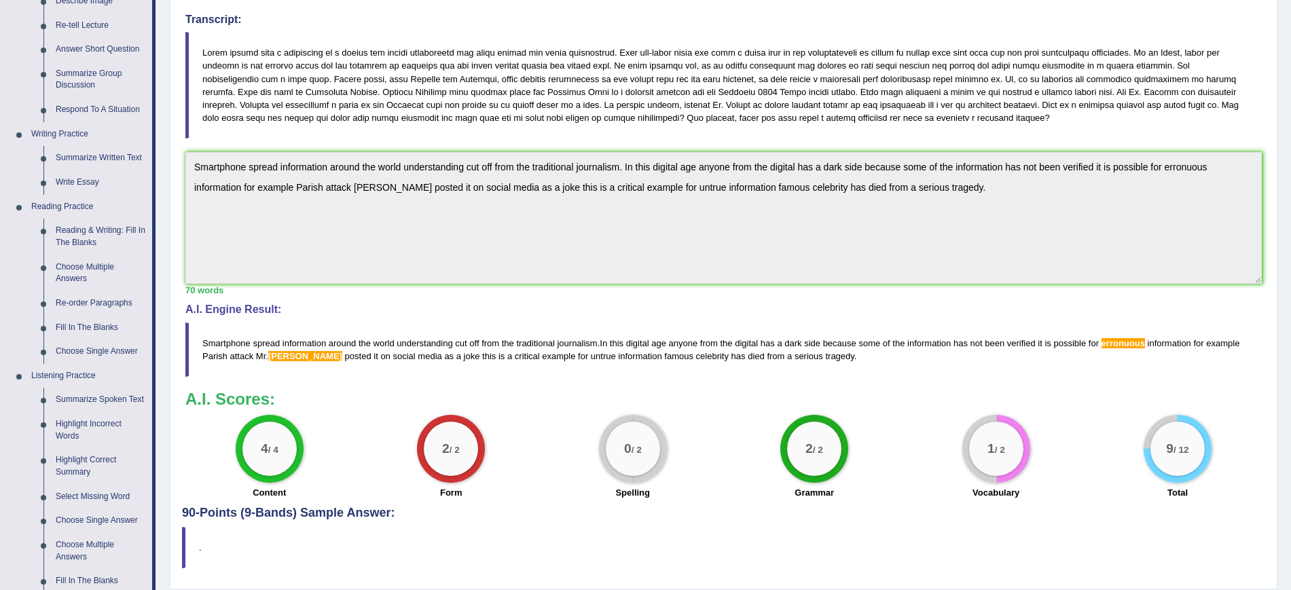
scroll to position [243, 0]
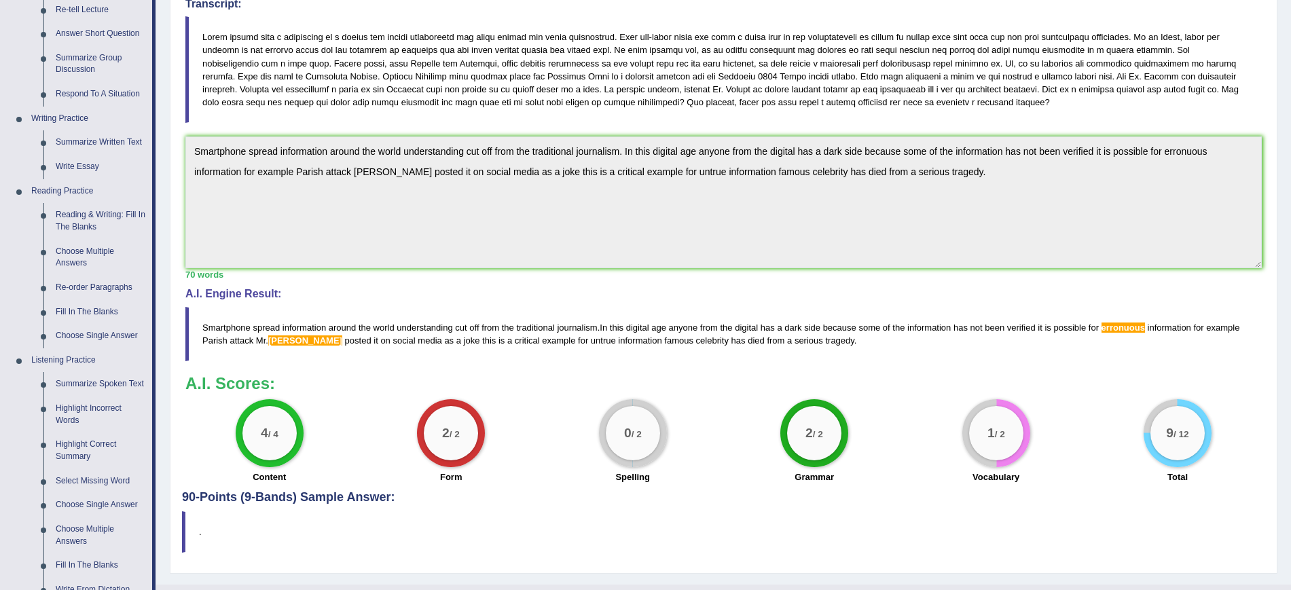
drag, startPoint x: 1266, startPoint y: 421, endPoint x: 418, endPoint y: 323, distance: 854.0
click at [418, 323] on div "Instructions: You will hear a short lecture. Write a summary for a fellow stude…" at bounding box center [723, 213] width 1083 height 555
click at [77, 407] on link "Highlight Incorrect Words" at bounding box center [101, 415] width 103 height 36
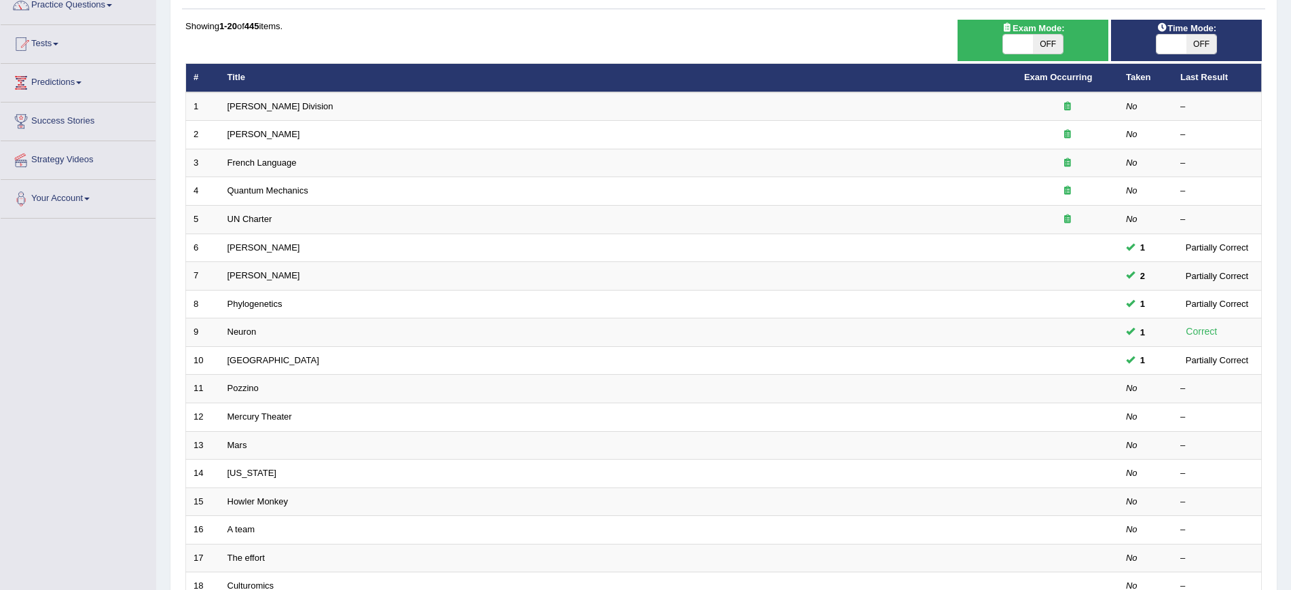
scroll to position [122, 0]
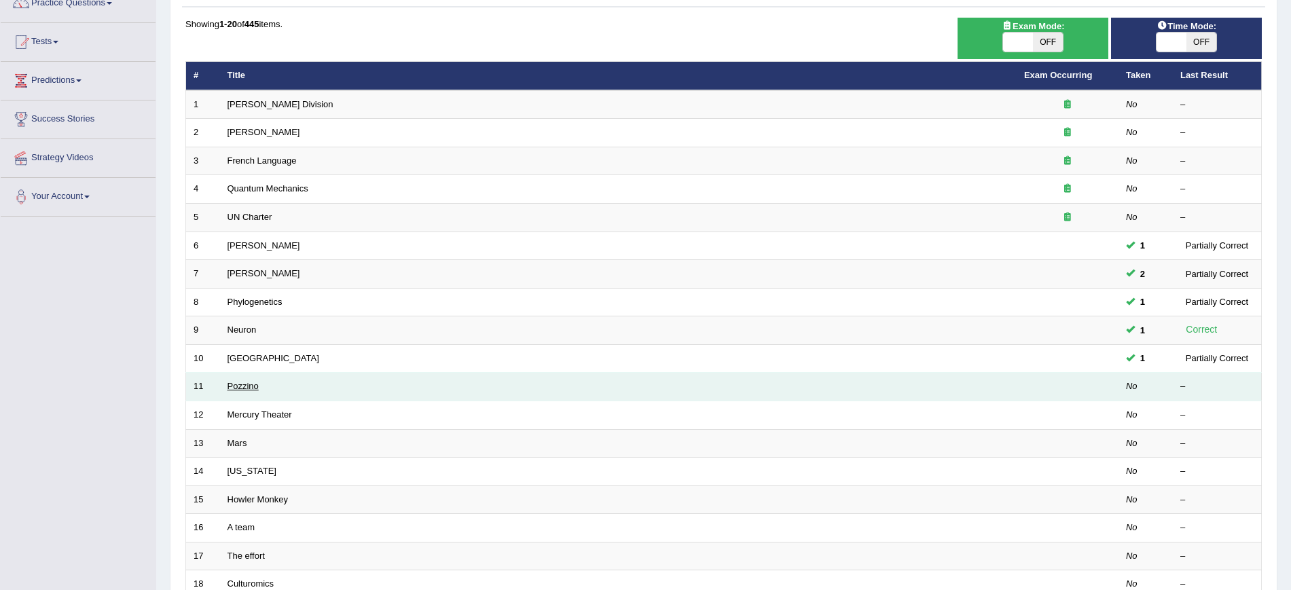
click at [237, 390] on link "Pozzino" at bounding box center [243, 386] width 31 height 10
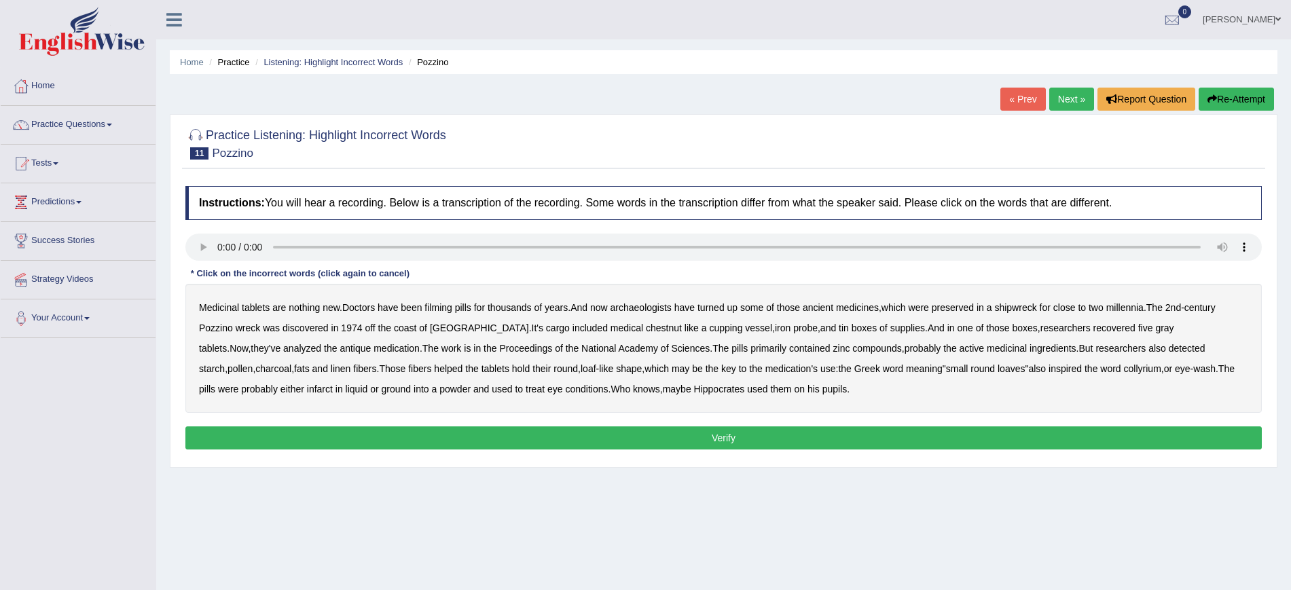
click at [646, 327] on b "chestnut" at bounding box center [664, 328] width 36 height 11
click at [765, 365] on b "medication's" at bounding box center [791, 368] width 52 height 11
click at [307, 388] on b "infarct" at bounding box center [320, 389] width 26 height 11
click at [723, 438] on button "Verify" at bounding box center [723, 438] width 1077 height 23
